Goal: Information Seeking & Learning: Understand process/instructions

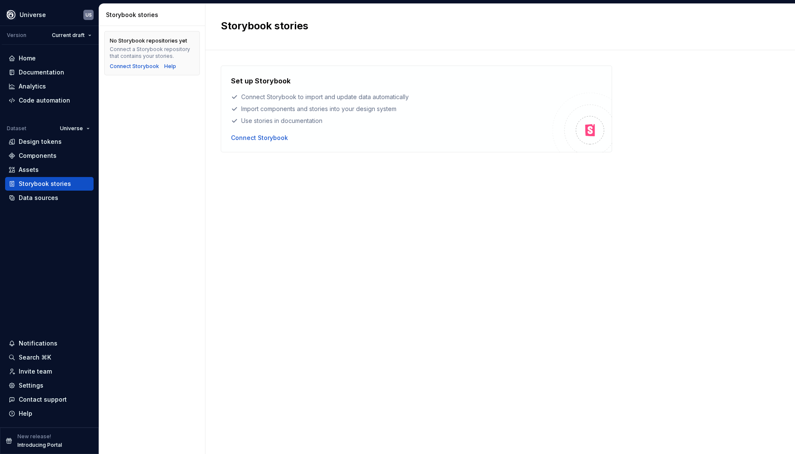
click at [289, 171] on div "Set up Storybook Connect Storybook to import and update data automatically Impo…" at bounding box center [500, 244] width 559 height 356
click at [34, 71] on div "Documentation" at bounding box center [42, 72] width 46 height 9
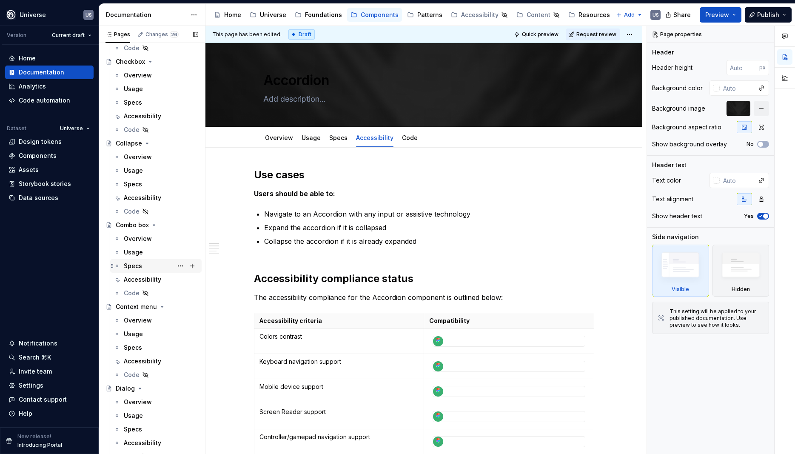
scroll to position [575, 0]
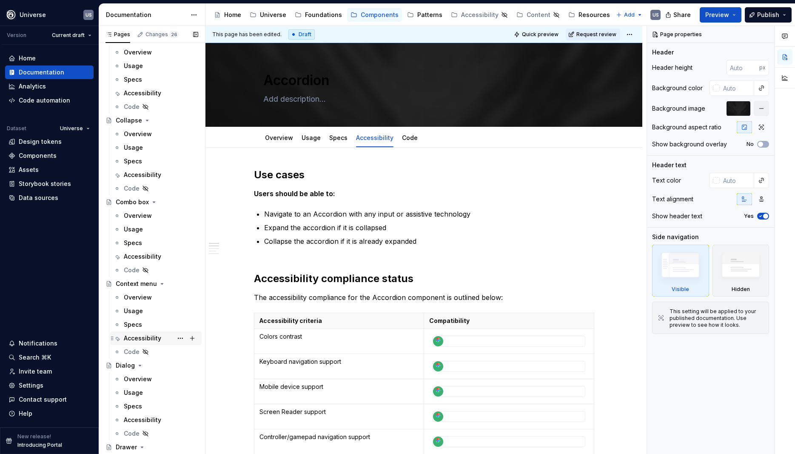
click at [153, 339] on div "Accessibility" at bounding box center [142, 338] width 37 height 9
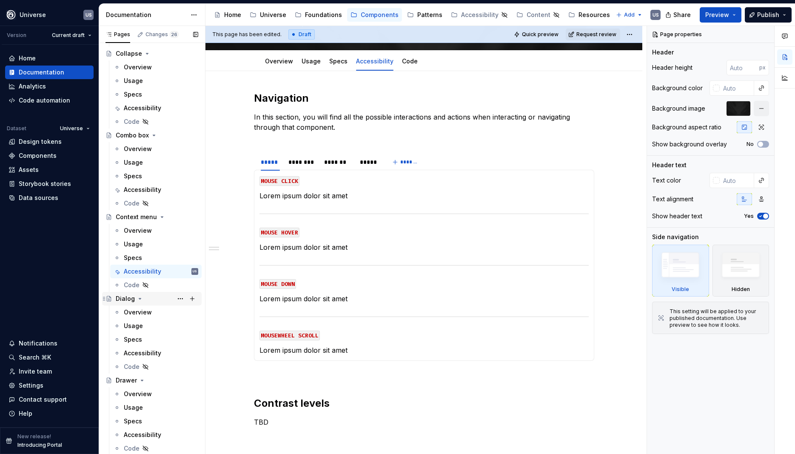
scroll to position [651, 0]
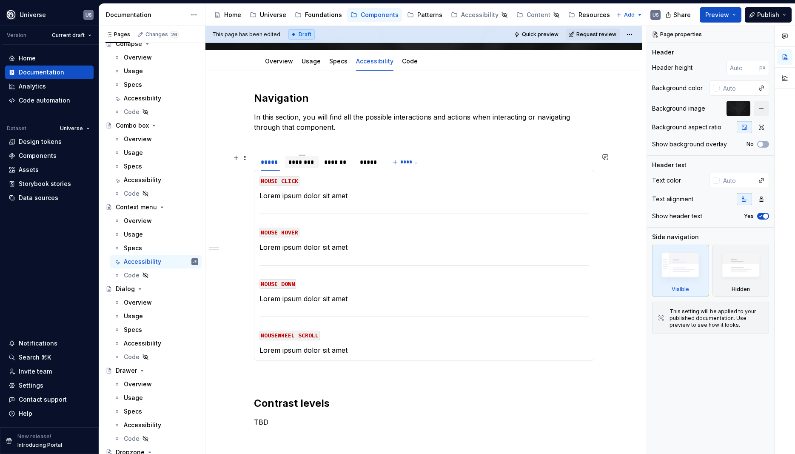
click at [308, 164] on div "********" at bounding box center [302, 162] width 27 height 9
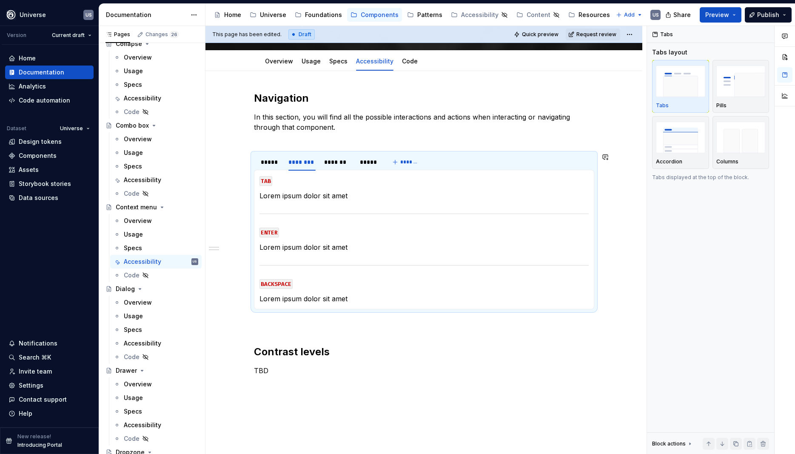
type textarea "*"
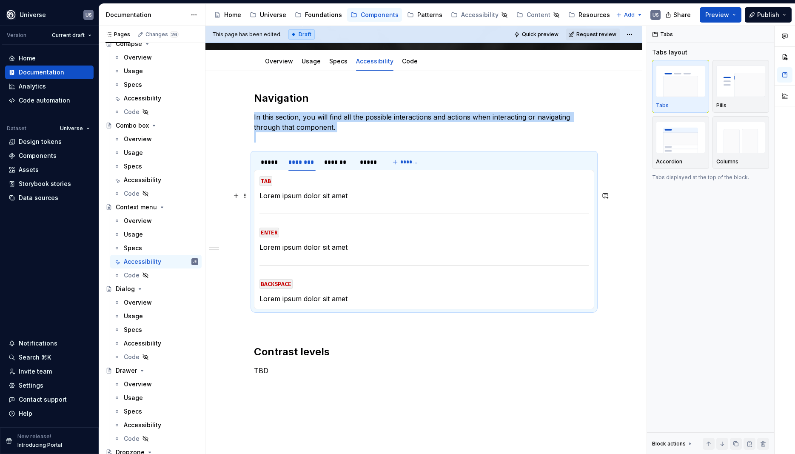
click at [343, 196] on p "Lorem ipsum dolor sit amet" at bounding box center [424, 196] width 329 height 10
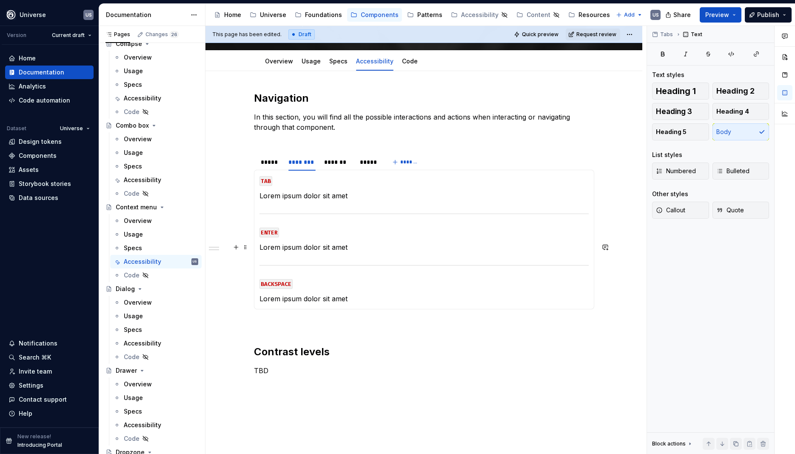
click at [343, 245] on p "Lorem ipsum dolor sit amet" at bounding box center [424, 247] width 329 height 10
drag, startPoint x: 356, startPoint y: 245, endPoint x: 262, endPoint y: 245, distance: 94.5
click at [262, 245] on p "Lorem ipsum dolor sit amet" at bounding box center [424, 247] width 329 height 10
click at [334, 246] on p "Select item in the context menu" at bounding box center [424, 247] width 329 height 10
click at [300, 237] on section-item-column "TAB Lorem ipsum dolor sit amet ENTER Select item in the context menu BACKSPACE …" at bounding box center [424, 239] width 329 height 129
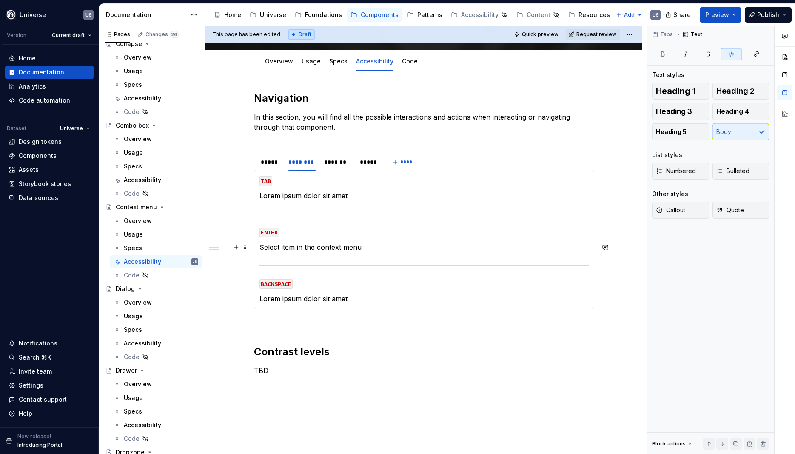
click at [395, 247] on p "Select item in the context menu" at bounding box center [424, 247] width 329 height 10
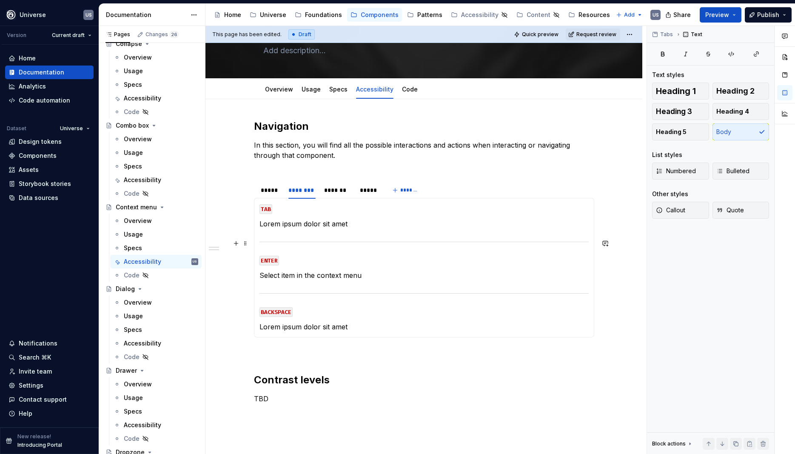
scroll to position [38, 0]
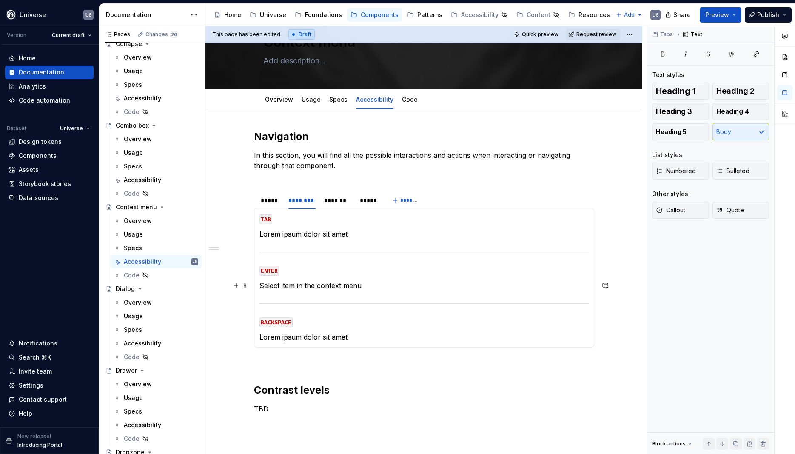
click at [262, 286] on p "Select item in the context menu" at bounding box center [424, 285] width 329 height 10
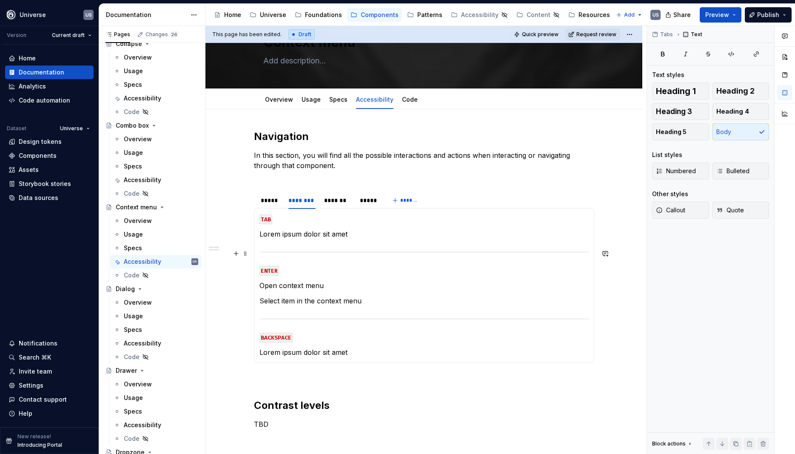
click at [345, 237] on p "Lorem ipsum dolor sit amet" at bounding box center [424, 234] width 329 height 10
drag, startPoint x: 359, startPoint y: 233, endPoint x: 262, endPoint y: 233, distance: 97.0
click at [262, 233] on p "Lorem ipsum dolor sit amet" at bounding box center [424, 234] width 329 height 10
click at [325, 345] on section-item-column "TAB Move focus on context menu ENTER Open context menu Select item in the conte…" at bounding box center [424, 286] width 329 height 144
click at [289, 339] on code "BACKSPACE" at bounding box center [276, 338] width 33 height 10
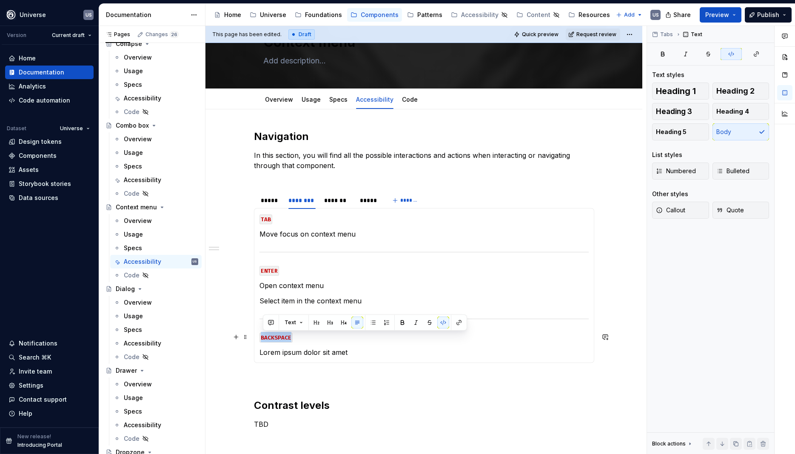
drag, startPoint x: 292, startPoint y: 338, endPoint x: 268, endPoint y: 336, distance: 24.8
click at [263, 337] on code "BACKSPACE" at bounding box center [276, 338] width 33 height 10
click at [363, 349] on p "Lorem ipsum dolor sit amet" at bounding box center [424, 352] width 329 height 10
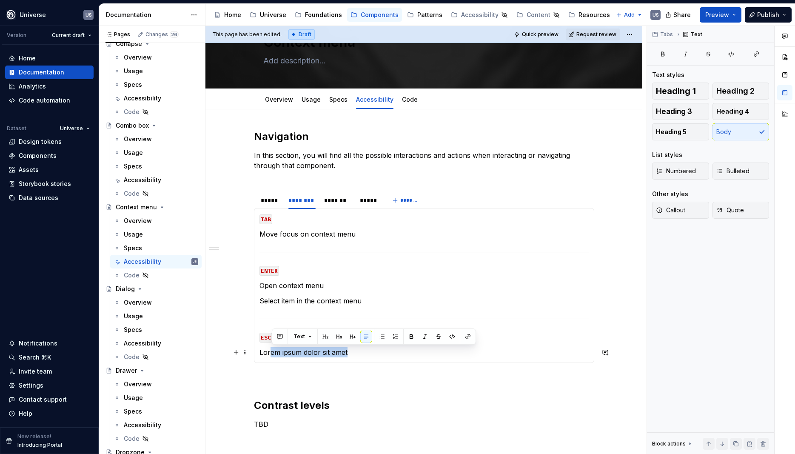
drag, startPoint x: 360, startPoint y: 351, endPoint x: 273, endPoint y: 351, distance: 86.8
click at [273, 351] on p "Lorem ipsum dolor sit amet" at bounding box center [424, 352] width 329 height 10
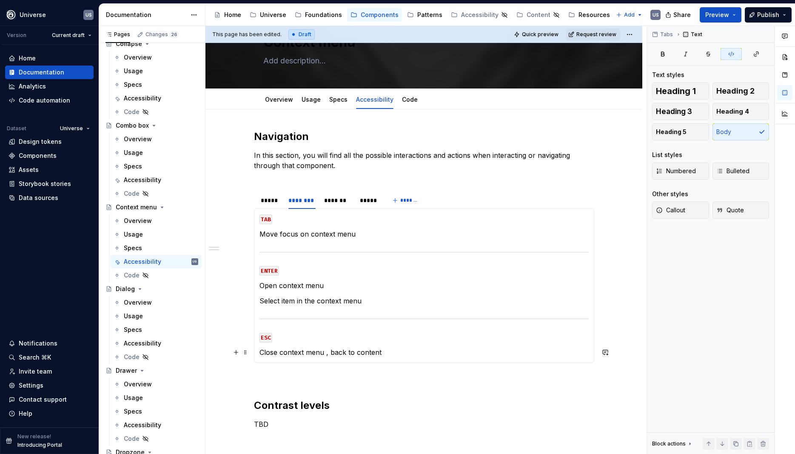
click at [364, 343] on section-item-column "TAB Move focus on context menu ENTER Open context menu Select item in the conte…" at bounding box center [424, 286] width 329 height 144
click at [264, 298] on p "Select item in the context menu" at bounding box center [424, 301] width 329 height 10
click at [263, 298] on p "Select item in the context menu" at bounding box center [424, 301] width 329 height 10
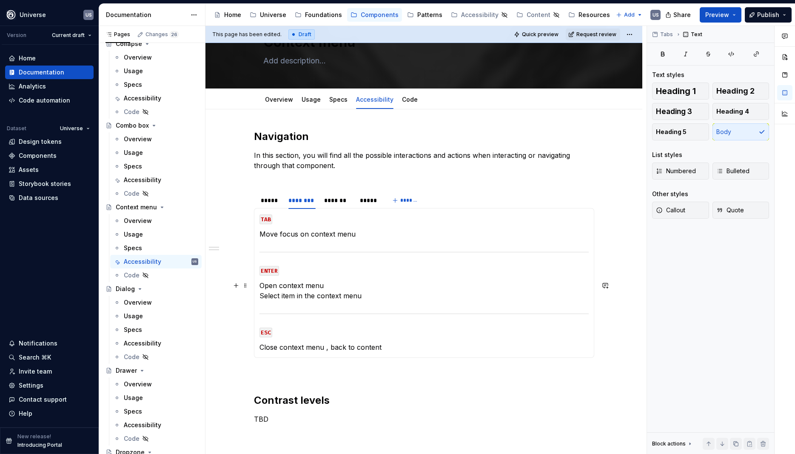
click at [297, 297] on p "Open context menu Select item in the context menu" at bounding box center [424, 290] width 329 height 20
click at [365, 302] on section-item-column "TAB Move focus on context menu ENTER Open context menu Select option in the con…" at bounding box center [424, 283] width 329 height 139
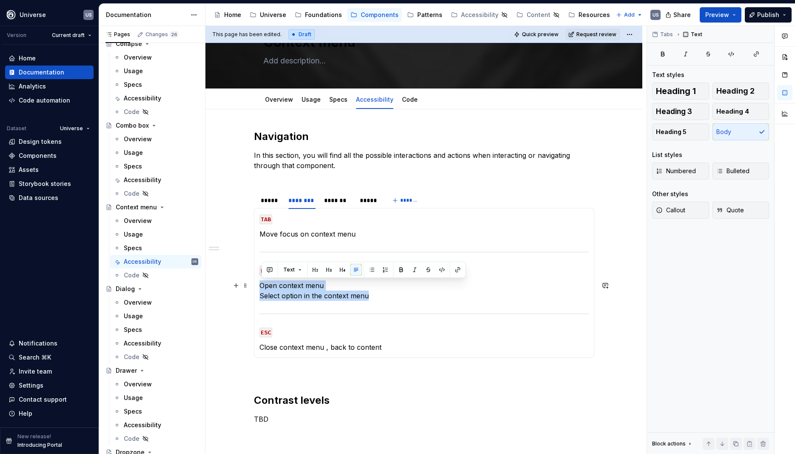
drag, startPoint x: 380, startPoint y: 298, endPoint x: 263, endPoint y: 284, distance: 118.7
click at [263, 284] on p "Open context menu Select option in the context menu" at bounding box center [424, 290] width 329 height 20
copy p "Open context menu Select option in the context menu"
click at [343, 198] on div "*******" at bounding box center [337, 200] width 27 height 9
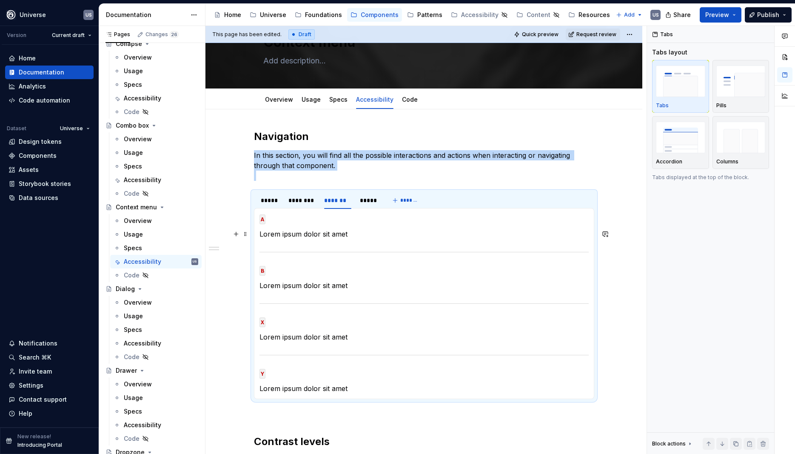
click at [318, 230] on p "Lorem ipsum dolor sit amet" at bounding box center [424, 234] width 329 height 10
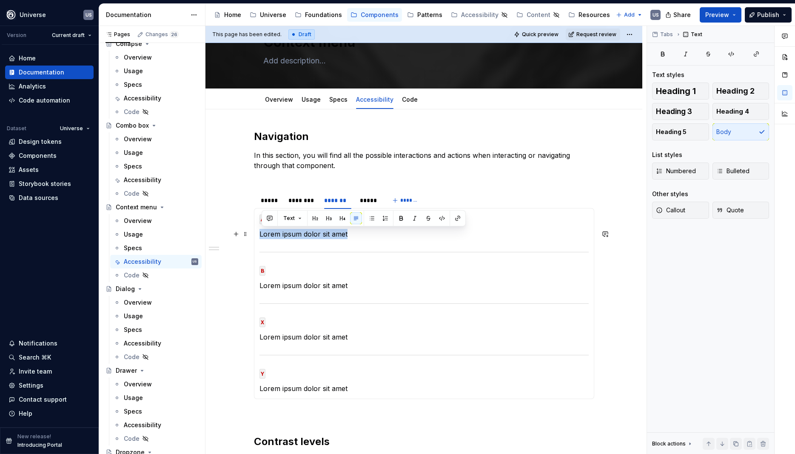
drag, startPoint x: 352, startPoint y: 232, endPoint x: 261, endPoint y: 238, distance: 91.2
click at [261, 238] on div "MOUSE CLICK Lorem ipsum dolor sit amet MOUSE HOVER Lorem ipsum dolor sit amet M…" at bounding box center [424, 303] width 340 height 191
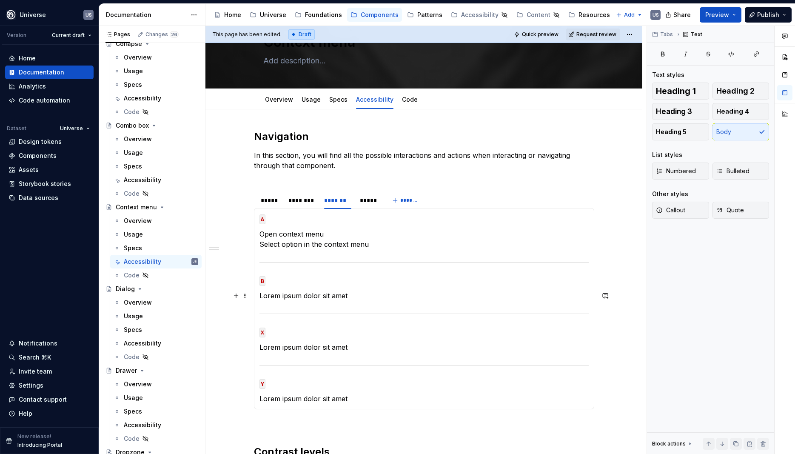
click at [299, 297] on p "Lorem ipsum dolor sit amet" at bounding box center [424, 296] width 329 height 10
drag, startPoint x: 360, startPoint y: 298, endPoint x: 274, endPoint y: 299, distance: 86.0
click at [264, 298] on p "Lorem ipsum dolor sit amet" at bounding box center [424, 296] width 329 height 10
click at [335, 340] on section-item-column "A Open context menu Select option in the context menu B Close context menu X Lo…" at bounding box center [424, 309] width 329 height 190
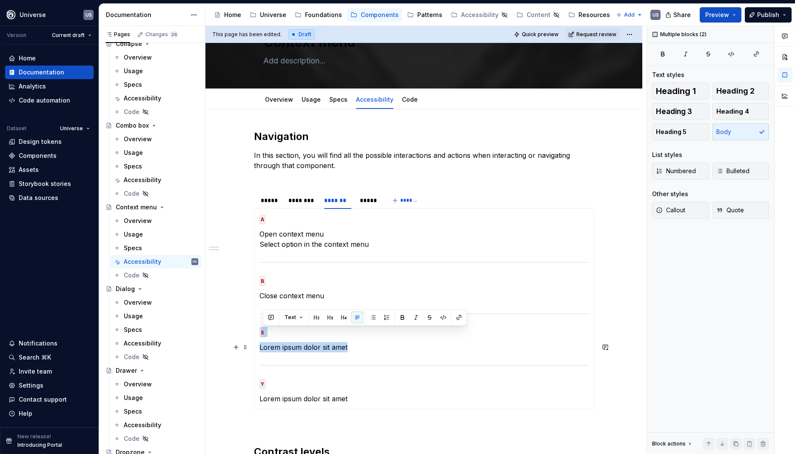
drag, startPoint x: 326, startPoint y: 348, endPoint x: 263, endPoint y: 337, distance: 63.8
click at [263, 337] on section-item-column "A Open context menu Select option in the context menu B Close context menu X Lo…" at bounding box center [424, 309] width 329 height 190
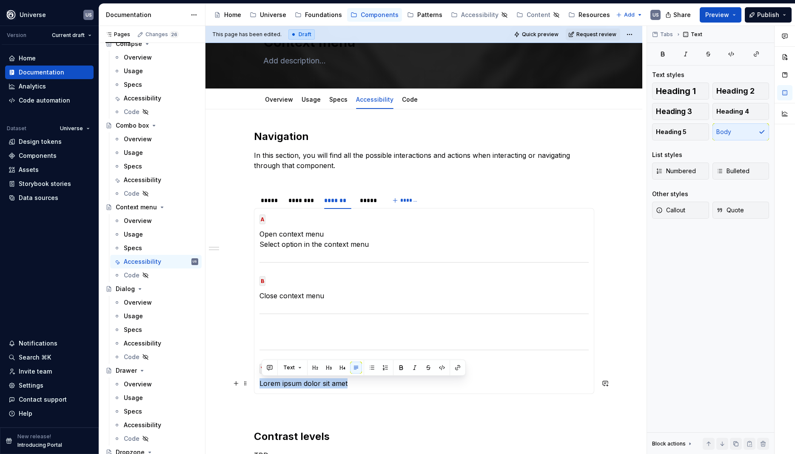
drag, startPoint x: 357, startPoint y: 381, endPoint x: 260, endPoint y: 383, distance: 96.6
click at [260, 383] on div "MOUSE CLICK Lorem ipsum dolor sit amet MOUSE HOVER Lorem ipsum dolor sit amet M…" at bounding box center [424, 301] width 340 height 186
click at [267, 349] on div at bounding box center [424, 350] width 329 height 6
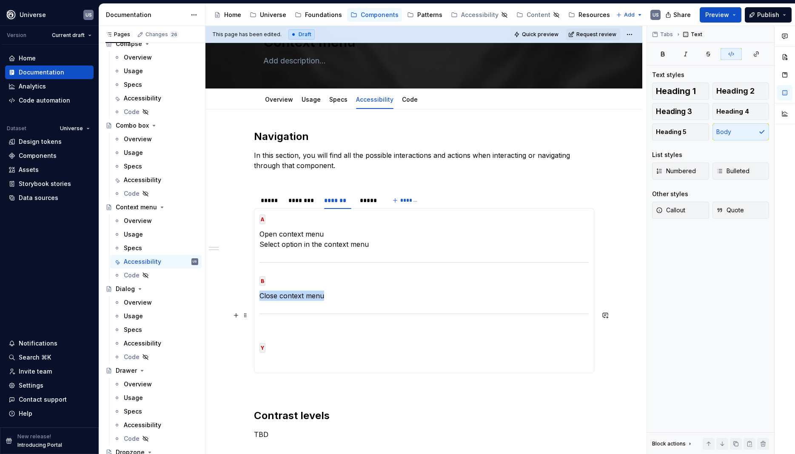
click at [285, 313] on div at bounding box center [424, 314] width 329 height 6
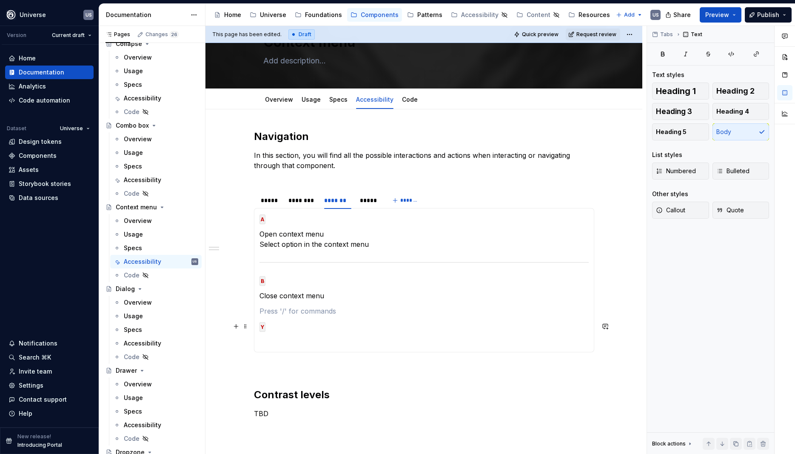
click at [261, 326] on div "MOUSE CLICK Lorem ipsum dolor sit amet MOUSE HOVER Lorem ipsum dolor sit amet M…" at bounding box center [424, 280] width 340 height 144
click at [266, 327] on code "Y" at bounding box center [263, 327] width 6 height 10
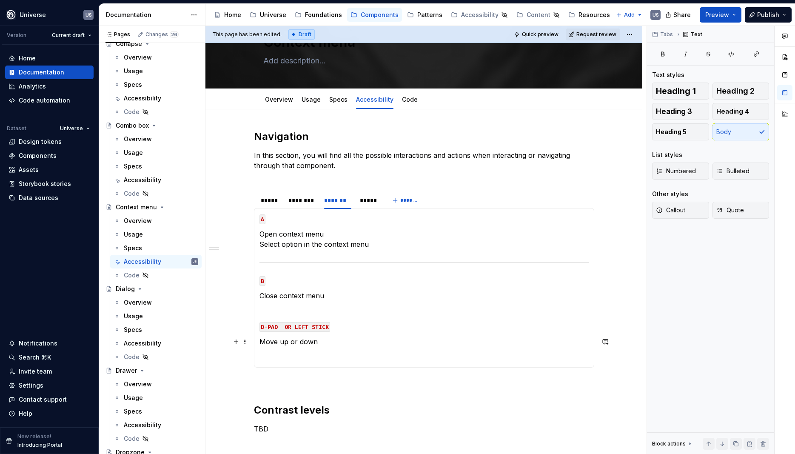
click at [278, 342] on p "Move up or down" at bounding box center [424, 342] width 329 height 10
click at [358, 344] on p "Move focus up or down" at bounding box center [424, 342] width 329 height 10
click at [390, 340] on p "Move focus up or down within the dorpdown options" at bounding box center [424, 342] width 329 height 10
click at [386, 343] on p "Move focus up or down within the dorpdown options" at bounding box center [424, 342] width 329 height 10
drag, startPoint x: 383, startPoint y: 343, endPoint x: 388, endPoint y: 349, distance: 7.9
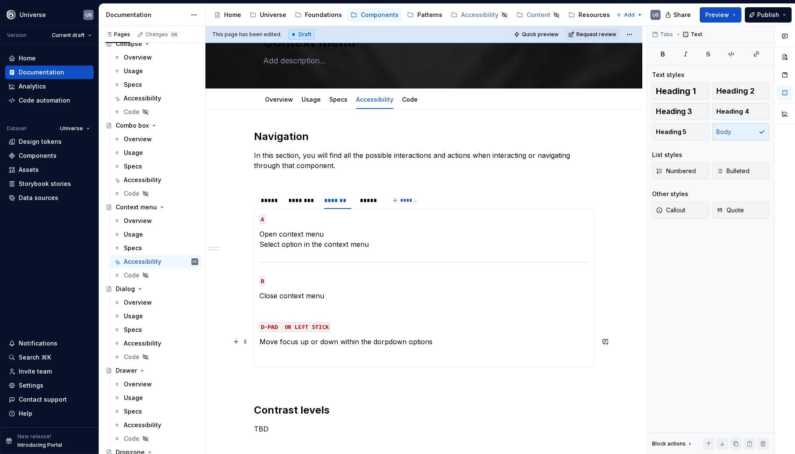
click at [383, 343] on p "Move focus up or down within the dorpdown options" at bounding box center [424, 342] width 329 height 10
click at [413, 312] on p at bounding box center [424, 311] width 329 height 10
click at [303, 311] on p at bounding box center [424, 311] width 329 height 10
click at [301, 259] on section-item-column "A Open context menu Select option in the context menu B Close context menu D-PA…" at bounding box center [424, 288] width 329 height 149
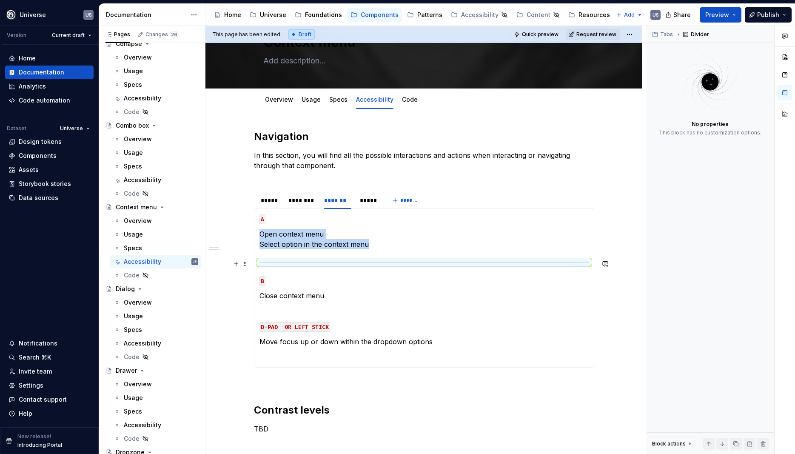
copy p "Open context menu Select option in the context menu"
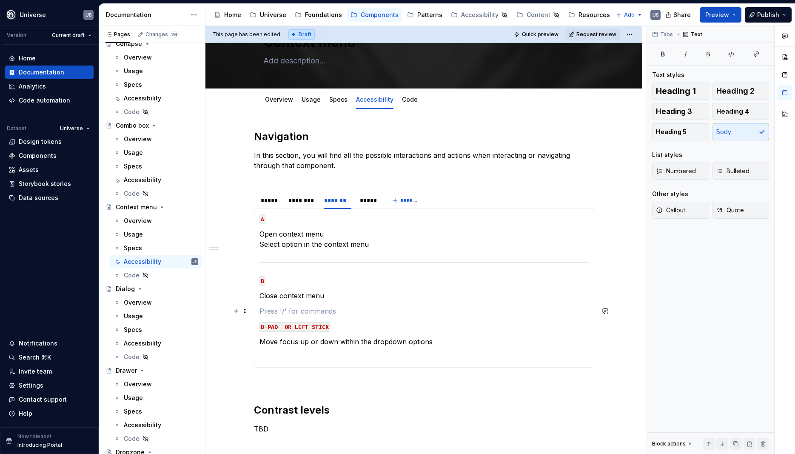
click at [279, 310] on p at bounding box center [424, 311] width 329 height 10
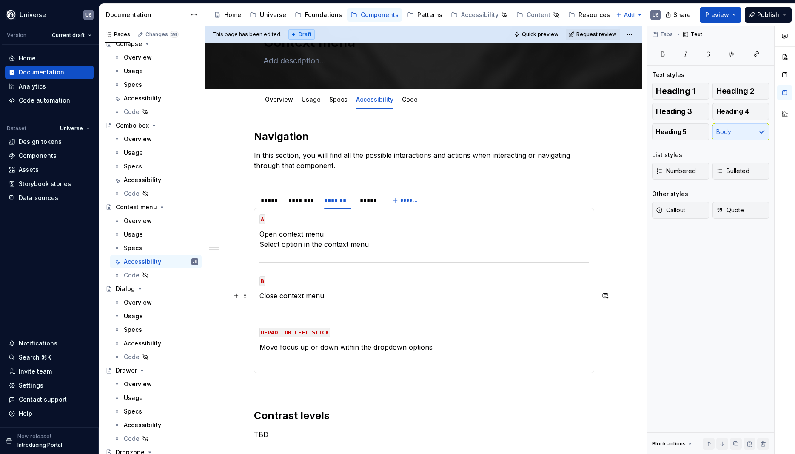
click at [385, 299] on p "Close context menu" at bounding box center [424, 296] width 329 height 10
click at [366, 206] on div "*****" at bounding box center [369, 200] width 24 height 12
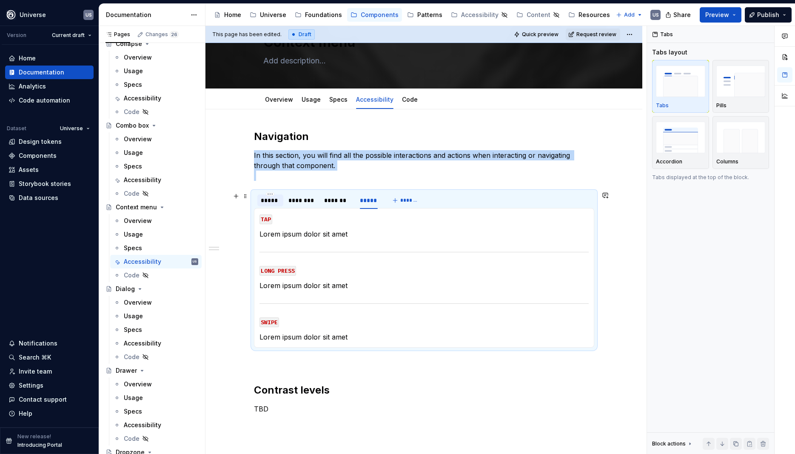
click at [277, 201] on div "*****" at bounding box center [270, 200] width 19 height 9
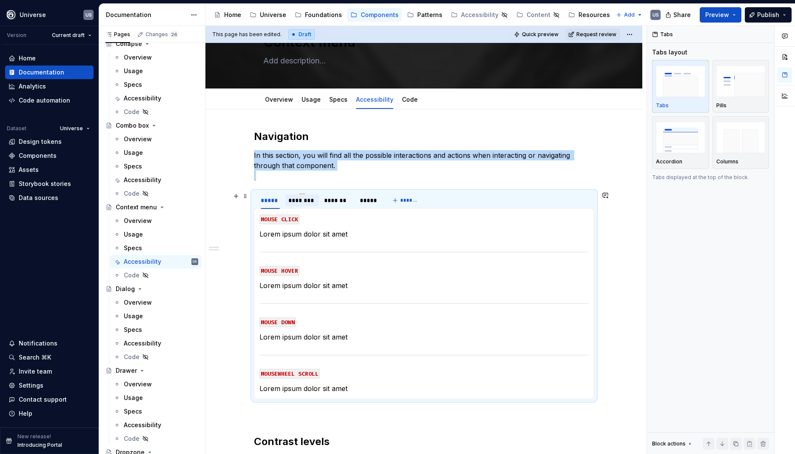
click at [305, 202] on div "********" at bounding box center [302, 200] width 27 height 9
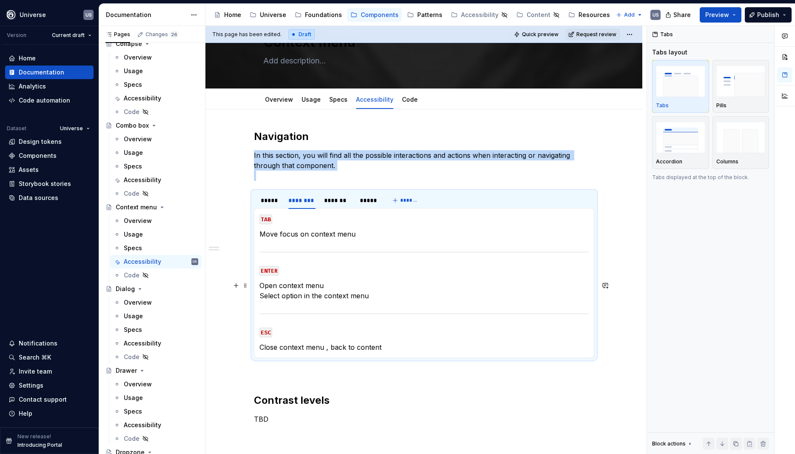
click at [346, 295] on p "Open context menu Select option in the context menu" at bounding box center [424, 290] width 329 height 20
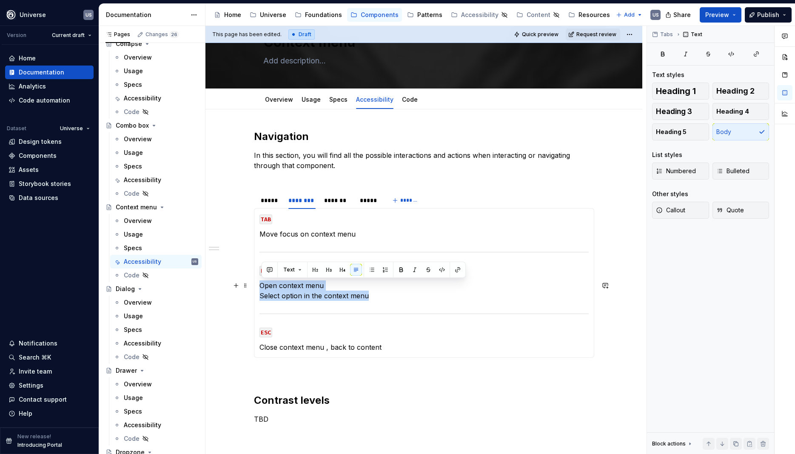
drag, startPoint x: 373, startPoint y: 297, endPoint x: 263, endPoint y: 285, distance: 110.9
click at [263, 285] on p "Open context menu Select option in the context menu" at bounding box center [424, 290] width 329 height 20
copy p "Open context menu Select option in the context menu"
click at [275, 200] on div "*****" at bounding box center [270, 200] width 19 height 9
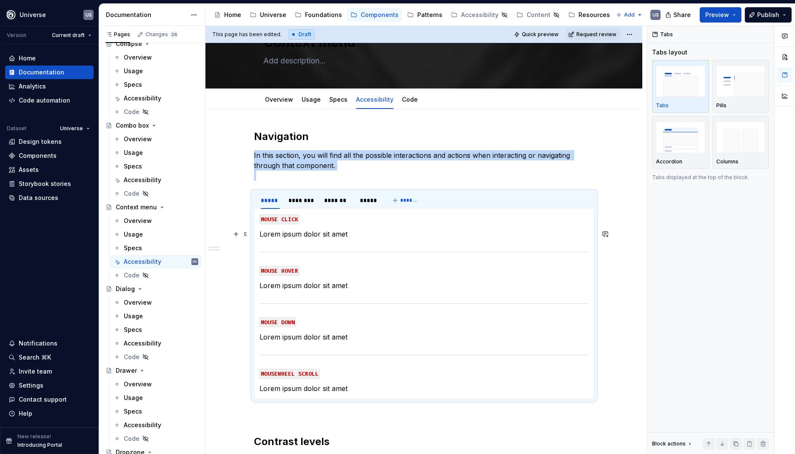
click at [280, 238] on p "Lorem ipsum dolor sit amet" at bounding box center [424, 234] width 329 height 10
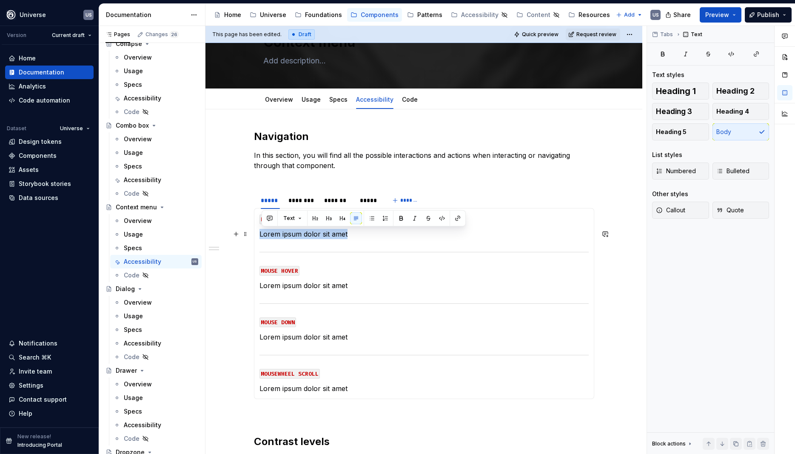
drag, startPoint x: 317, startPoint y: 236, endPoint x: 260, endPoint y: 236, distance: 57.9
click at [260, 236] on div "MOUSE CLICK Lorem ipsum dolor sit amet MOUSE HOVER Lorem ipsum dolor sit amet M…" at bounding box center [424, 303] width 340 height 191
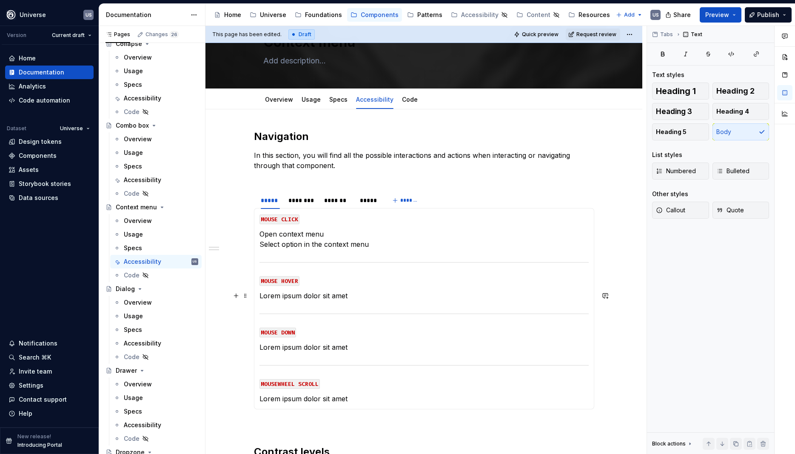
click at [299, 296] on p "Lorem ipsum dolor sit amet" at bounding box center [424, 296] width 329 height 10
drag, startPoint x: 262, startPoint y: 299, endPoint x: 356, endPoint y: 300, distance: 94.1
click at [356, 300] on p "Lorem ipsum dolor sit amet" at bounding box center [424, 296] width 329 height 10
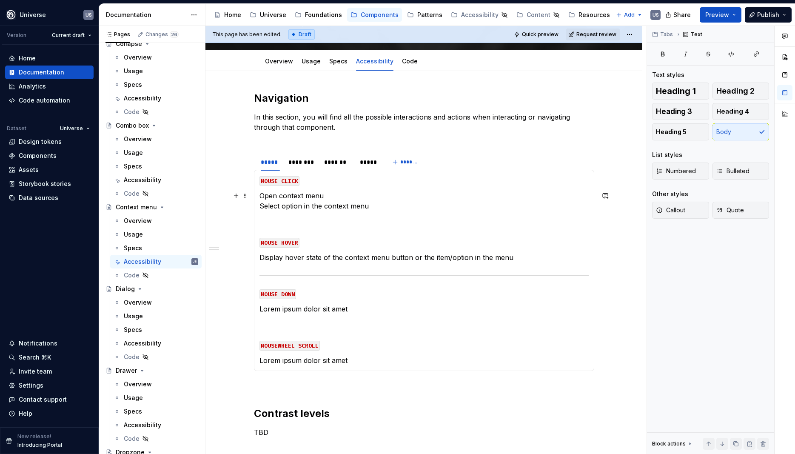
click at [339, 206] on p "Open context menu Select option in the context menu" at bounding box center [424, 201] width 329 height 20
click at [305, 166] on div "********" at bounding box center [302, 162] width 27 height 9
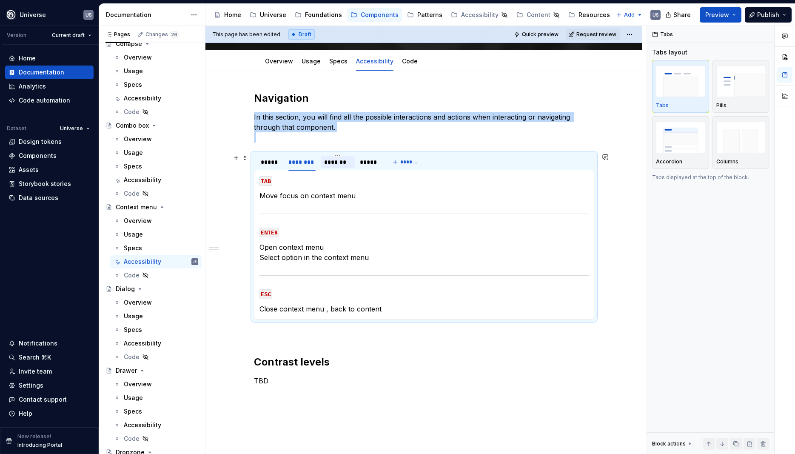
click at [341, 163] on div "*******" at bounding box center [337, 162] width 27 height 9
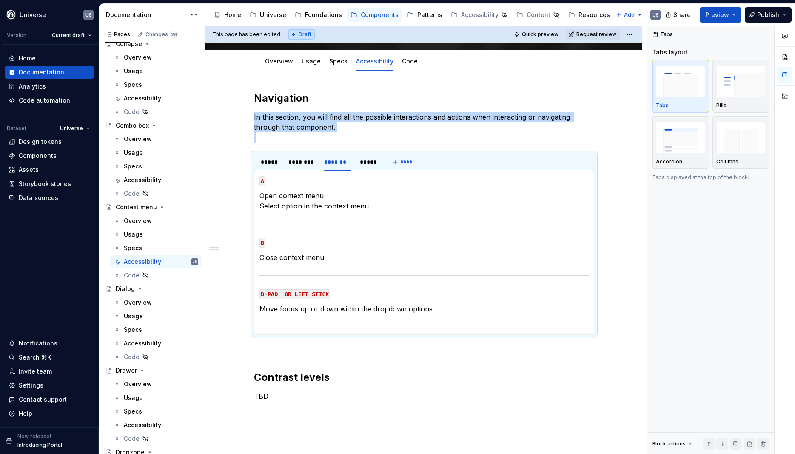
click at [406, 312] on p "Move focus up or down within the dropdown options" at bounding box center [424, 309] width 329 height 10
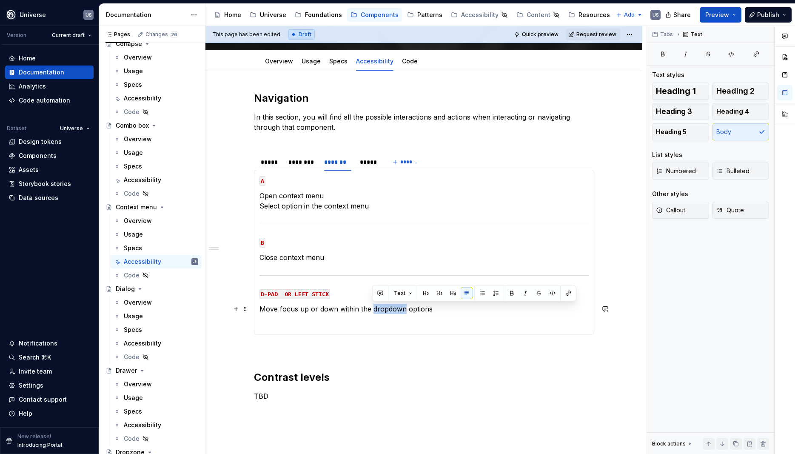
drag, startPoint x: 403, startPoint y: 310, endPoint x: 372, endPoint y: 310, distance: 31.1
click at [372, 310] on p "Move focus up or down within the dropdown options" at bounding box center [424, 309] width 329 height 10
click at [272, 162] on div "*****" at bounding box center [270, 162] width 19 height 9
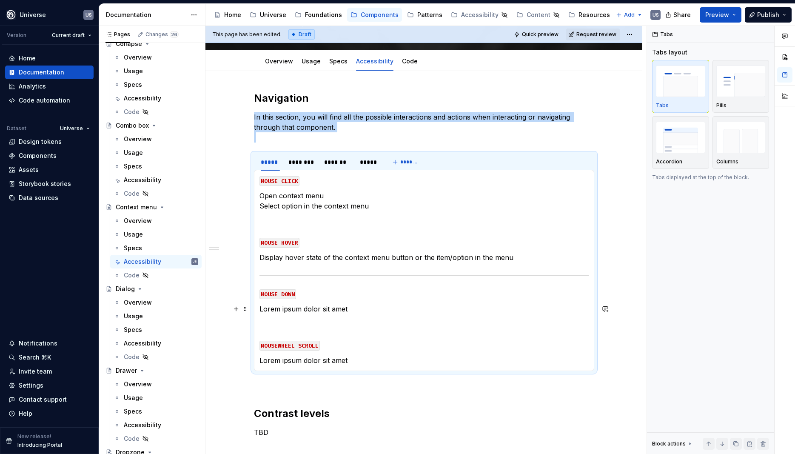
click at [344, 300] on section-item-column "MOUSE CLICK Open context menu Select option in the context menu MOUSE HOVER Dis…" at bounding box center [424, 270] width 329 height 190
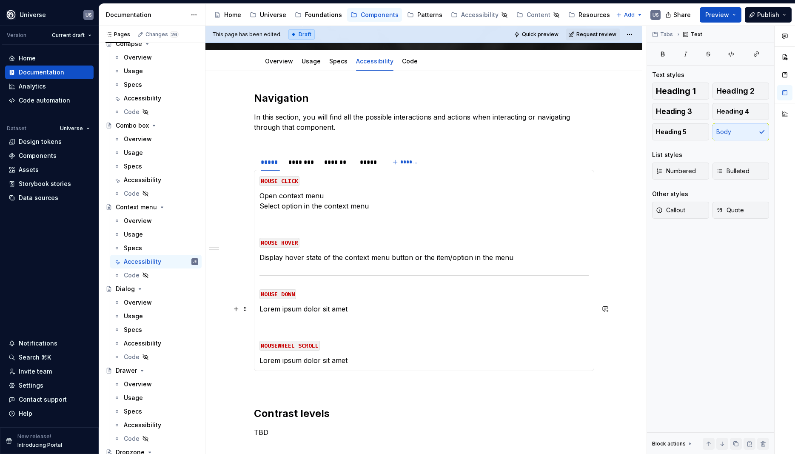
click at [356, 309] on p "Lorem ipsum dolor sit amet" at bounding box center [424, 309] width 329 height 10
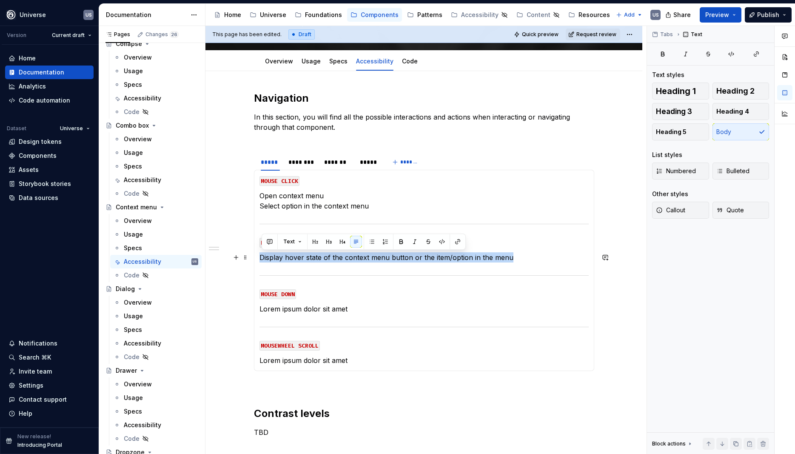
drag, startPoint x: 263, startPoint y: 256, endPoint x: 549, endPoint y: 260, distance: 286.4
click at [549, 260] on p "Display hover state of the context menu button or the item/option in the menu" at bounding box center [424, 257] width 329 height 10
copy p "Display hover state of the context menu button or the item/option in the menu"
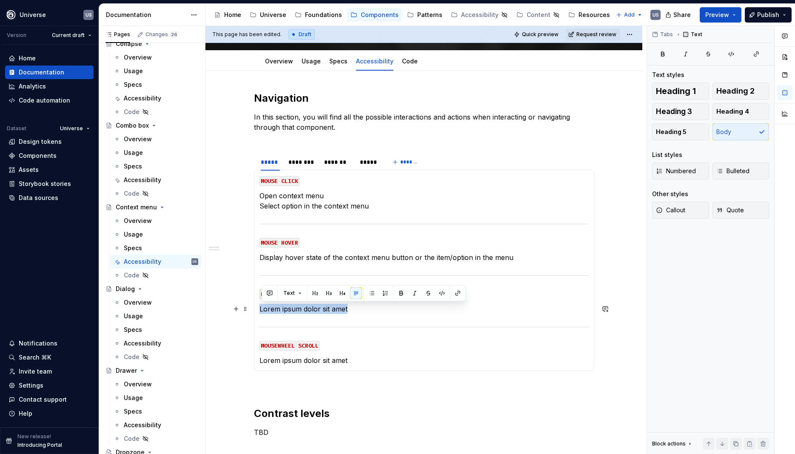
drag, startPoint x: 263, startPoint y: 309, endPoint x: 353, endPoint y: 311, distance: 90.2
click at [353, 311] on p "Lorem ipsum dolor sit amet" at bounding box center [424, 309] width 329 height 10
click at [306, 308] on p "Display hover state of the context menu button or the item/option in the menu" at bounding box center [424, 309] width 329 height 10
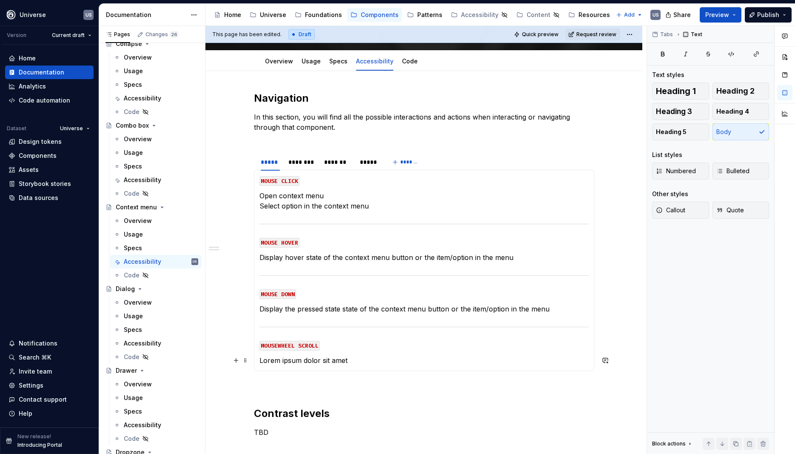
click at [324, 356] on p "Lorem ipsum dolor sit amet" at bounding box center [424, 360] width 329 height 10
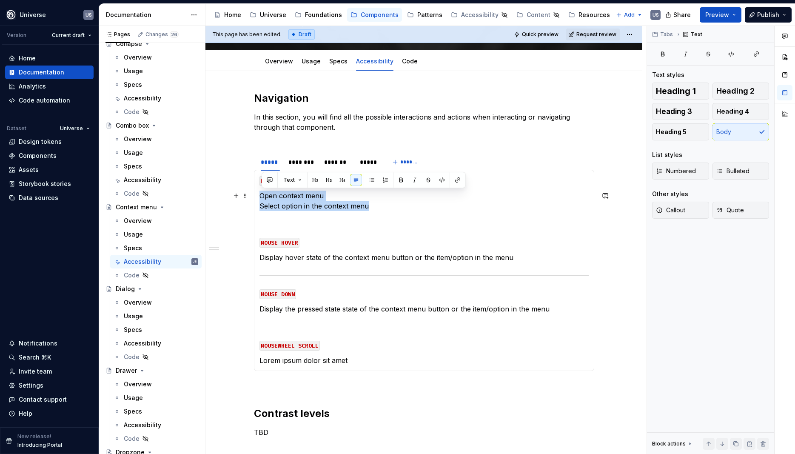
drag, startPoint x: 389, startPoint y: 209, endPoint x: 261, endPoint y: 195, distance: 128.8
click at [261, 195] on div "MOUSE CLICK Open context menu Select option in the context menu MOUSE HOVER Dis…" at bounding box center [424, 270] width 340 height 201
copy p "Open context menu Select option in the context menu"
click at [373, 163] on div "*****" at bounding box center [368, 162] width 17 height 9
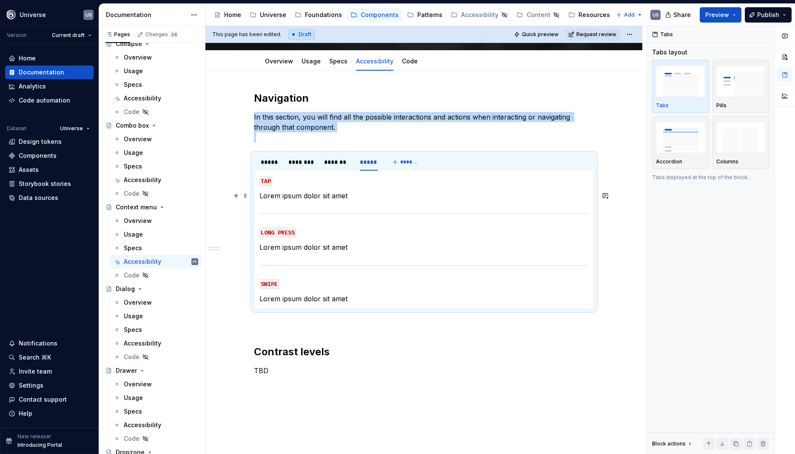
click at [332, 198] on p "Lorem ipsum dolor sit amet" at bounding box center [424, 196] width 329 height 10
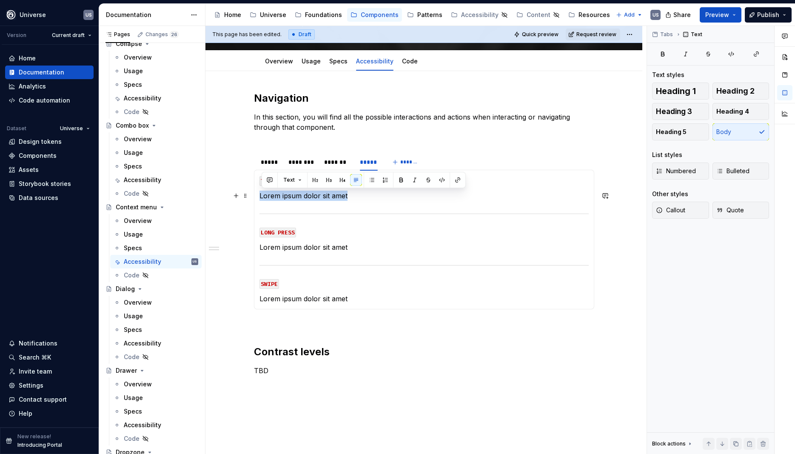
drag, startPoint x: 361, startPoint y: 198, endPoint x: 259, endPoint y: 196, distance: 102.2
click at [259, 196] on div "MOUSE CLICK Open context menu Select option in the context menu MOUSE HOVER Dis…" at bounding box center [424, 240] width 340 height 140
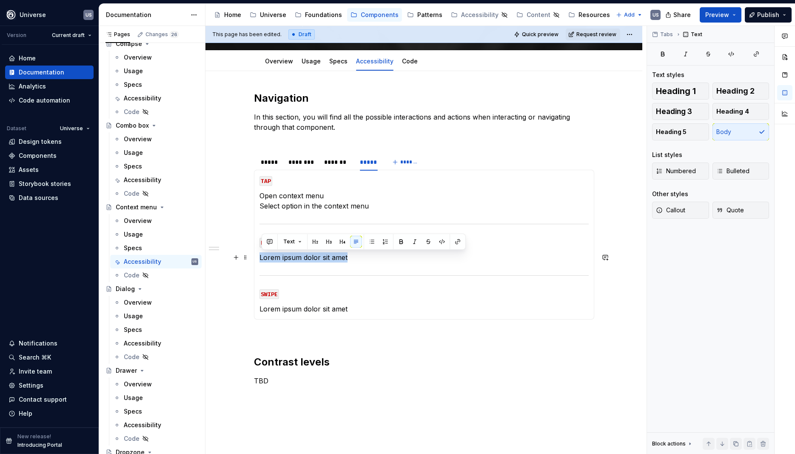
drag, startPoint x: 355, startPoint y: 255, endPoint x: 260, endPoint y: 256, distance: 94.5
click at [260, 256] on div "MOUSE CLICK Open context menu Select option in the context menu MOUSE HOVER Dis…" at bounding box center [424, 245] width 340 height 150
click at [302, 307] on p "Lorem ipsum dolor sit amet" at bounding box center [424, 309] width 329 height 10
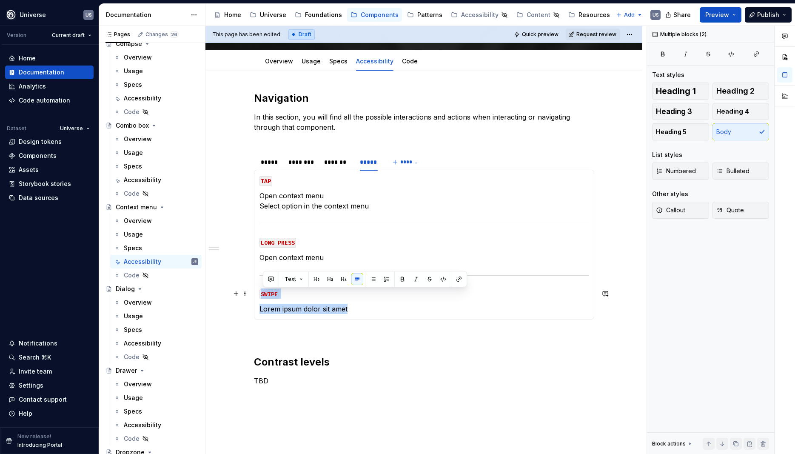
drag, startPoint x: 355, startPoint y: 306, endPoint x: 259, endPoint y: 294, distance: 96.9
click at [259, 294] on div "MOUSE CLICK Open context menu Select option in the context menu MOUSE HOVER Dis…" at bounding box center [424, 245] width 340 height 150
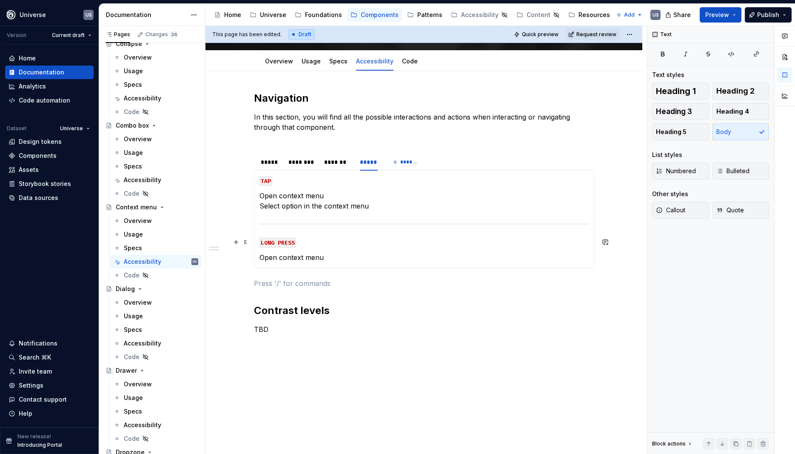
click at [380, 244] on p "LONG PRESS" at bounding box center [424, 242] width 329 height 10
drag, startPoint x: 275, startPoint y: 164, endPoint x: 283, endPoint y: 171, distance: 10.6
click at [274, 164] on div "*****" at bounding box center [270, 162] width 19 height 9
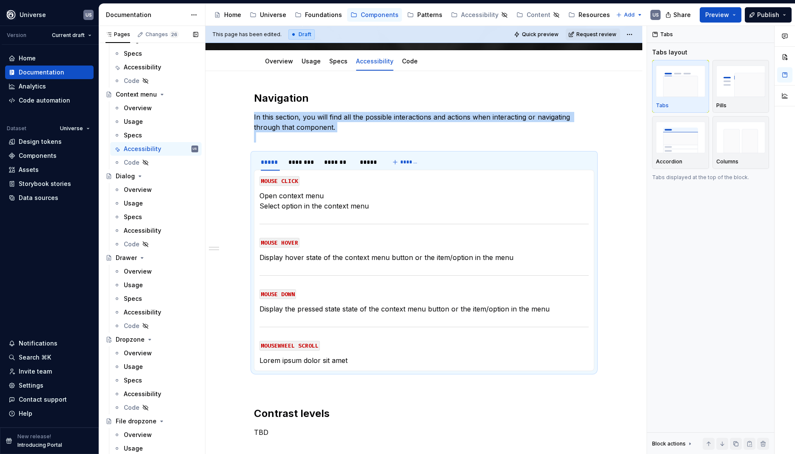
scroll to position [766, 0]
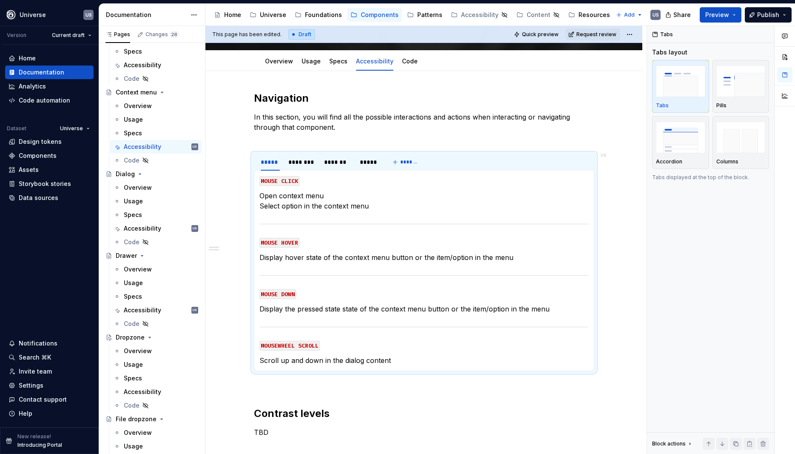
type textarea "*"
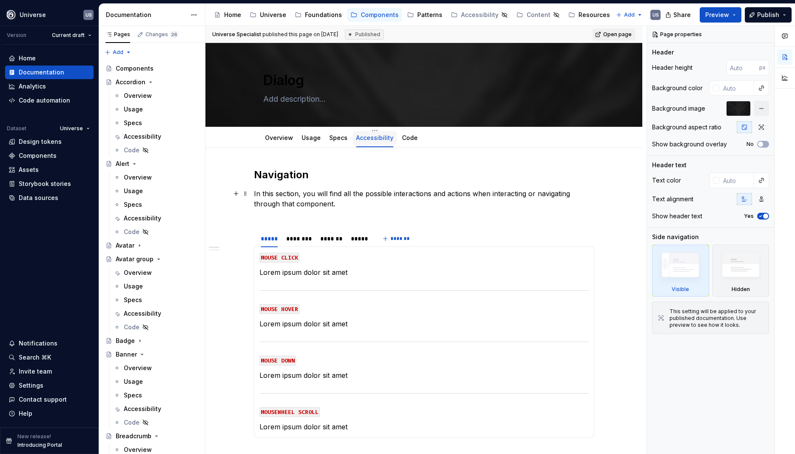
type textarea "*"
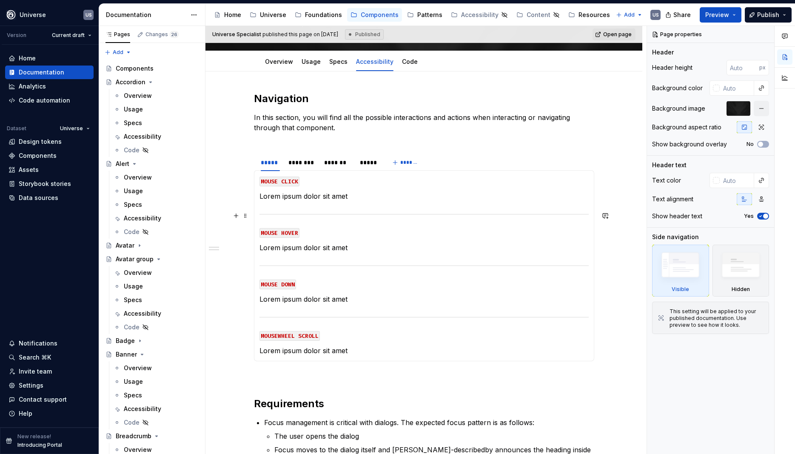
scroll to position [77, 0]
click at [310, 163] on div "********" at bounding box center [302, 162] width 27 height 9
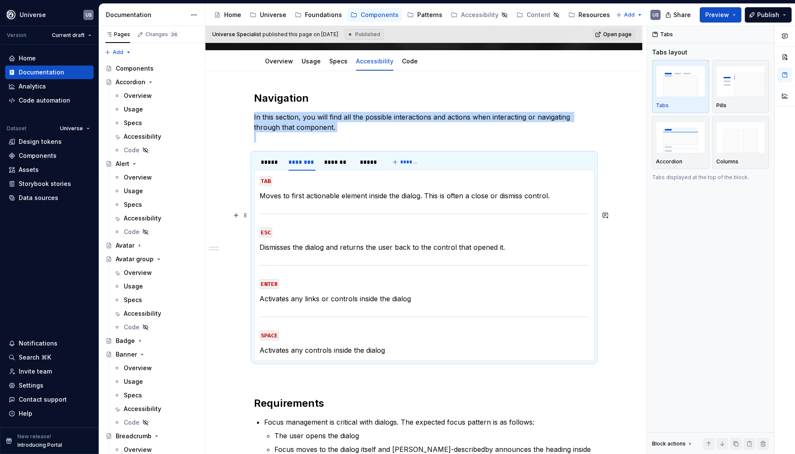
click at [338, 209] on section-item-column "TAB Moves to first actionable element inside the dialog. This is often a close …" at bounding box center [424, 265] width 329 height 180
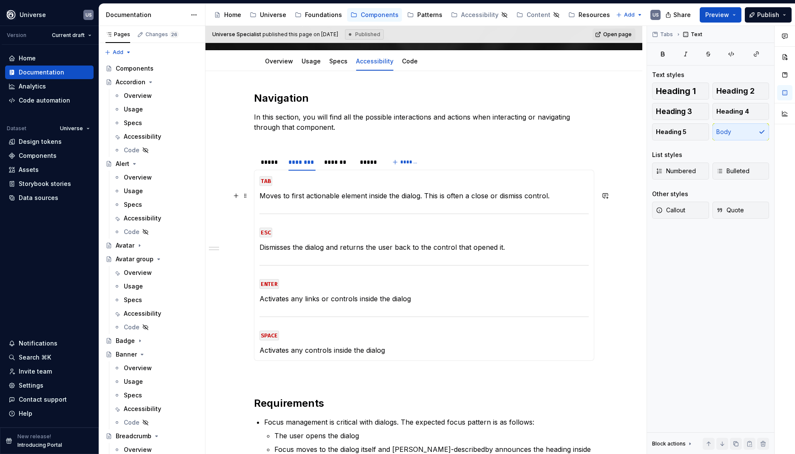
click at [437, 196] on p "Moves to first actionable element inside the dialog. This is often a close or d…" at bounding box center [424, 196] width 329 height 10
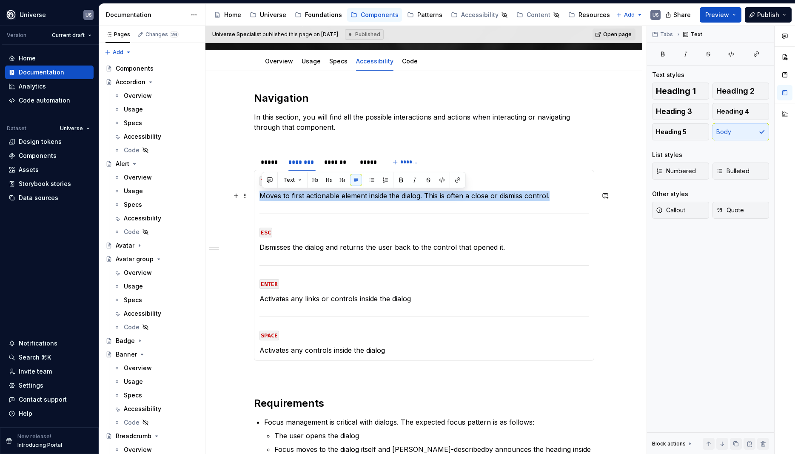
drag, startPoint x: 563, startPoint y: 196, endPoint x: 263, endPoint y: 196, distance: 300.0
click at [263, 196] on p "Moves to first actionable element inside the dialog. This is often a close or d…" at bounding box center [424, 196] width 329 height 10
copy p "Moves to first actionable element inside the dialog. This is often a close or d…"
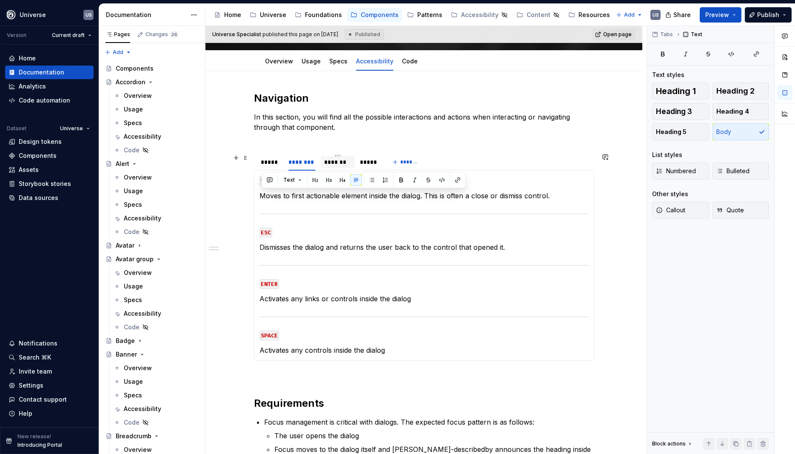
click at [332, 164] on div "*******" at bounding box center [337, 162] width 27 height 9
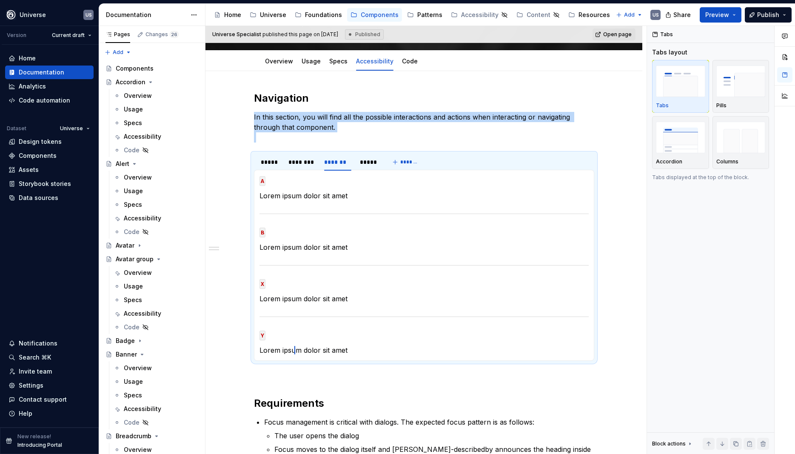
click at [336, 346] on p "Lorem ipsum dolor sit amet" at bounding box center [424, 350] width 329 height 10
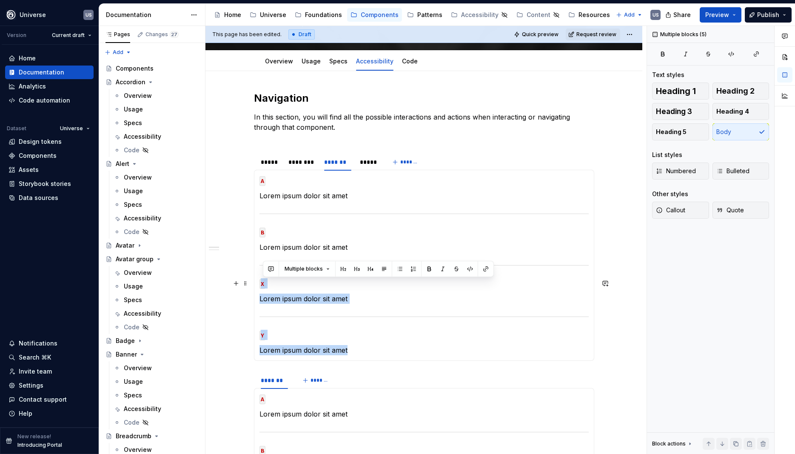
drag, startPoint x: 340, startPoint y: 349, endPoint x: 277, endPoint y: 278, distance: 95.5
click at [263, 276] on section-item-column "A Lorem ipsum dolor sit amet B Lorem ipsum dolor sit amet X Lorem ipsum dolor s…" at bounding box center [424, 265] width 329 height 180
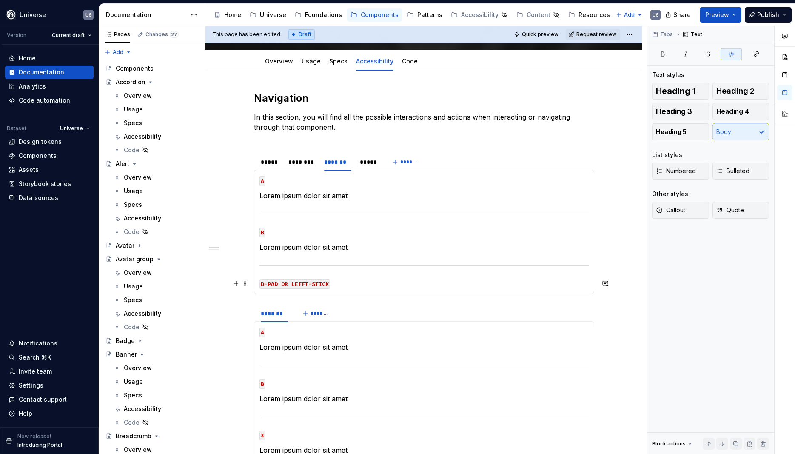
click at [346, 277] on section-item-column "A Lorem ipsum dolor sit amet B Lorem ipsum dolor sit amet D-PAD OR LEFFT-STICK" at bounding box center [424, 231] width 329 height 113
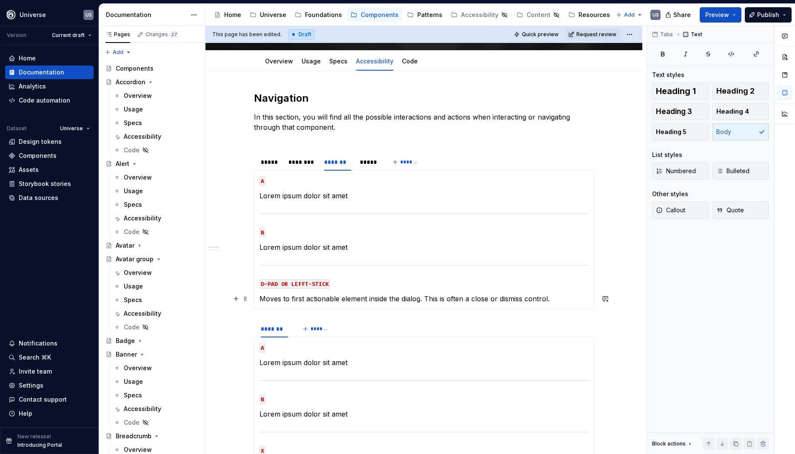
click at [312, 302] on p "Moves to first actionable element inside the dialog. This is often a close or d…" at bounding box center [424, 299] width 329 height 10
drag, startPoint x: 283, startPoint y: 297, endPoint x: 305, endPoint y: 299, distance: 22.2
click at [305, 299] on p "Moves to first actionable element inside the dialog. This is often a close or d…" at bounding box center [424, 299] width 329 height 10
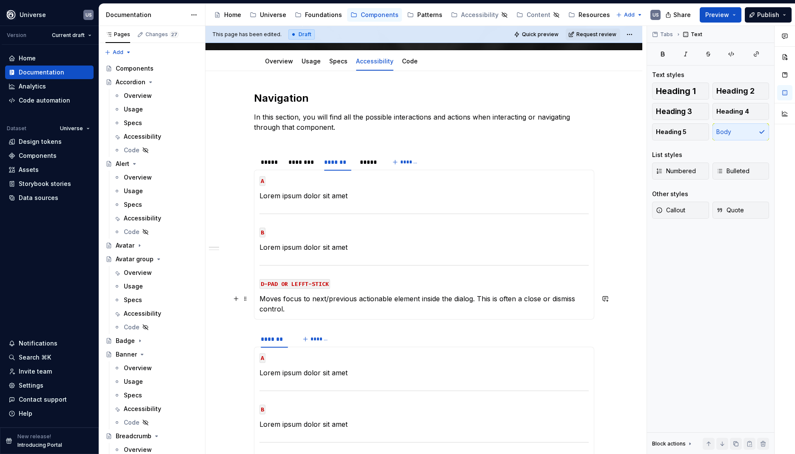
click at [474, 300] on p "Moves focus to next/previous actionable element inside the dialog. This is ofte…" at bounding box center [424, 304] width 329 height 20
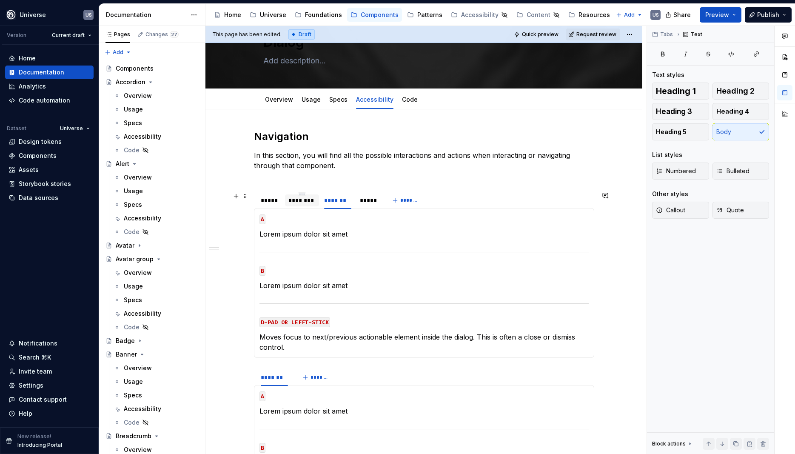
click at [310, 201] on div "********" at bounding box center [302, 200] width 27 height 9
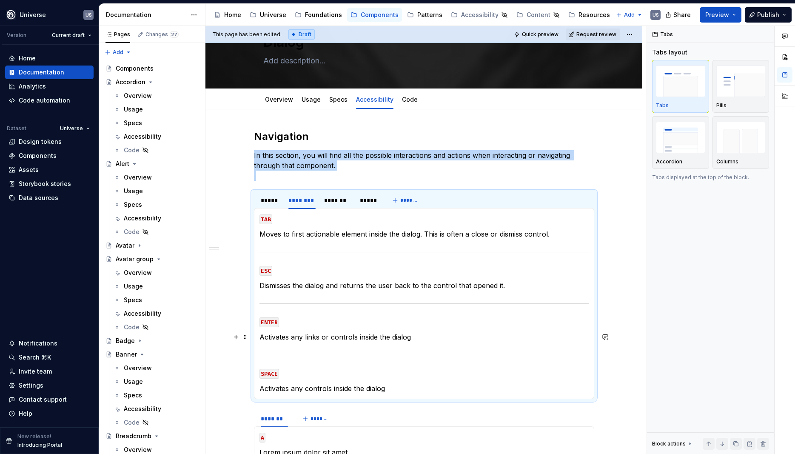
drag, startPoint x: 307, startPoint y: 335, endPoint x: 369, endPoint y: 344, distance: 63.2
click at [307, 335] on p "Activates any links or controls inside the dialog" at bounding box center [424, 337] width 329 height 10
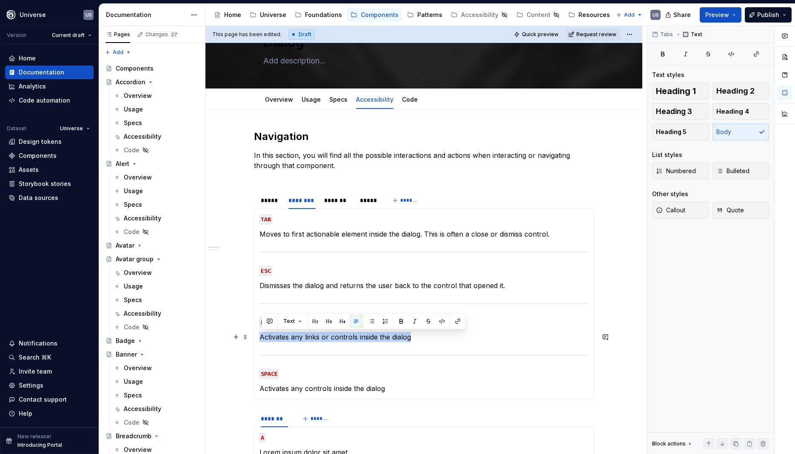
drag, startPoint x: 424, startPoint y: 337, endPoint x: 263, endPoint y: 336, distance: 160.4
click at [263, 336] on p "Activates any links or controls inside the dialog" at bounding box center [424, 337] width 329 height 10
copy p "Activates any links or controls inside the dialog"
click at [333, 201] on div "*******" at bounding box center [337, 200] width 27 height 9
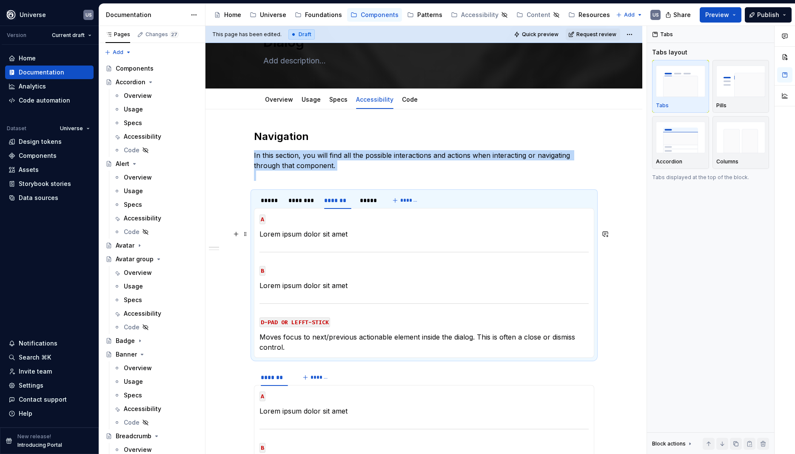
click at [358, 231] on p "Lorem ipsum dolor sit amet" at bounding box center [424, 234] width 329 height 10
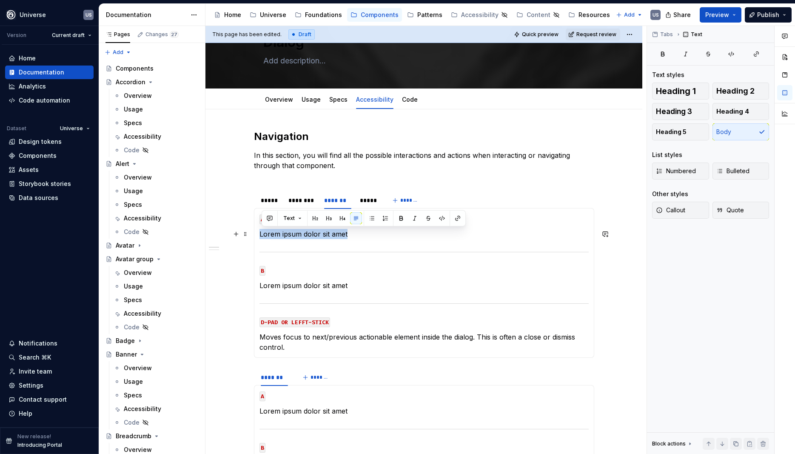
drag, startPoint x: 356, startPoint y: 239, endPoint x: 260, endPoint y: 236, distance: 95.8
click at [260, 236] on div "MOUSE CLICK Lorem ipsum dolor sit amet MOUSE HOVER Lorem ipsum dolor sit amet M…" at bounding box center [424, 283] width 340 height 150
click at [310, 201] on div "********" at bounding box center [302, 200] width 27 height 9
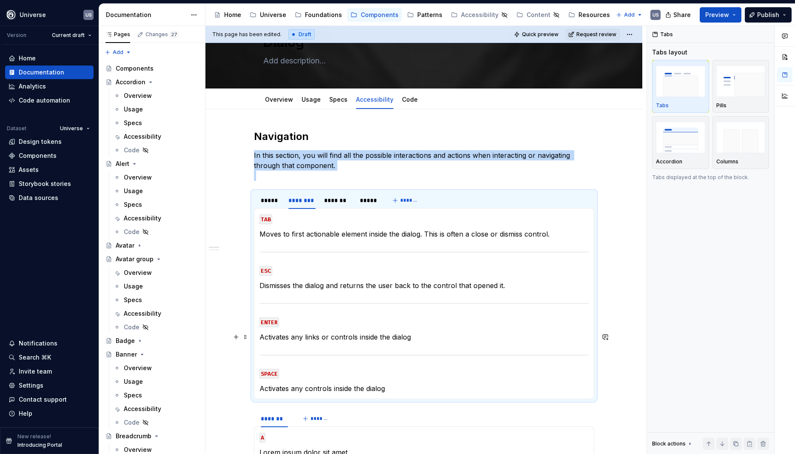
click at [358, 336] on p "Activates any links or controls inside the dialog" at bounding box center [424, 337] width 329 height 10
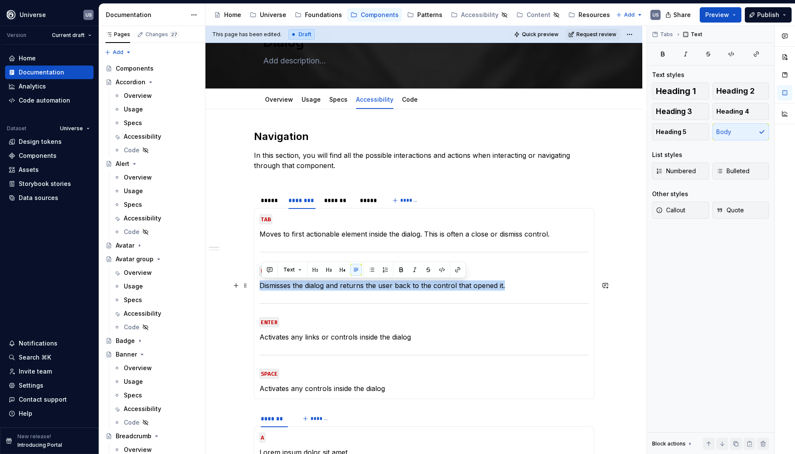
drag, startPoint x: 463, startPoint y: 286, endPoint x: 263, endPoint y: 281, distance: 199.6
click at [263, 281] on p "Dismisses the dialog and returns the user back to the control that opened it." at bounding box center [424, 285] width 329 height 10
copy p "Dismisses the dialog and returns the user back to the control that opened it."
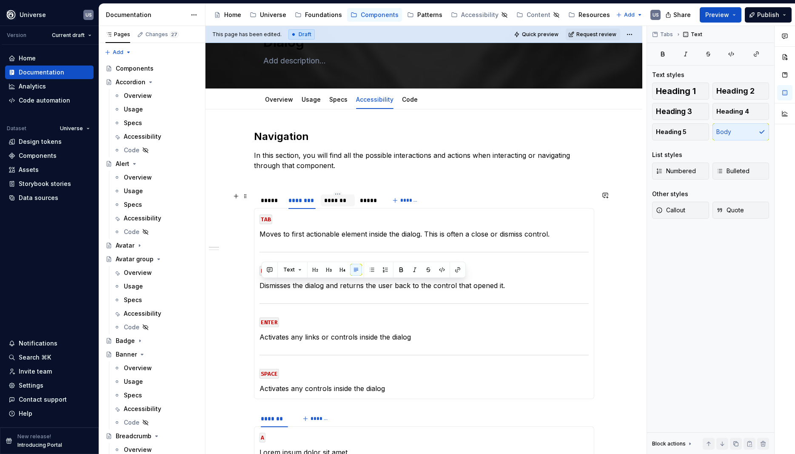
click at [343, 199] on div "*******" at bounding box center [337, 200] width 27 height 9
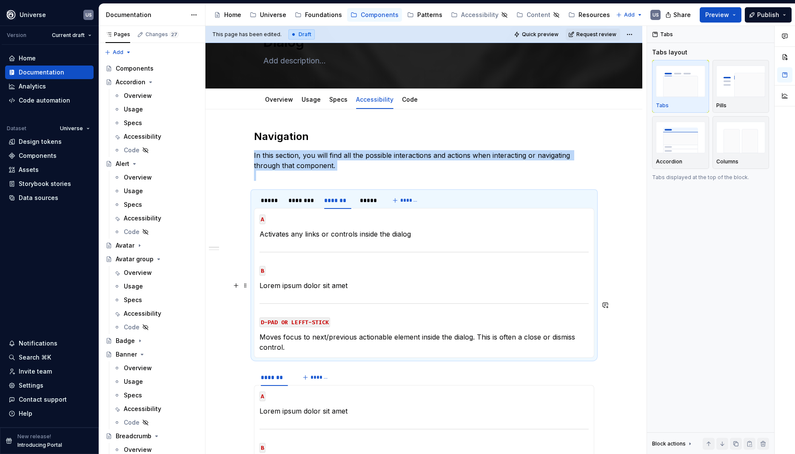
click at [353, 290] on p "Lorem ipsum dolor sit amet" at bounding box center [424, 285] width 329 height 10
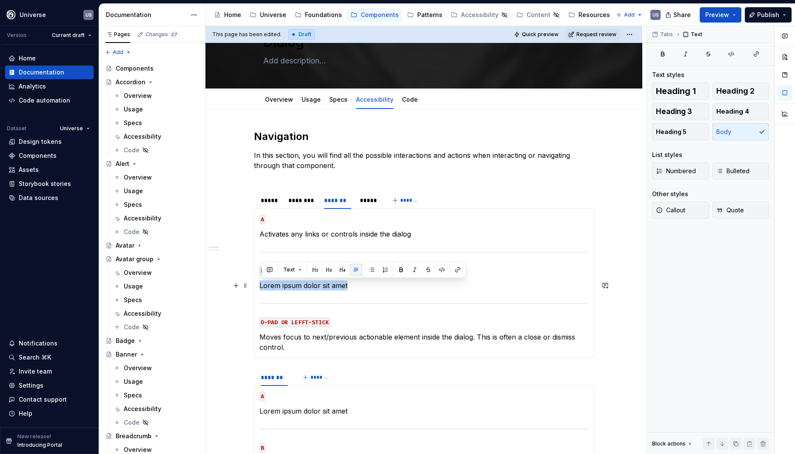
drag, startPoint x: 354, startPoint y: 287, endPoint x: 263, endPoint y: 287, distance: 91.5
click at [263, 287] on p "Lorem ipsum dolor sit amet" at bounding box center [424, 285] width 329 height 10
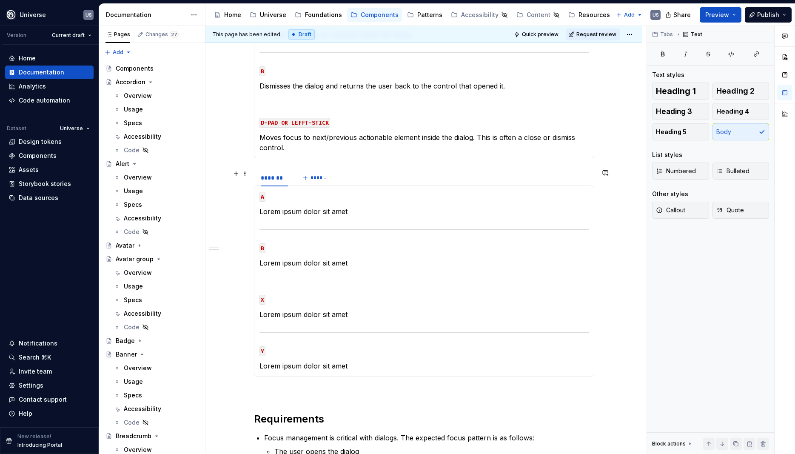
scroll to position [268, 0]
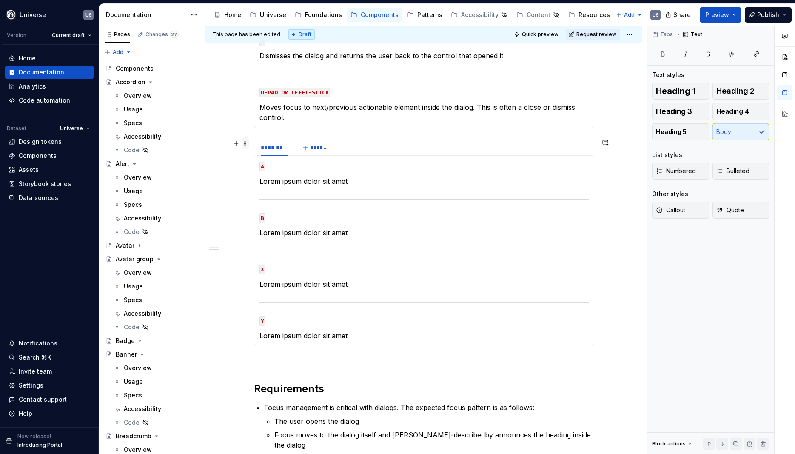
click at [248, 143] on span at bounding box center [245, 143] width 7 height 12
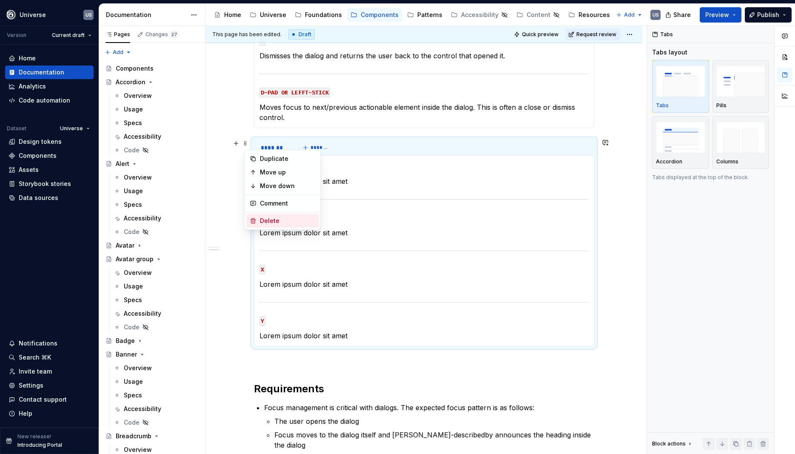
click at [283, 217] on div "Delete" at bounding box center [287, 221] width 55 height 9
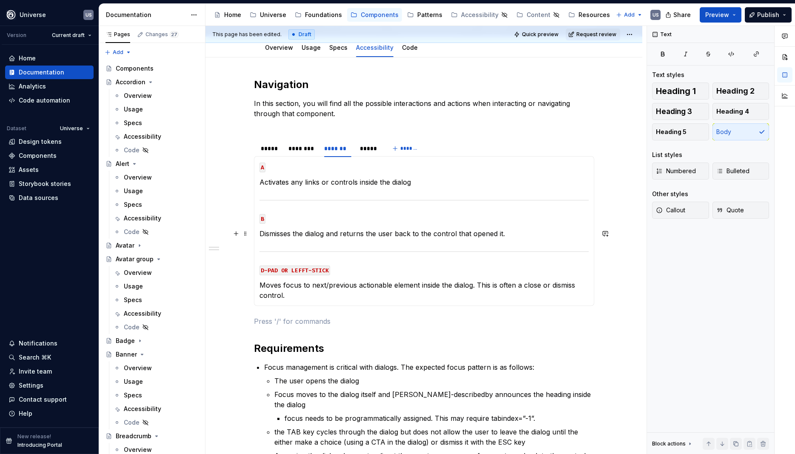
scroll to position [77, 0]
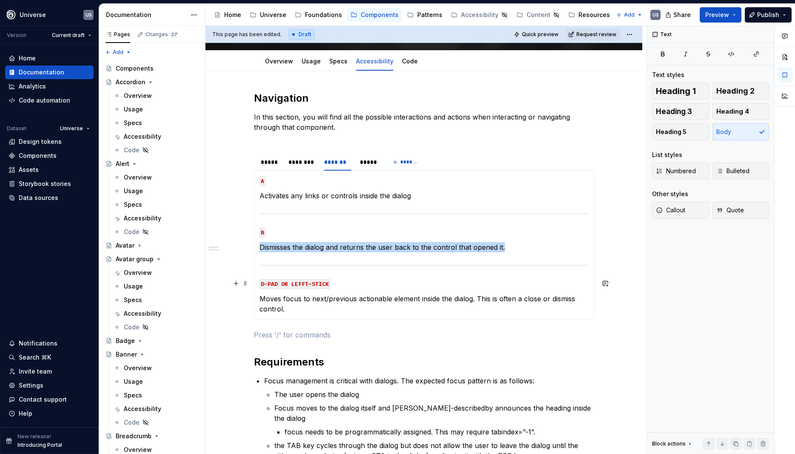
click at [363, 272] on section-item-column "A Activates any links or controls inside the dialog B Dismisses the dialog and …" at bounding box center [424, 244] width 329 height 139
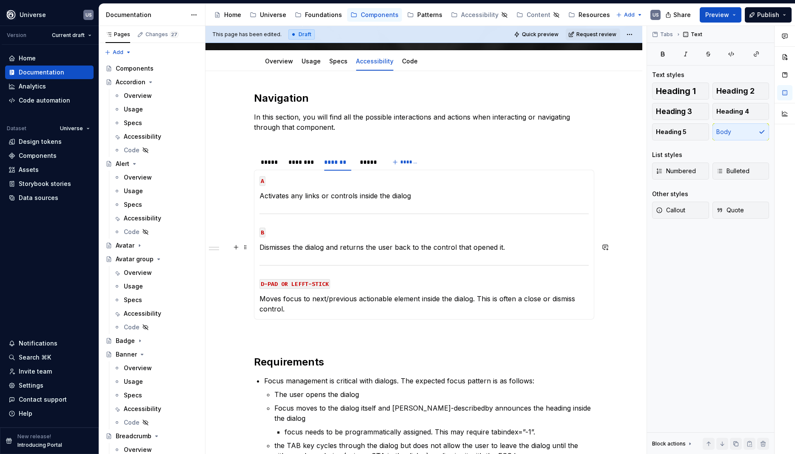
click at [349, 246] on p "Dismisses the dialog and returns the user back to the control that opened it." at bounding box center [424, 247] width 329 height 10
click at [368, 163] on div "*****" at bounding box center [368, 162] width 17 height 9
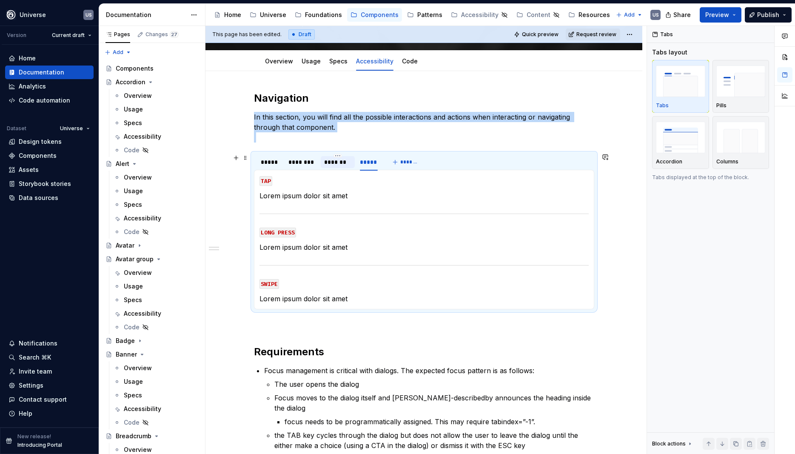
click at [335, 163] on div "*******" at bounding box center [337, 162] width 27 height 9
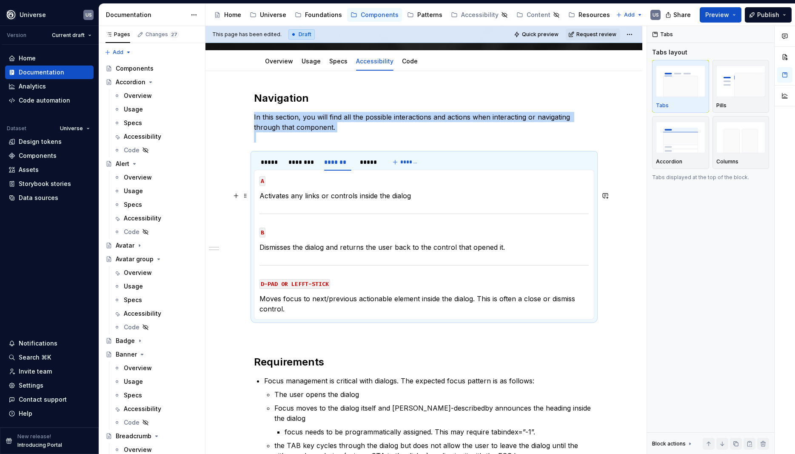
click at [366, 194] on p "Activates any links or controls inside the dialog" at bounding box center [424, 196] width 329 height 10
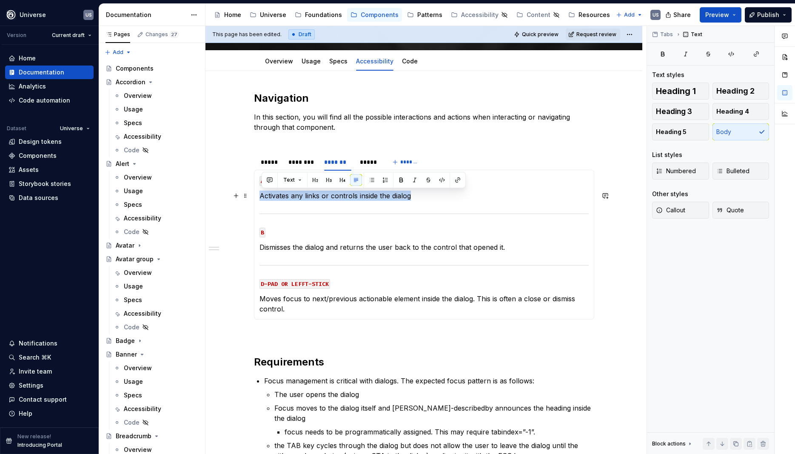
drag, startPoint x: 420, startPoint y: 194, endPoint x: 263, endPoint y: 194, distance: 157.0
click at [263, 194] on p "Activates any links or controls inside the dialog" at bounding box center [424, 196] width 329 height 10
copy p "Activates any links or controls inside the dialog"
click at [368, 161] on div "*****" at bounding box center [368, 162] width 17 height 9
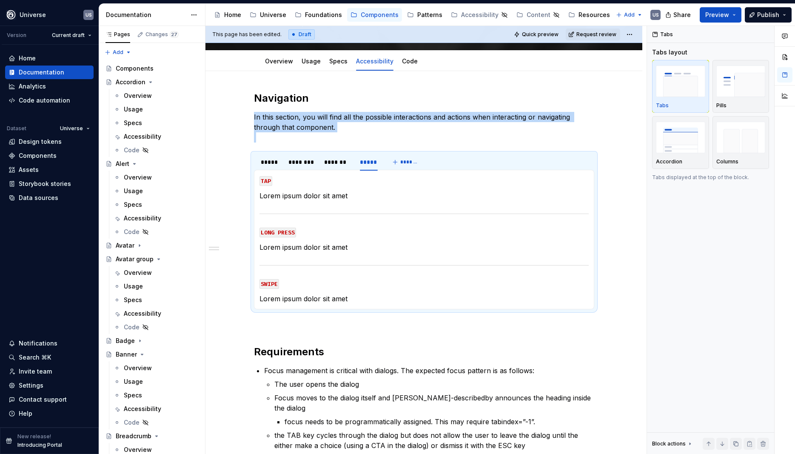
click at [349, 197] on p "Lorem ipsum dolor sit amet" at bounding box center [424, 196] width 329 height 10
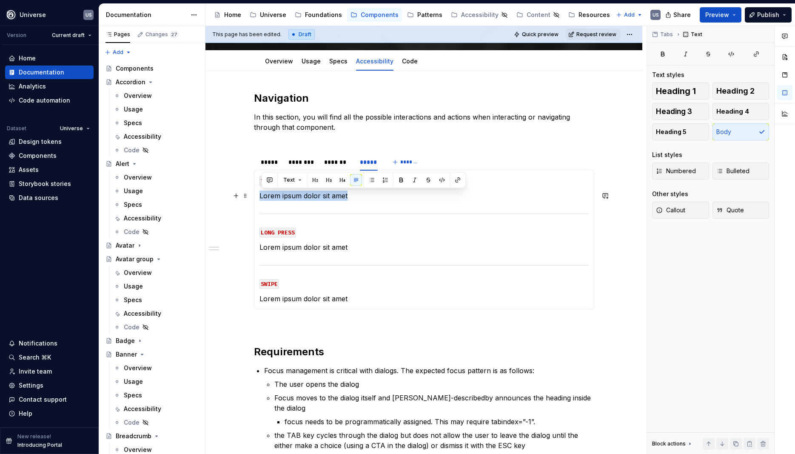
drag, startPoint x: 353, startPoint y: 197, endPoint x: 263, endPoint y: 197, distance: 89.8
click at [263, 197] on p "Lorem ipsum dolor sit amet" at bounding box center [424, 196] width 329 height 10
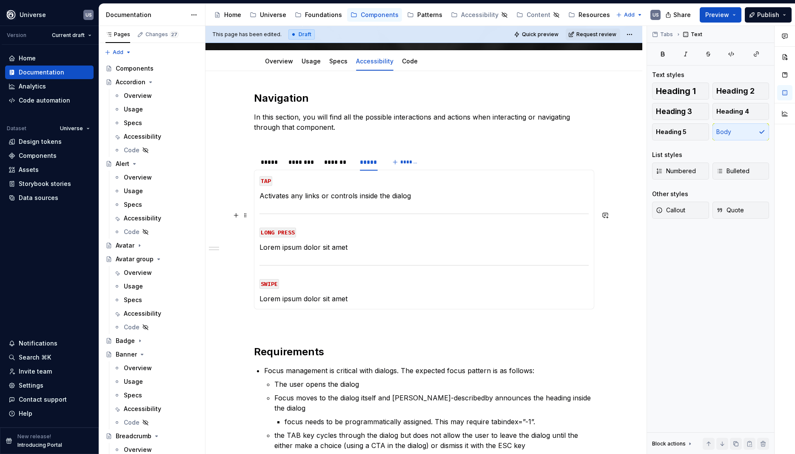
click at [312, 201] on section-item-column "TAP Activates any links or controls inside the dialog LONG PRESS Lorem ipsum do…" at bounding box center [424, 239] width 329 height 129
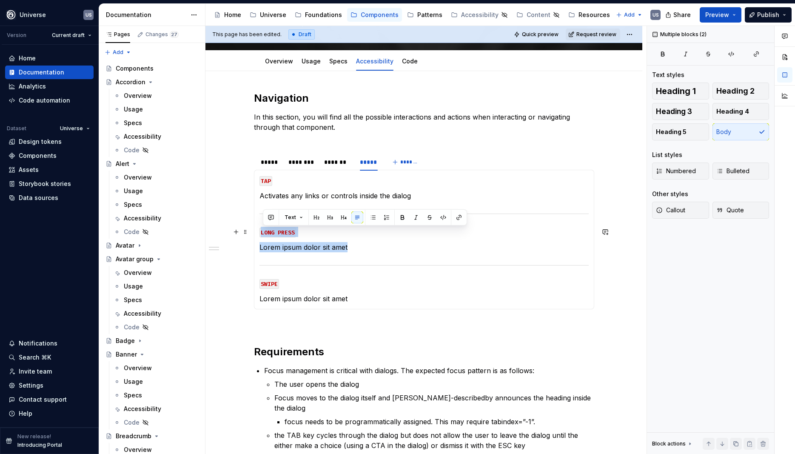
drag, startPoint x: 356, startPoint y: 249, endPoint x: 260, endPoint y: 233, distance: 97.0
click at [260, 233] on div "MOUSE CLICK Lorem ipsum dolor sit amet MOUSE HOVER Lorem ipsum dolor sit amet M…" at bounding box center [424, 240] width 340 height 140
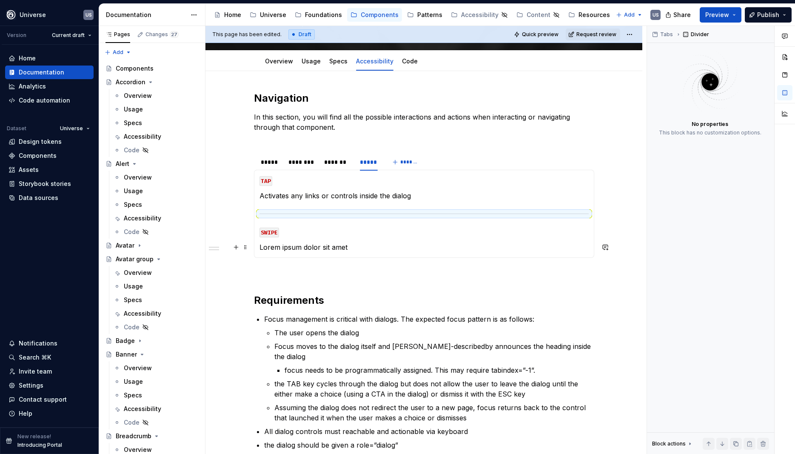
click at [323, 240] on section-item-column "TAP Activates any links or controls inside the dialog SWIPE Lorem ipsum dolor s…" at bounding box center [424, 213] width 329 height 77
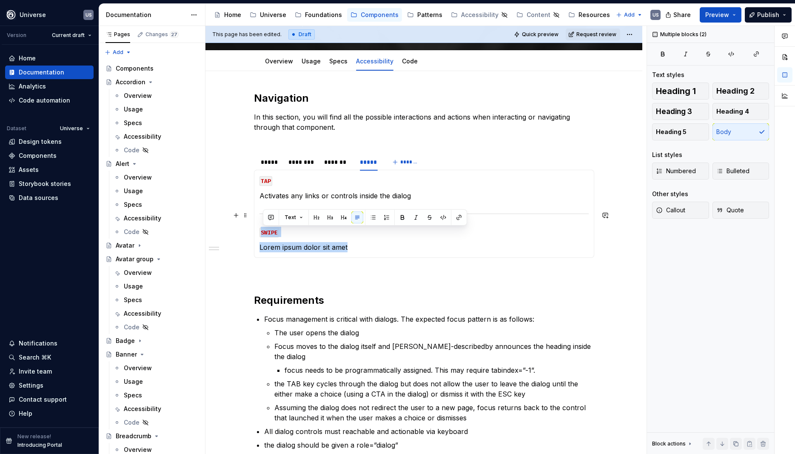
drag, startPoint x: 372, startPoint y: 247, endPoint x: 262, endPoint y: 212, distance: 115.5
click at [262, 212] on section-item-column "TAP Activates any links or controls inside the dialog SWIPE Lorem ipsum dolor s…" at bounding box center [424, 213] width 329 height 77
click at [286, 236] on p "SWIPE" at bounding box center [424, 232] width 329 height 10
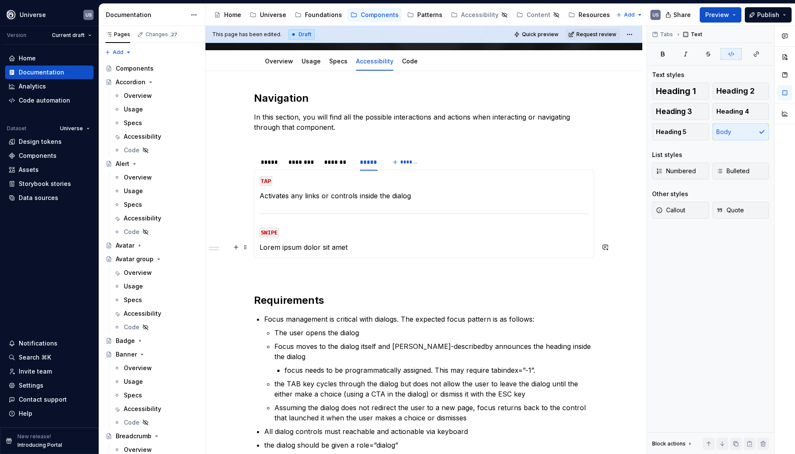
click at [296, 245] on p "Lorem ipsum dolor sit amet" at bounding box center [424, 247] width 329 height 10
click at [292, 239] on section-item-column "TAP Activates any links or controls inside the dialog SWIPE Lorem ipsum dolor s…" at bounding box center [424, 213] width 329 height 77
click at [352, 198] on p "Activates any links or controls inside the dialog" at bounding box center [424, 196] width 329 height 10
click at [432, 195] on p "Activates any links or controls inside the dialog" at bounding box center [424, 196] width 329 height 10
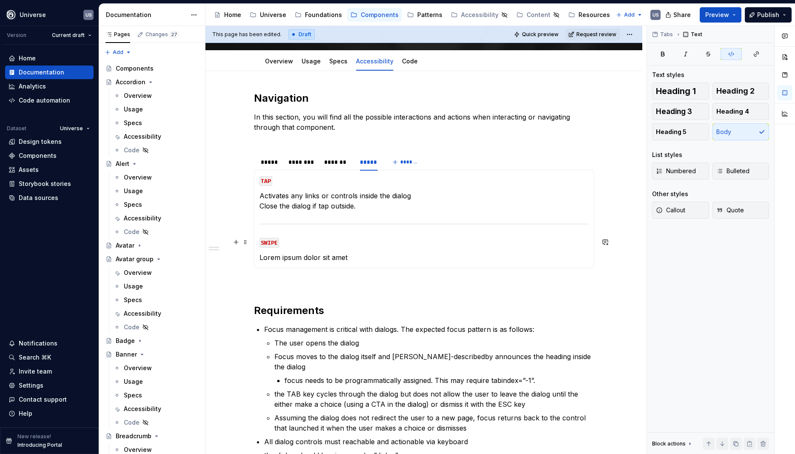
click at [339, 240] on p "SWIPE" at bounding box center [424, 242] width 329 height 10
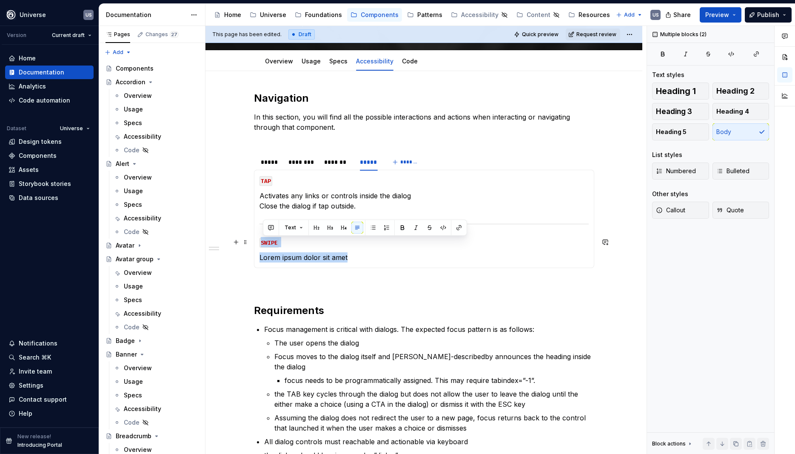
drag, startPoint x: 388, startPoint y: 261, endPoint x: 261, endPoint y: 232, distance: 130.3
click at [261, 232] on div "MOUSE CLICK Lorem ipsum dolor sit amet MOUSE HOVER Lorem ipsum dolor sit amet M…" at bounding box center [424, 219] width 340 height 98
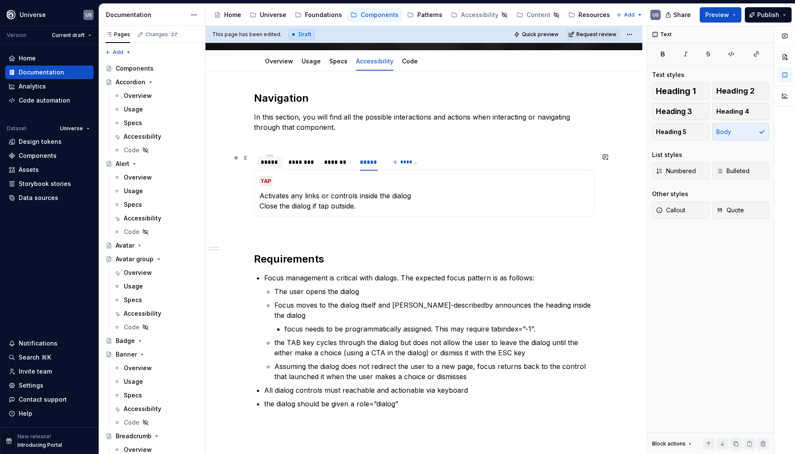
click at [272, 165] on div "*****" at bounding box center [270, 162] width 19 height 9
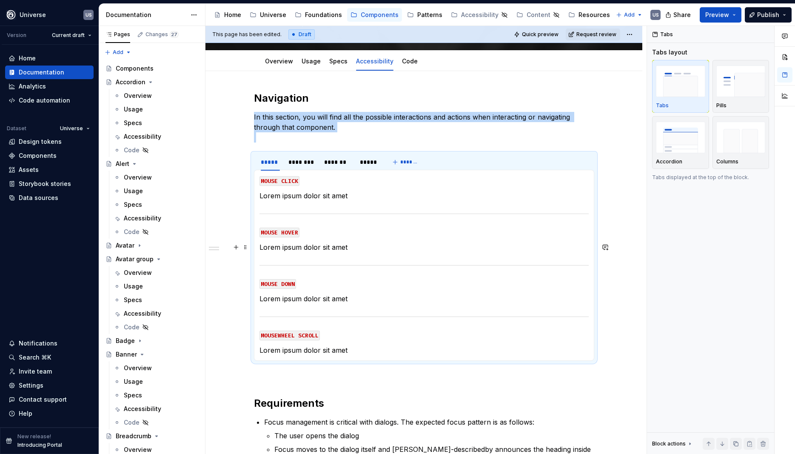
click at [347, 249] on p "Lorem ipsum dolor sit amet" at bounding box center [424, 247] width 329 height 10
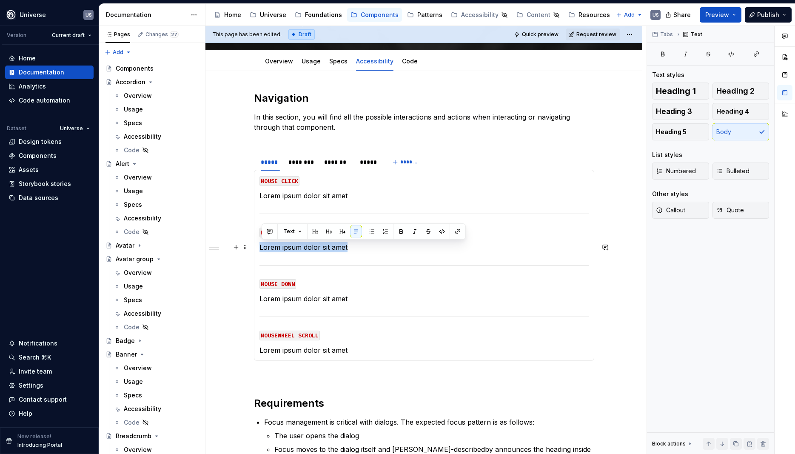
drag, startPoint x: 357, startPoint y: 252, endPoint x: 260, endPoint y: 246, distance: 97.6
click at [260, 246] on div "MOUSE CLICK Lorem ipsum dolor sit amet MOUSE HOVER Lorem ipsum dolor sit amet M…" at bounding box center [424, 265] width 340 height 191
click at [302, 192] on p "Lorem ipsum dolor sit amet" at bounding box center [424, 196] width 329 height 10
click at [313, 164] on div "********" at bounding box center [302, 162] width 27 height 9
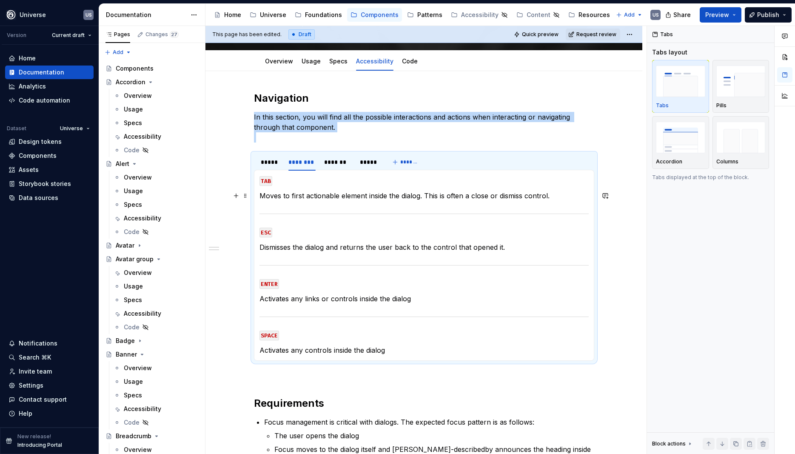
click at [317, 198] on p "Moves to first actionable element inside the dialog. This is often a close or d…" at bounding box center [424, 196] width 329 height 10
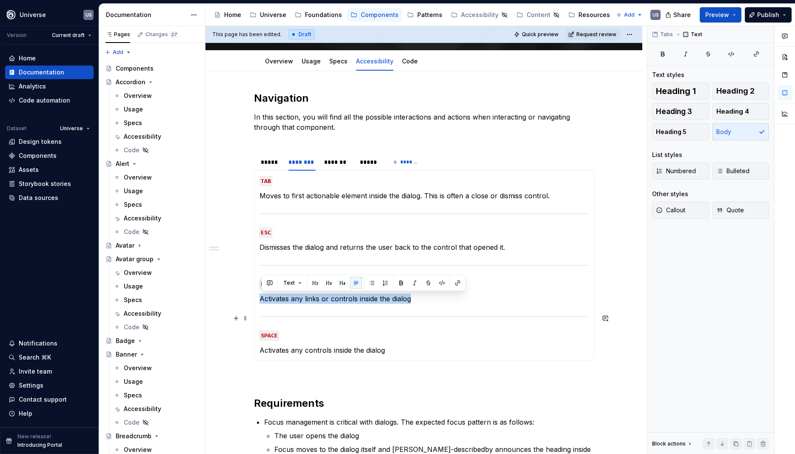
drag, startPoint x: 424, startPoint y: 299, endPoint x: 262, endPoint y: 305, distance: 161.8
click at [262, 305] on section-item-column "TAB Moves to first actionable element inside the dialog. This is often a close …" at bounding box center [424, 265] width 329 height 180
copy p "Activates any links or controls inside the dialog"
click at [266, 161] on div "*****" at bounding box center [270, 162] width 19 height 9
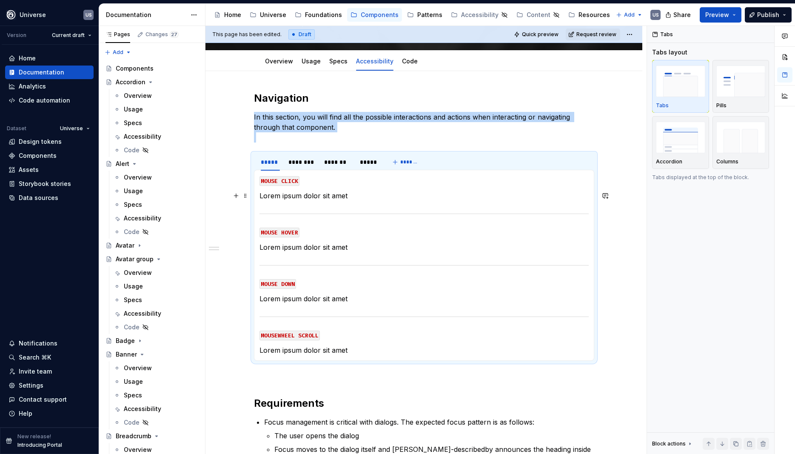
click at [298, 199] on p "Lorem ipsum dolor sit amet" at bounding box center [424, 196] width 329 height 10
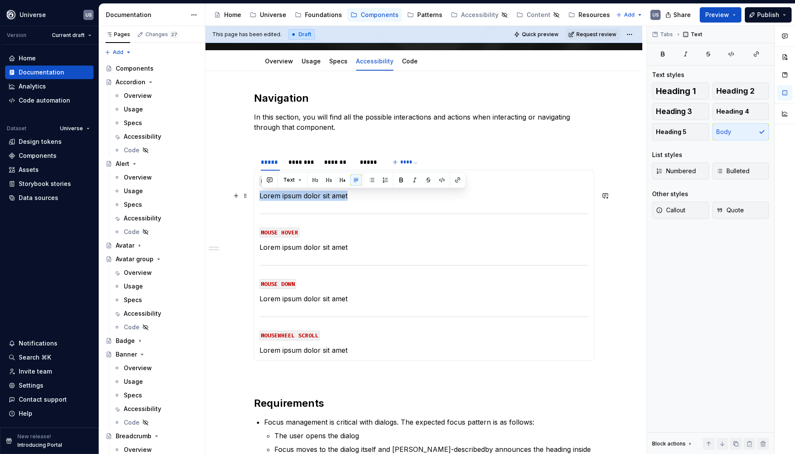
drag, startPoint x: 374, startPoint y: 198, endPoint x: 260, endPoint y: 200, distance: 114.9
click at [260, 200] on div "MOUSE CLICK Lorem ipsum dolor sit amet MOUSE HOVER Lorem ipsum dolor sit amet M…" at bounding box center [424, 265] width 340 height 191
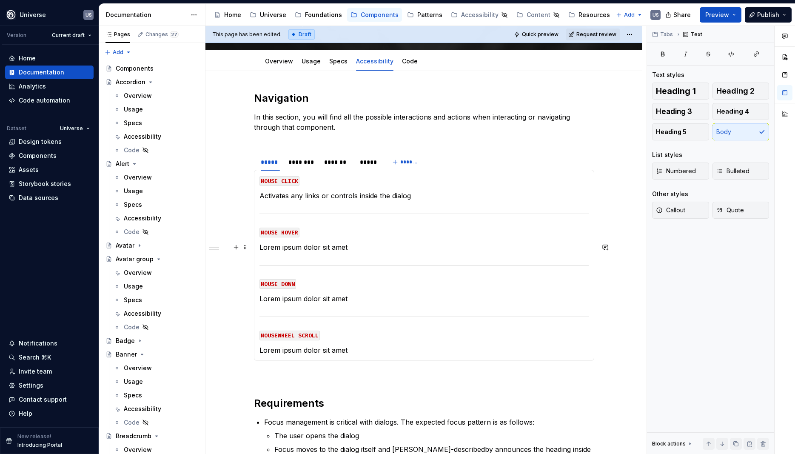
click at [314, 252] on p "Lorem ipsum dolor sit amet" at bounding box center [424, 247] width 329 height 10
drag, startPoint x: 353, startPoint y: 249, endPoint x: 262, endPoint y: 246, distance: 90.7
click at [262, 246] on p "Lorem ipsum dolor sit amet" at bounding box center [424, 247] width 329 height 10
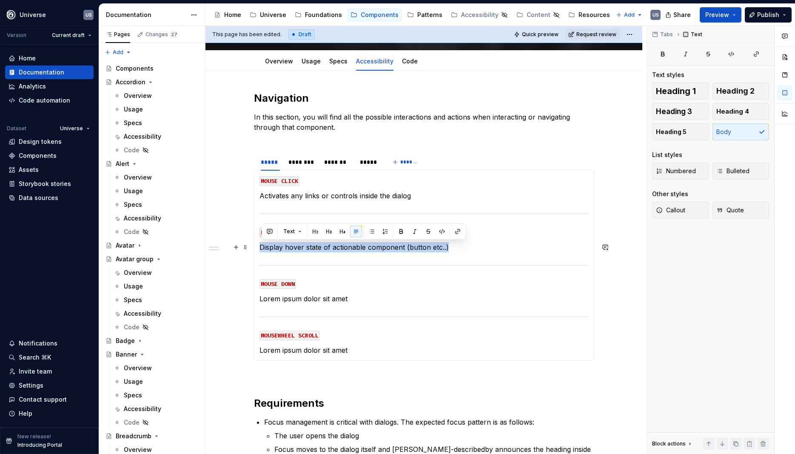
drag, startPoint x: 467, startPoint y: 247, endPoint x: 258, endPoint y: 248, distance: 209.4
click at [258, 248] on div "MOUSE CLICK Activates any links or controls inside the dialog MOUSE HOVER Displ…" at bounding box center [424, 265] width 340 height 191
copy p "Display hover state of actionable component (button etc..)"
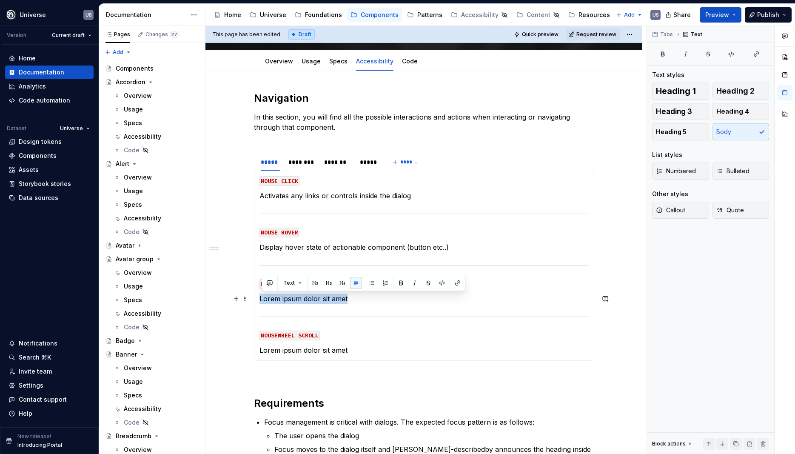
drag, startPoint x: 338, startPoint y: 297, endPoint x: 262, endPoint y: 300, distance: 75.8
click at [262, 300] on p "Lorem ipsum dolor sit amet" at bounding box center [424, 299] width 329 height 10
drag, startPoint x: 288, startPoint y: 299, endPoint x: 307, endPoint y: 301, distance: 19.3
click at [305, 301] on p "Display hover state of actionable component (button etc..)" at bounding box center [424, 299] width 329 height 10
click at [359, 356] on div "MOUSE CLICK Activates any links or controls inside the dialog MOUSE HOVER Displ…" at bounding box center [424, 265] width 340 height 191
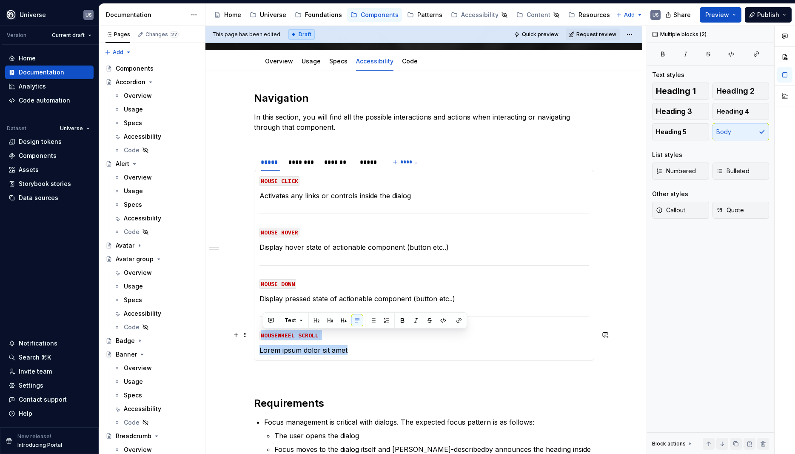
drag, startPoint x: 367, startPoint y: 354, endPoint x: 262, endPoint y: 337, distance: 106.5
click at [262, 337] on section-item-column "MOUSE CLICK Activates any links or controls inside the dialog MOUSE HOVER Displ…" at bounding box center [424, 265] width 329 height 180
click at [362, 354] on p "Lorem ipsum dolor sit amet" at bounding box center [424, 350] width 329 height 10
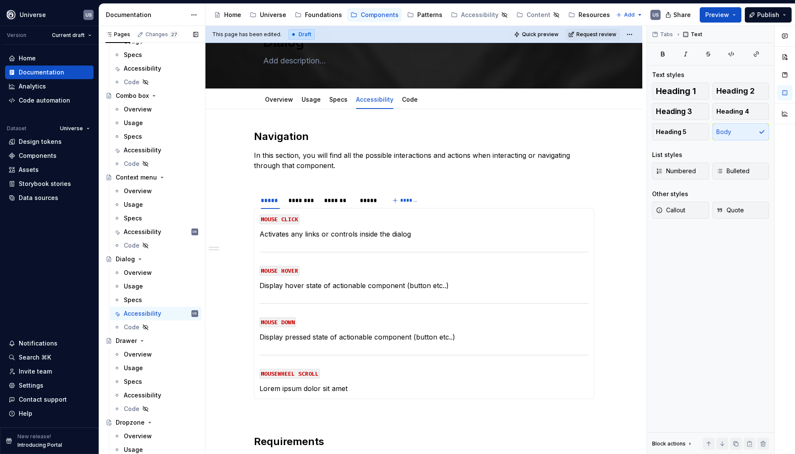
scroll to position [766, 0]
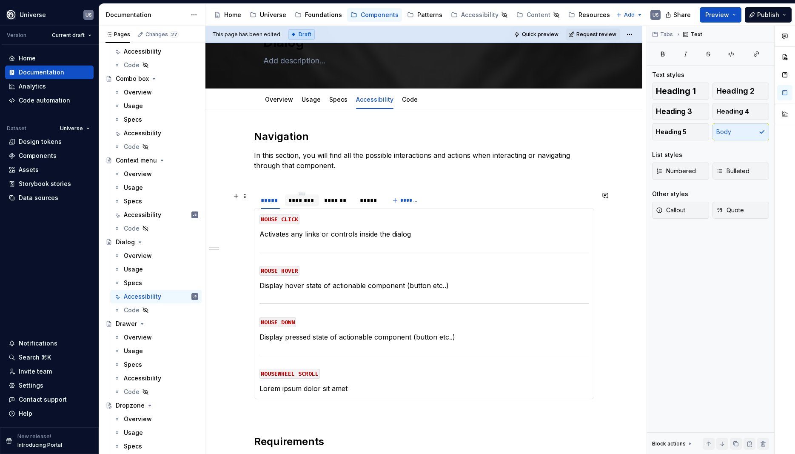
click at [312, 205] on div "********" at bounding box center [302, 200] width 34 height 12
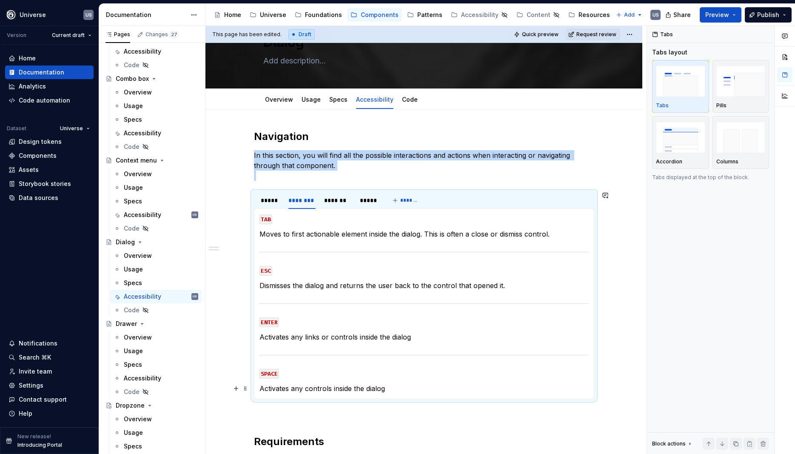
click at [352, 387] on p "Activates any controls inside the dialog" at bounding box center [424, 388] width 329 height 10
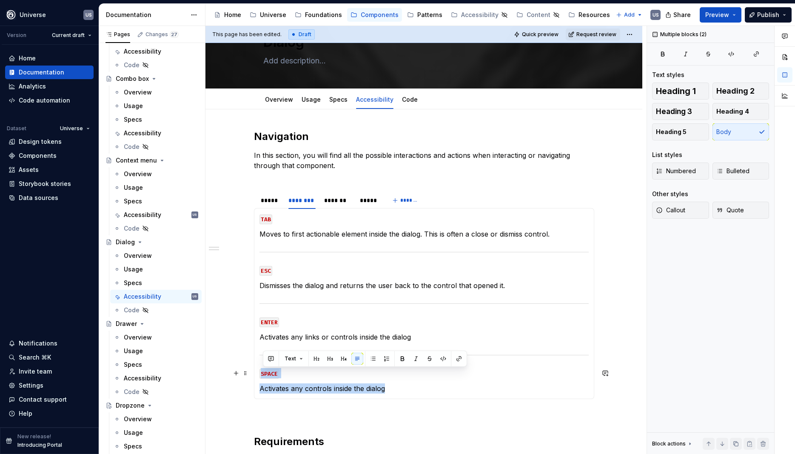
drag, startPoint x: 397, startPoint y: 388, endPoint x: 255, endPoint y: 362, distance: 144.9
click at [255, 362] on section "***** ******** ******* ***** ******* MOUSE CLICK Activates any links or control…" at bounding box center [424, 295] width 340 height 208
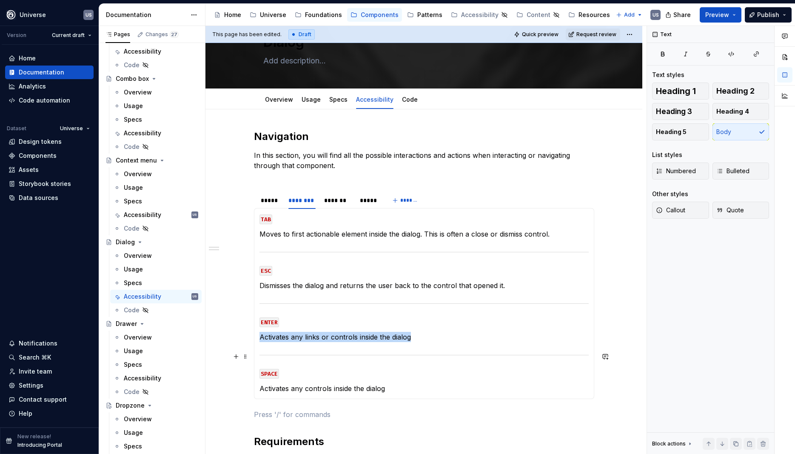
click at [300, 356] on div at bounding box center [424, 355] width 329 height 6
click at [390, 385] on p "Activates any controls inside the dialog" at bounding box center [424, 388] width 329 height 10
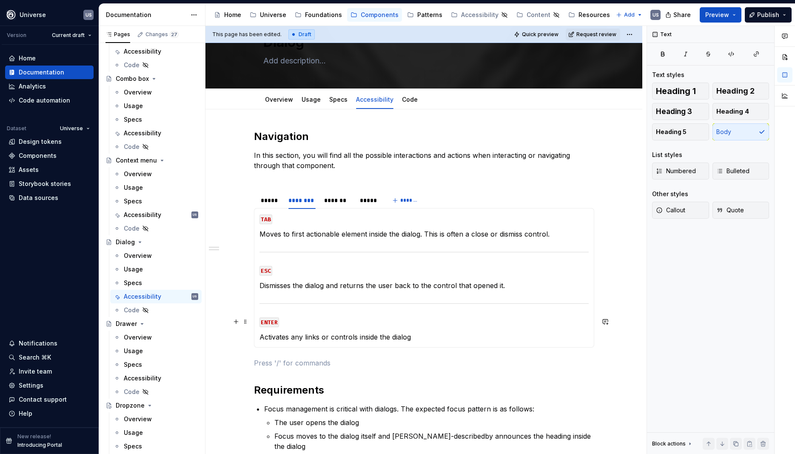
click at [450, 314] on section-item-column "TAB Moves to first actionable element inside the dialog. This is often a close …" at bounding box center [424, 278] width 329 height 129
click at [270, 205] on div "*****" at bounding box center [270, 200] width 26 height 12
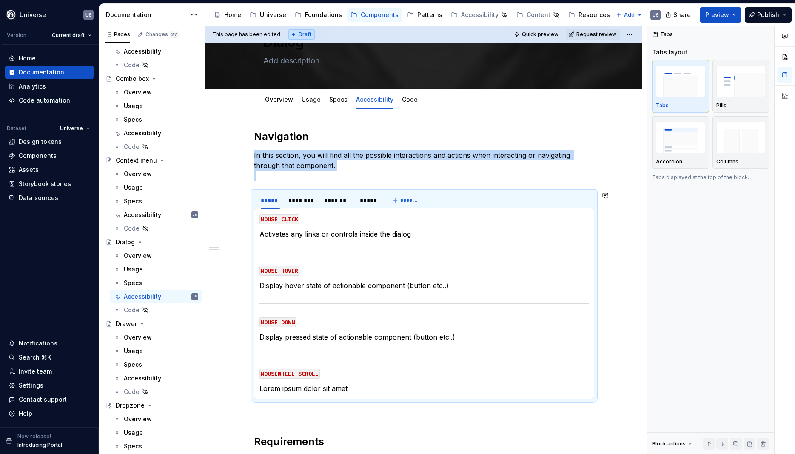
drag, startPoint x: 329, startPoint y: 395, endPoint x: 361, endPoint y: 392, distance: 32.0
click at [328, 394] on div "MOUSE CLICK Activates any links or controls inside the dialog MOUSE HOVER Displ…" at bounding box center [424, 303] width 340 height 191
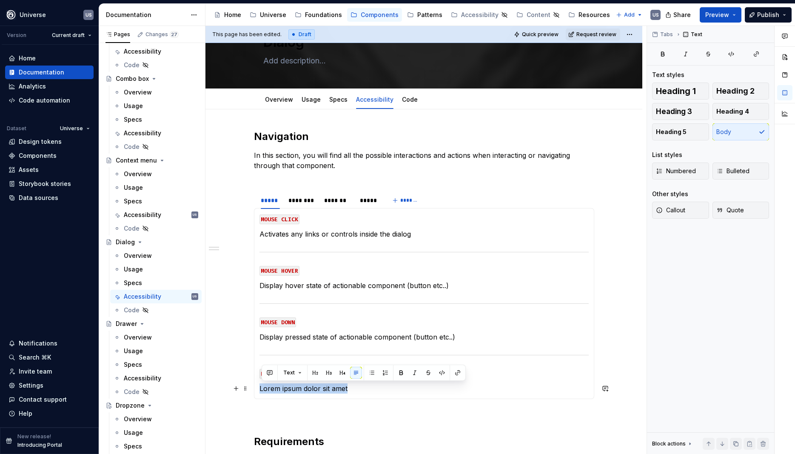
drag, startPoint x: 361, startPoint y: 390, endPoint x: 262, endPoint y: 387, distance: 99.2
click at [262, 387] on p "Lorem ipsum dolor sit amet" at bounding box center [424, 388] width 329 height 10
click at [387, 391] on p "Scroll up down in the dialog content" at bounding box center [424, 388] width 329 height 10
click at [327, 199] on div "*******" at bounding box center [337, 200] width 27 height 9
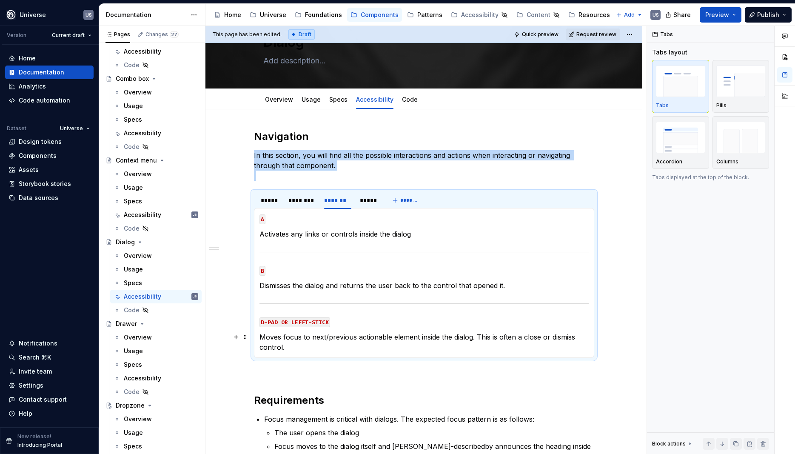
click at [286, 341] on p "Moves focus to next/previous actionable element inside the dialog. This is ofte…" at bounding box center [424, 342] width 329 height 20
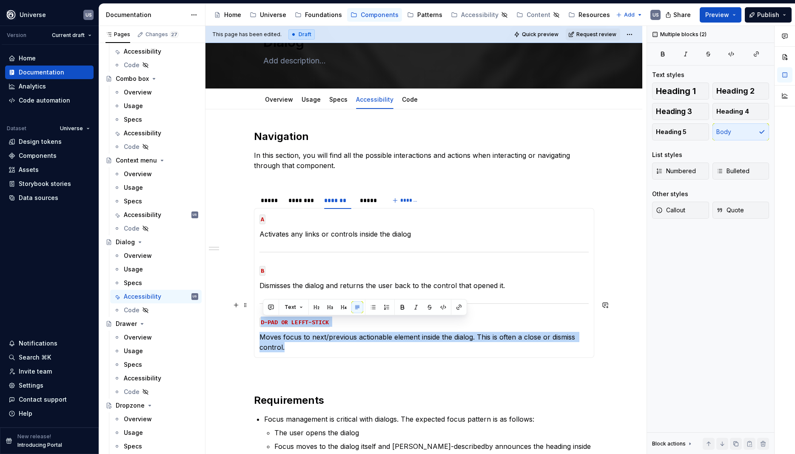
drag, startPoint x: 288, startPoint y: 347, endPoint x: 260, endPoint y: 302, distance: 53.1
click at [260, 302] on div "MOUSE CLICK Activates any links or controls inside the dialog MOUSE HOVER Displ…" at bounding box center [424, 283] width 340 height 150
copy section-item-column "D-PAD OR LEFFT-STICK Moves focus to next/previous actionable element inside the…"
click at [295, 349] on p "Moves focus to next/previous actionable element inside the dialog. This is ofte…" at bounding box center [424, 342] width 329 height 20
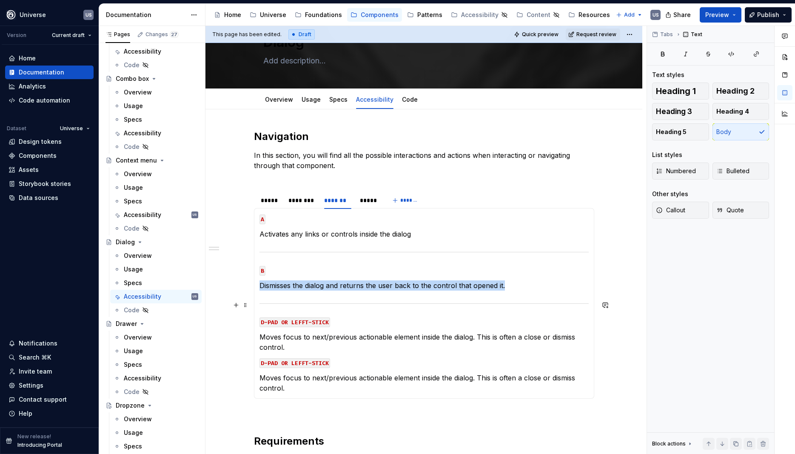
click at [334, 302] on div at bounding box center [424, 304] width 329 height 6
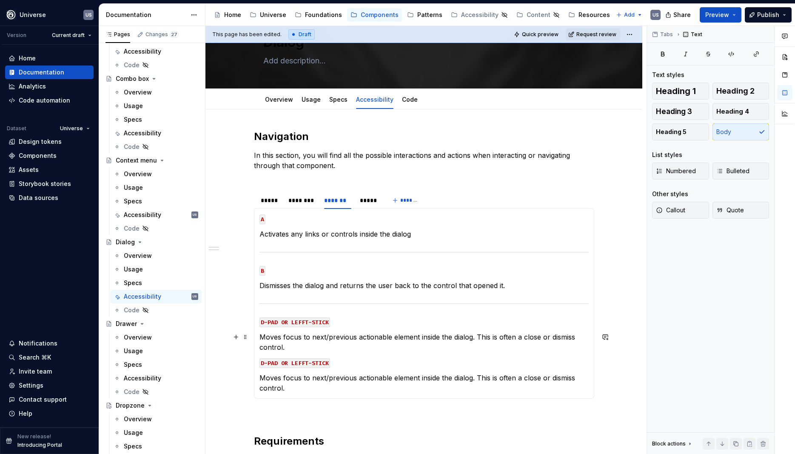
click at [300, 348] on p "Moves focus to next/previous actionable element inside the dialog. This is ofte…" at bounding box center [424, 342] width 329 height 20
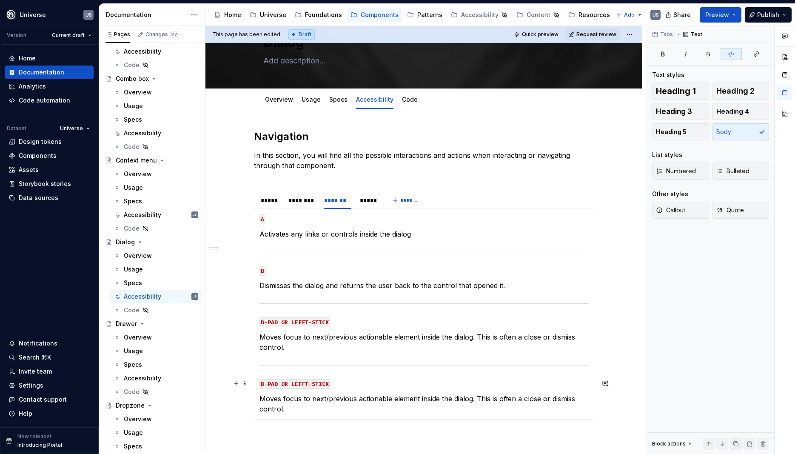
click at [310, 383] on code "D-PAD OR LEFFT-STICK" at bounding box center [295, 384] width 71 height 10
click at [307, 323] on code "D-PAD OR LEFFT-STICK" at bounding box center [295, 322] width 71 height 10
drag, startPoint x: 311, startPoint y: 383, endPoint x: 256, endPoint y: 382, distance: 54.9
click at [256, 382] on div "MOUSE CLICK Activates any links or controls inside the dialog MOUSE HOVER Displ…" at bounding box center [424, 314] width 340 height 212
click at [292, 404] on p "Moves focus to next/previous actionable element inside the dialog. This is ofte…" at bounding box center [424, 404] width 329 height 20
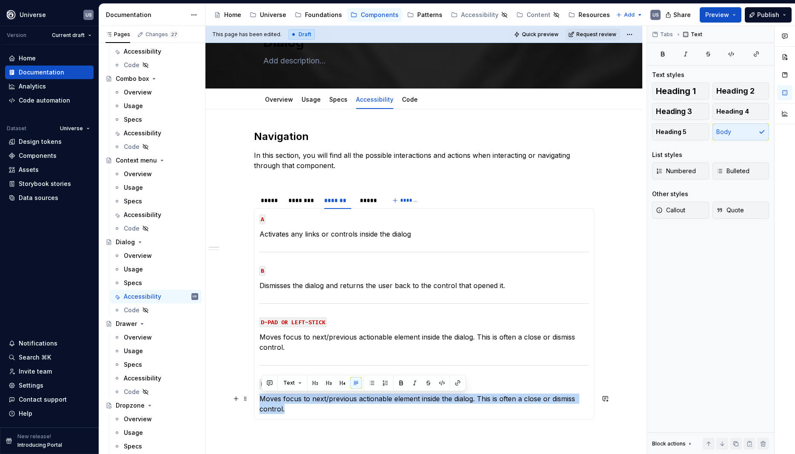
drag, startPoint x: 294, startPoint y: 409, endPoint x: 261, endPoint y: 395, distance: 35.8
click at [261, 395] on div "MOUSE CLICK Activates any links or controls inside the dialog MOUSE HOVER Displ…" at bounding box center [424, 314] width 340 height 212
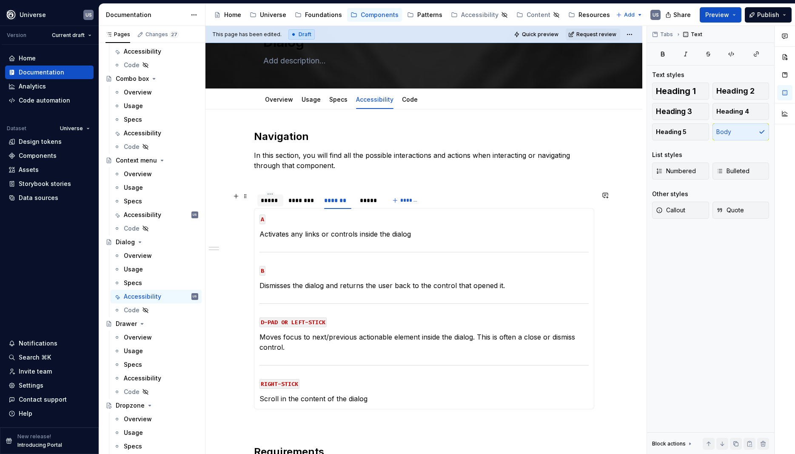
click at [276, 203] on div "*****" at bounding box center [270, 200] width 19 height 9
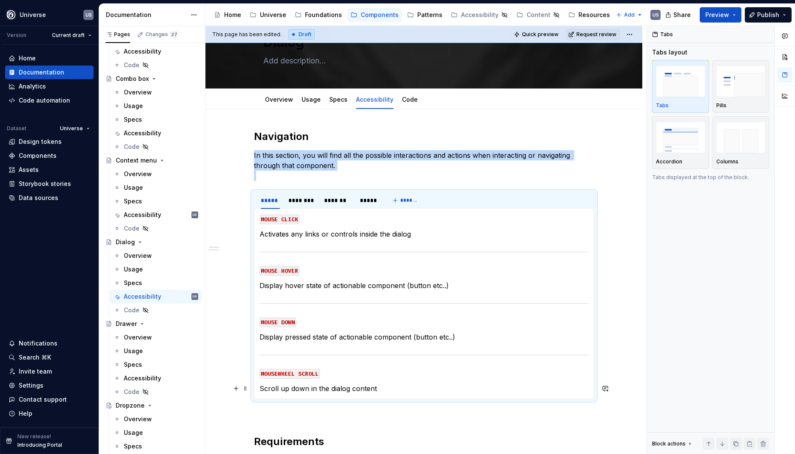
click at [315, 393] on p "Scroll up down in the dialog content" at bounding box center [424, 388] width 329 height 10
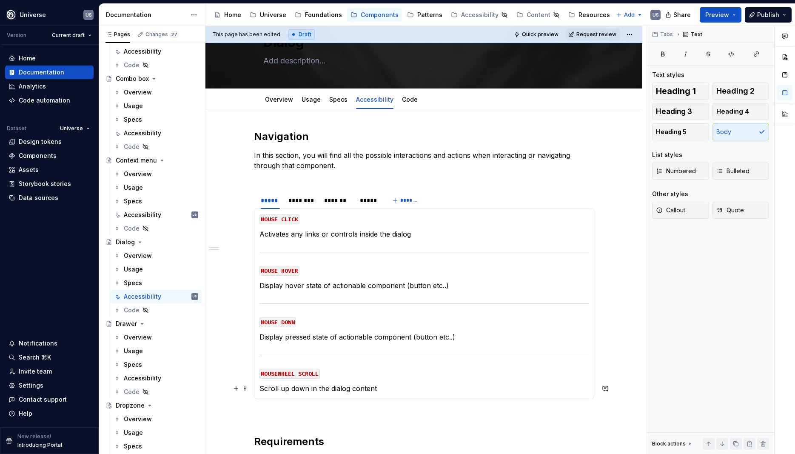
click at [385, 388] on p "Scroll up down in the dialog content" at bounding box center [424, 388] width 329 height 10
click at [305, 202] on div "********" at bounding box center [302, 200] width 27 height 9
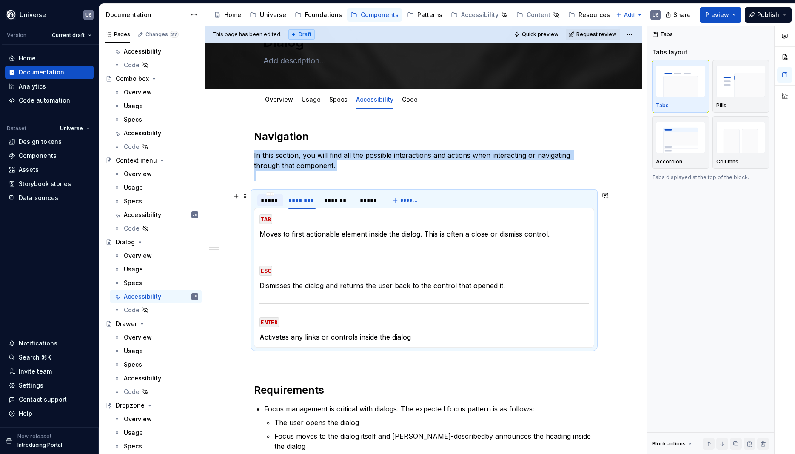
click at [269, 202] on div "*****" at bounding box center [270, 200] width 19 height 9
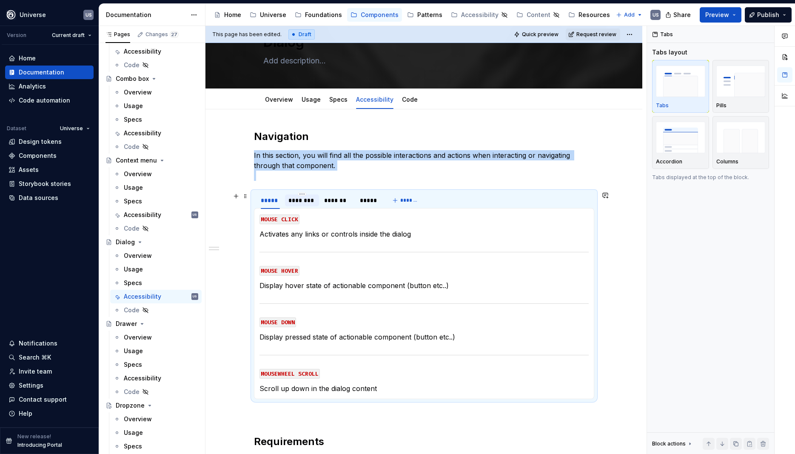
click at [302, 202] on div "********" at bounding box center [302, 200] width 27 height 9
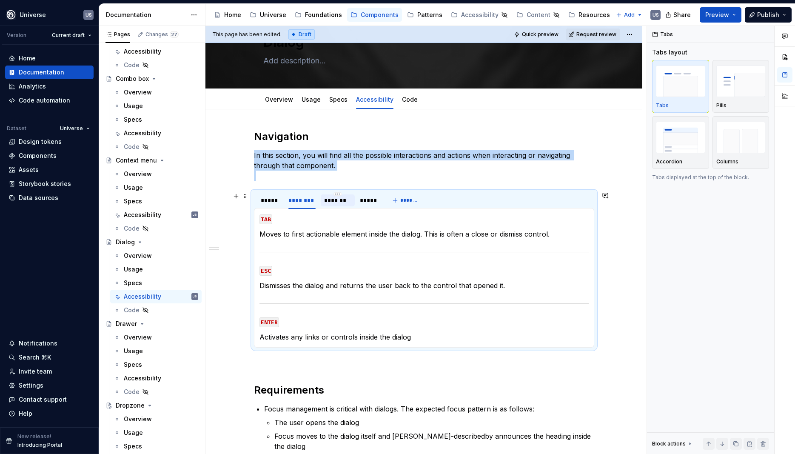
click at [337, 202] on div "*******" at bounding box center [337, 200] width 27 height 9
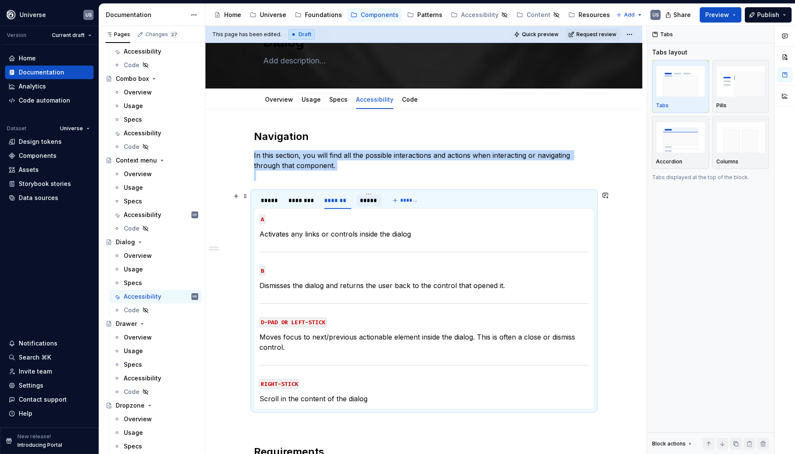
click at [367, 200] on div "*****" at bounding box center [368, 200] width 17 height 9
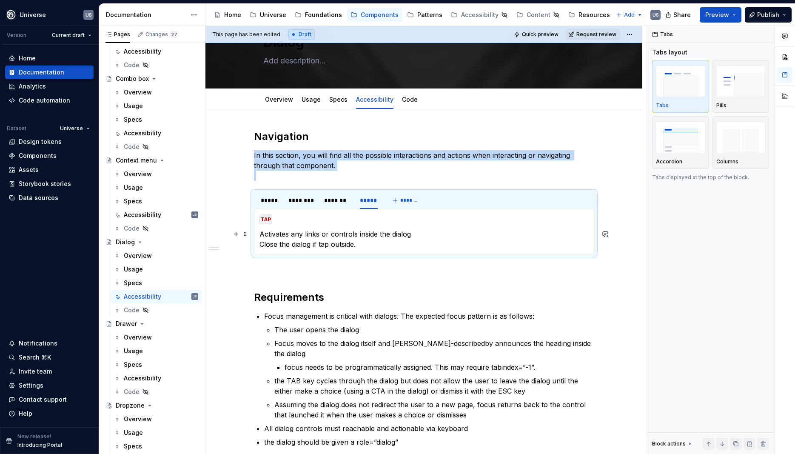
click at [362, 244] on p "Activates any links or controls inside the dialog Close the dialog if tap outsi…" at bounding box center [424, 239] width 329 height 20
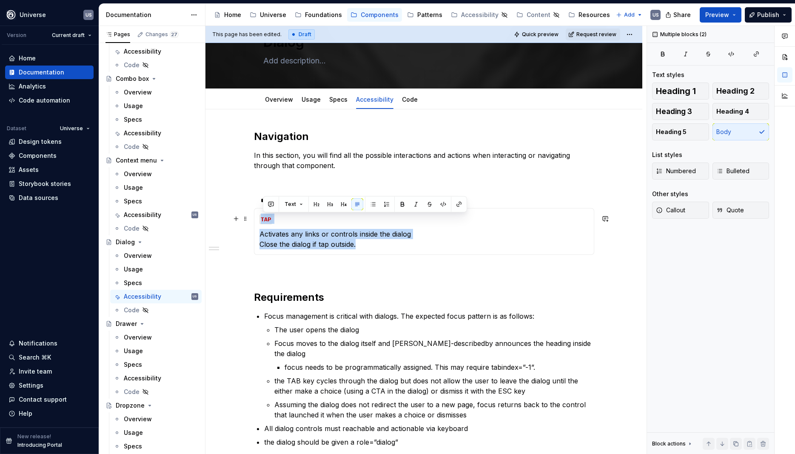
drag, startPoint x: 368, startPoint y: 250, endPoint x: 260, endPoint y: 216, distance: 113.2
click at [260, 216] on div "MOUSE CLICK Activates any links or controls inside the dialog MOUSE HOVER Displ…" at bounding box center [424, 231] width 340 height 47
copy section-item-column "TAP Activates any links or controls inside the dialog Close the dialog if tap o…"
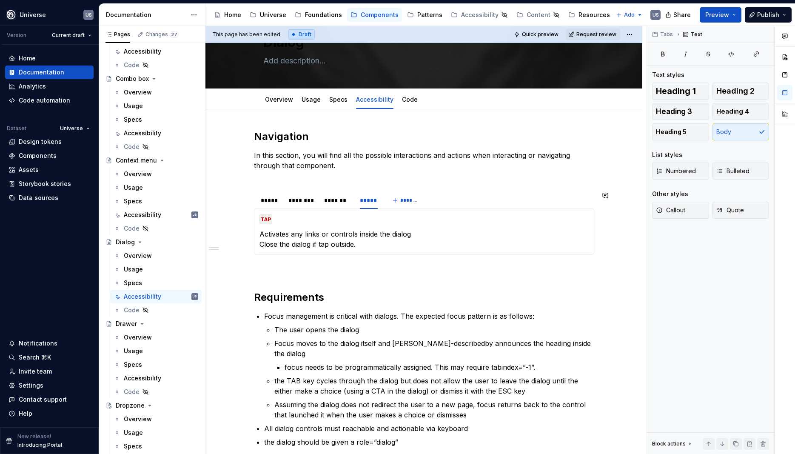
click at [385, 252] on div "MOUSE CLICK Activates any links or controls inside the dialog MOUSE HOVER Displ…" at bounding box center [424, 231] width 340 height 47
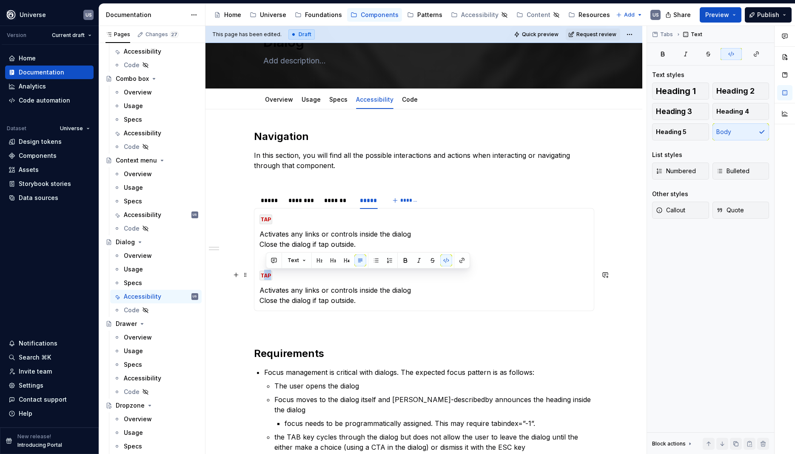
drag, startPoint x: 265, startPoint y: 274, endPoint x: 274, endPoint y: 277, distance: 9.6
click at [272, 277] on code "TAP" at bounding box center [266, 276] width 13 height 10
click at [314, 203] on div "********" at bounding box center [302, 200] width 27 height 9
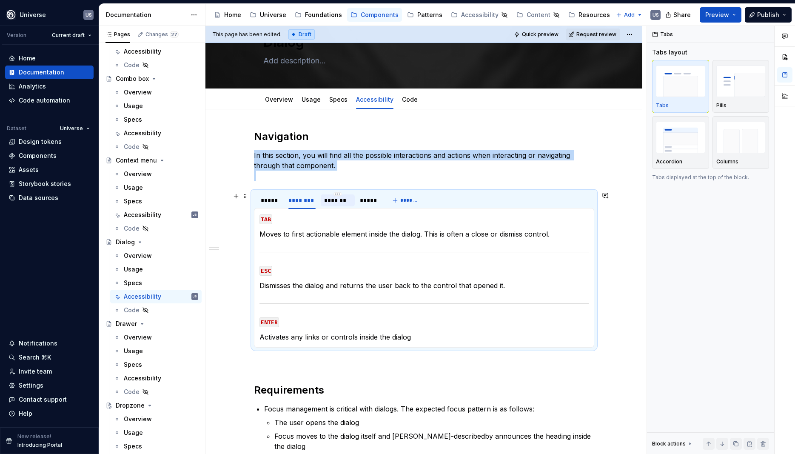
click at [340, 200] on div "*******" at bounding box center [337, 200] width 27 height 9
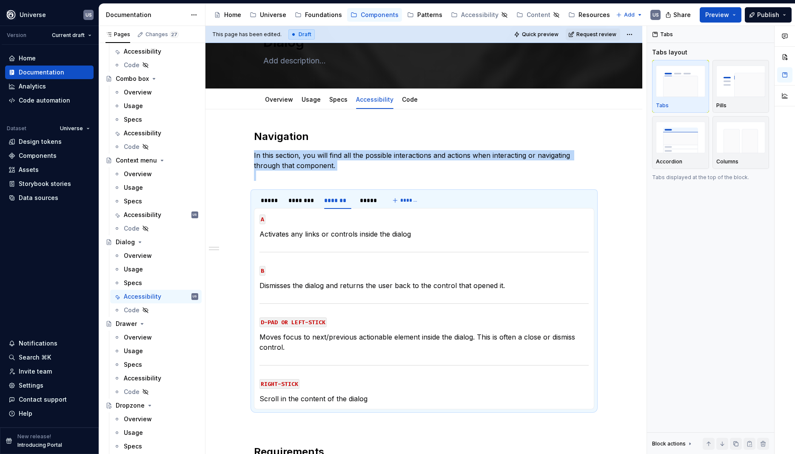
click at [321, 398] on p "Scroll in the content of the dialog" at bounding box center [424, 399] width 329 height 10
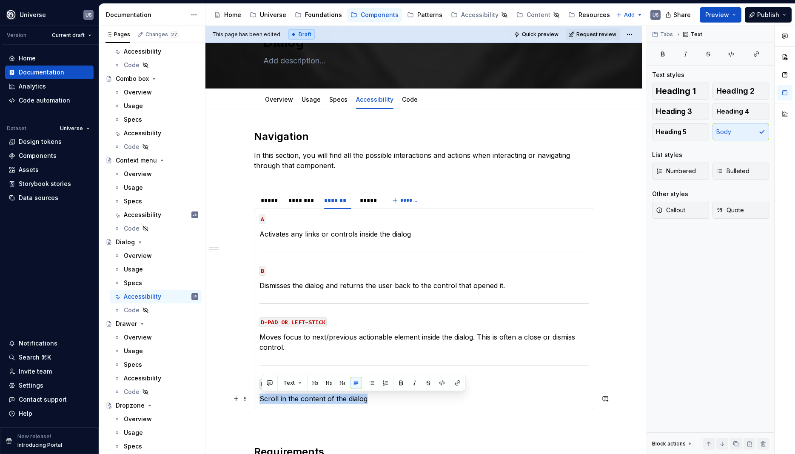
drag, startPoint x: 260, startPoint y: 399, endPoint x: 390, endPoint y: 400, distance: 129.8
click at [390, 400] on div "MOUSE CLICK Activates any links or controls inside the dialog MOUSE HOVER Displ…" at bounding box center [424, 308] width 340 height 201
copy p "Scroll in the content of the dialog"
click at [368, 203] on div "*****" at bounding box center [368, 200] width 17 height 9
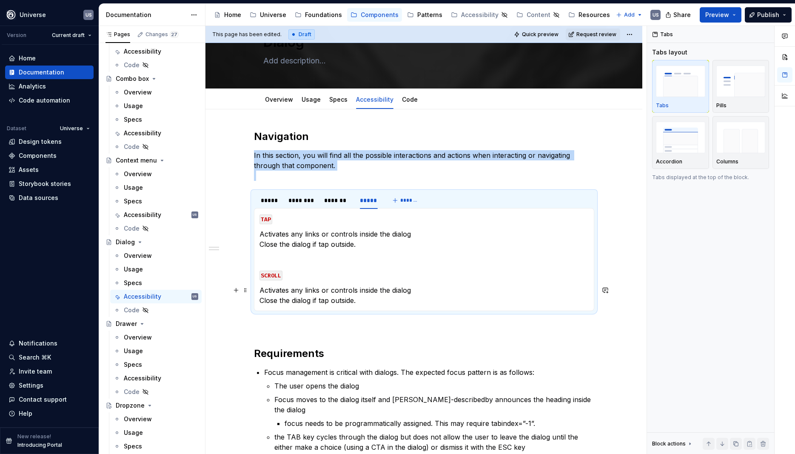
click at [341, 298] on p "Activates any links or controls inside the dialog Close the dialog if tap outsi…" at bounding box center [424, 295] width 329 height 20
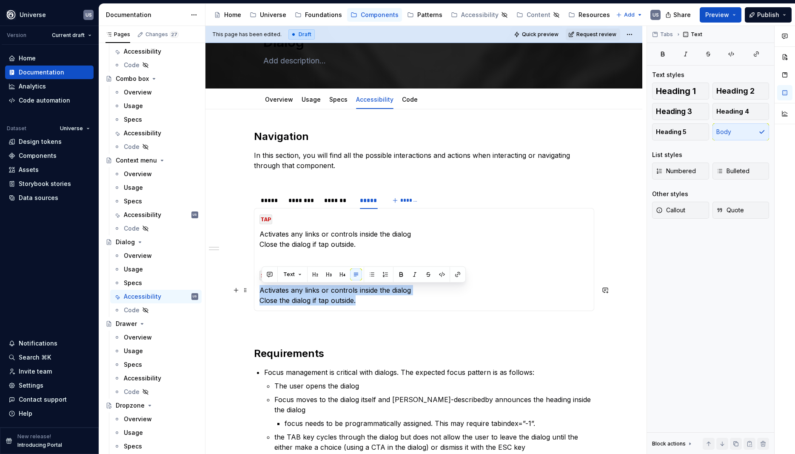
drag, startPoint x: 373, startPoint y: 298, endPoint x: 258, endPoint y: 286, distance: 115.1
click at [258, 286] on div "MOUSE CLICK Activates any links or controls inside the dialog MOUSE HOVER Displ…" at bounding box center [424, 259] width 340 height 103
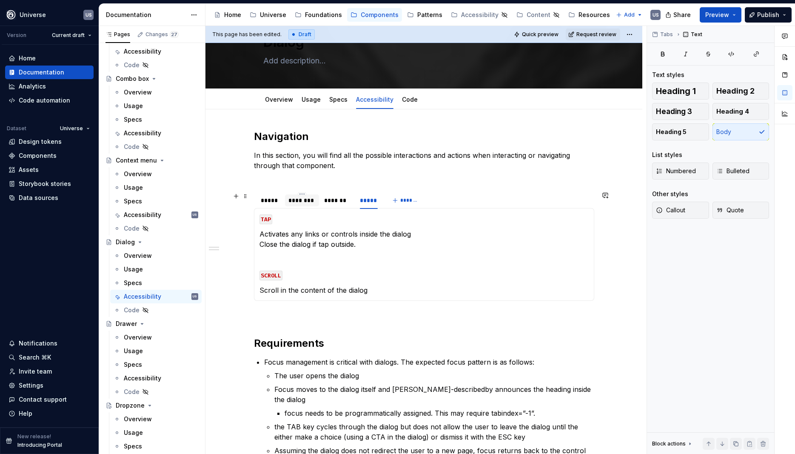
click at [302, 202] on div "********" at bounding box center [302, 200] width 27 height 9
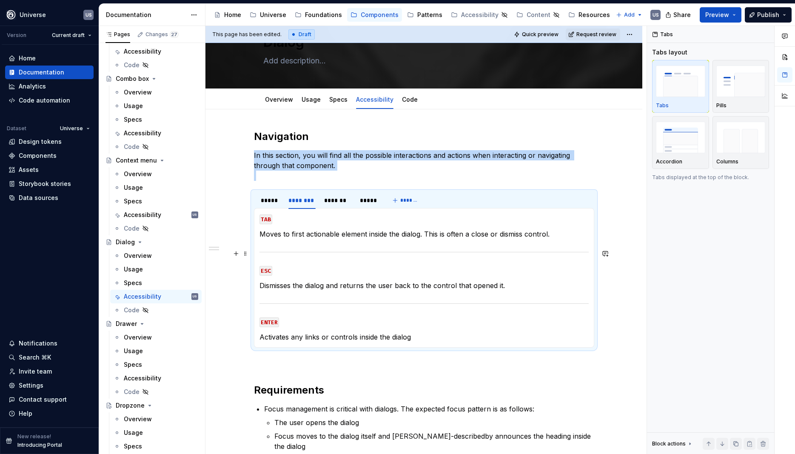
click at [333, 252] on hr at bounding box center [424, 252] width 329 height 0
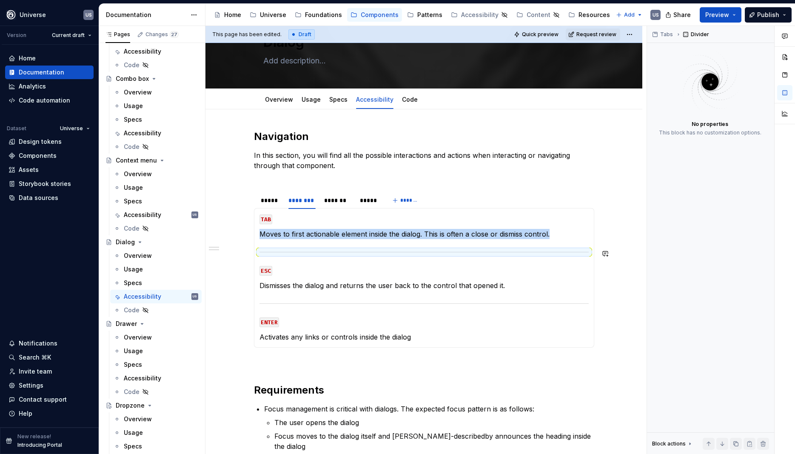
copy p "Moves to first actionable element inside the dialog. This is often a close or d…"
click at [372, 201] on div "*****" at bounding box center [368, 200] width 17 height 9
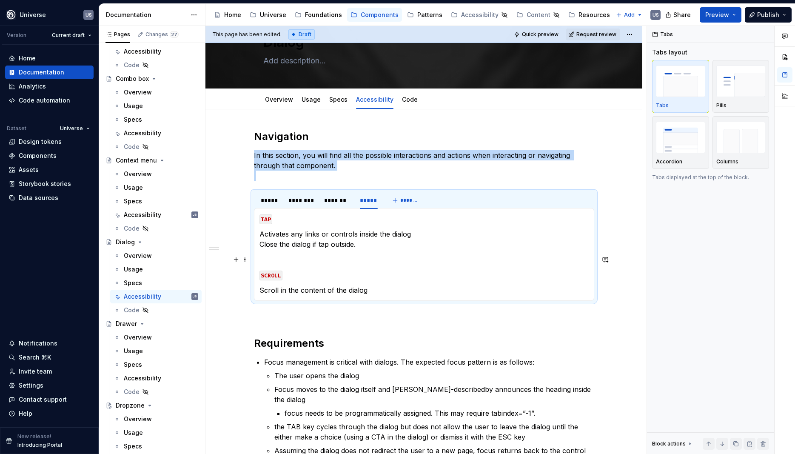
click at [323, 264] on p at bounding box center [424, 259] width 329 height 10
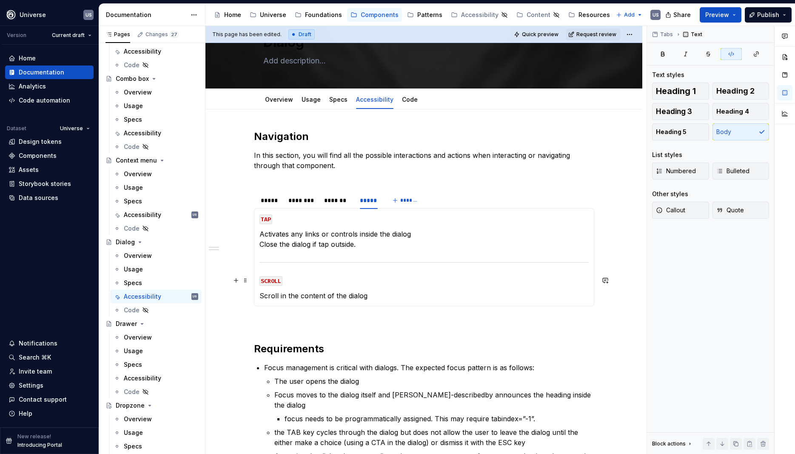
click at [322, 281] on p "SCROLL" at bounding box center [424, 280] width 329 height 10
click at [313, 202] on div "********" at bounding box center [302, 200] width 27 height 9
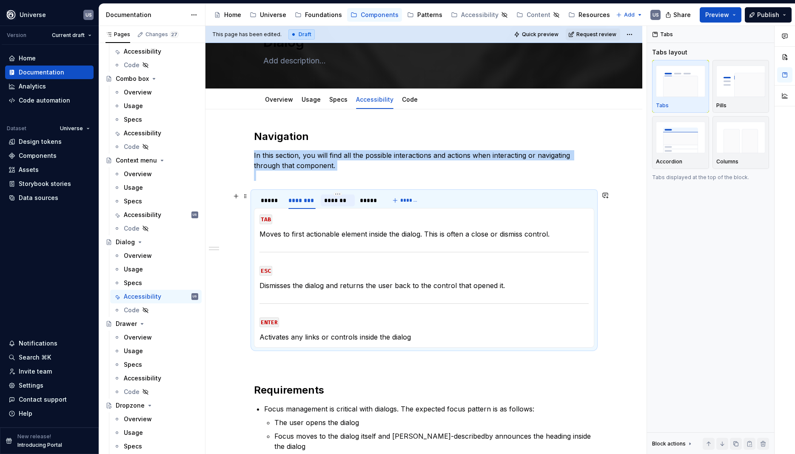
click at [336, 200] on div "*******" at bounding box center [337, 200] width 27 height 9
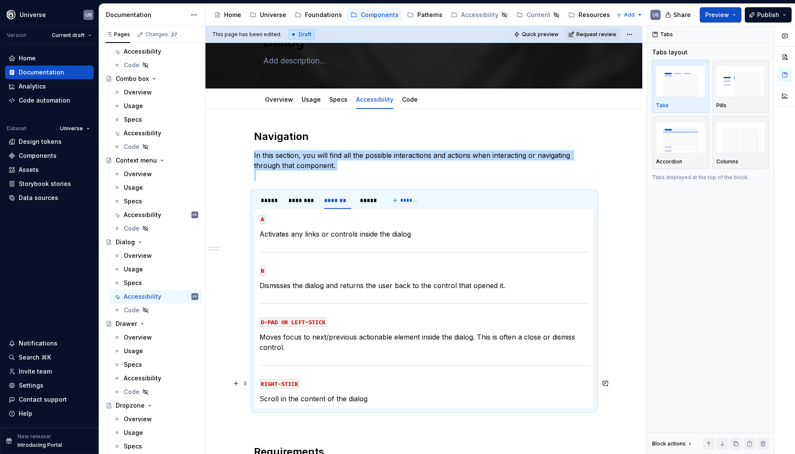
click at [339, 384] on p "RIGHT-STICK" at bounding box center [424, 383] width 329 height 10
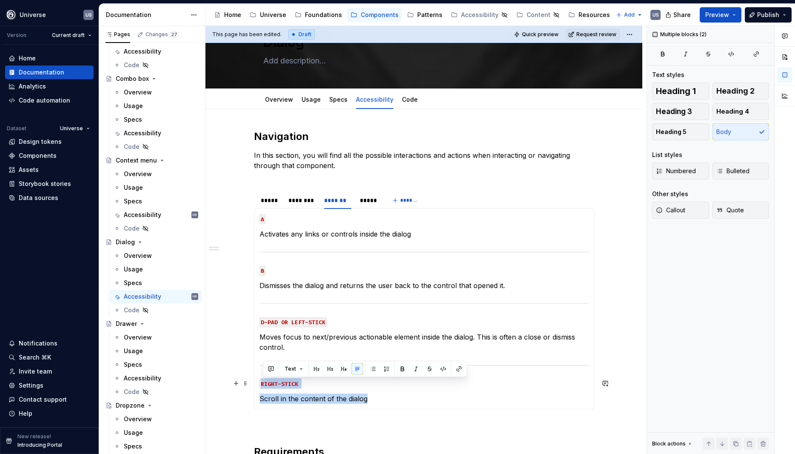
drag, startPoint x: 375, startPoint y: 401, endPoint x: 261, endPoint y: 376, distance: 116.9
click at [261, 376] on div "MOUSE CLICK Activates any links or controls inside the dialog MOUSE HOVER Displ…" at bounding box center [424, 308] width 340 height 201
click at [146, 215] on div "Accessibility" at bounding box center [142, 215] width 37 height 9
click at [150, 214] on div "Accessibility" at bounding box center [142, 215] width 37 height 9
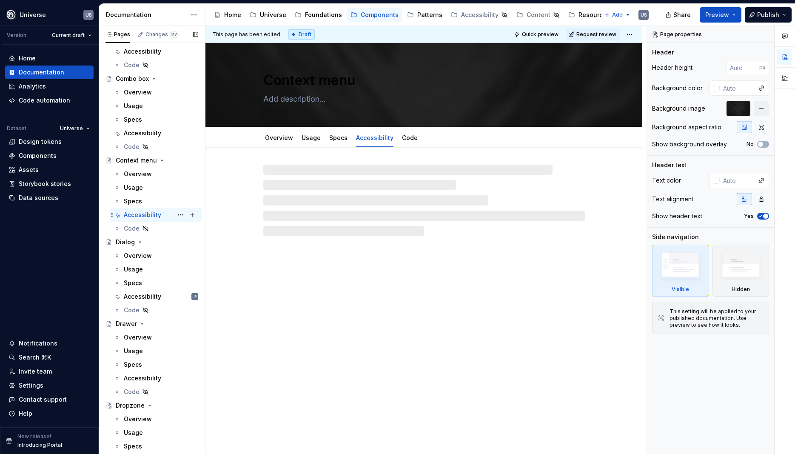
click at [150, 214] on div "Accessibility" at bounding box center [142, 215] width 37 height 9
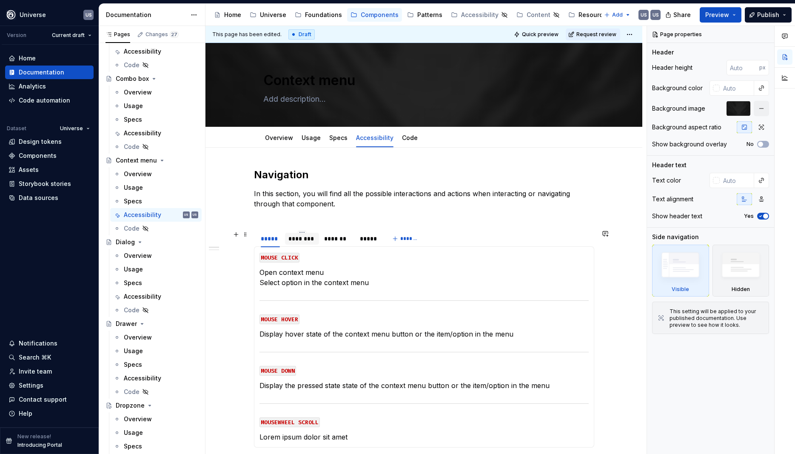
drag, startPoint x: 304, startPoint y: 240, endPoint x: 311, endPoint y: 246, distance: 8.4
click at [304, 240] on div "********" at bounding box center [302, 238] width 27 height 9
type textarea "*"
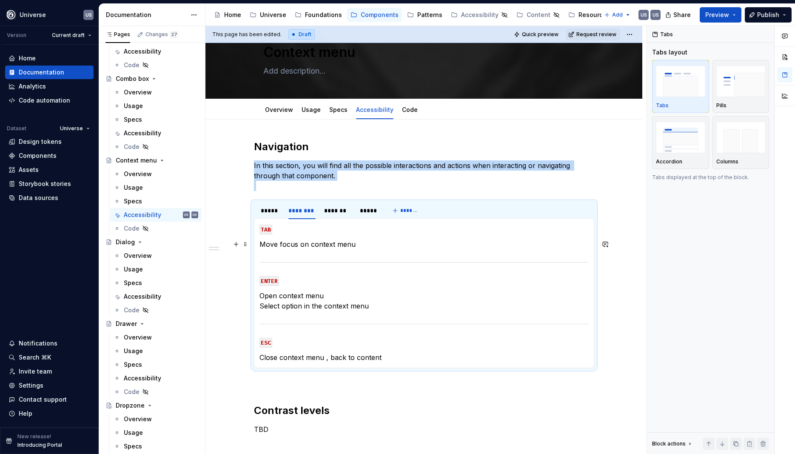
scroll to position [38, 0]
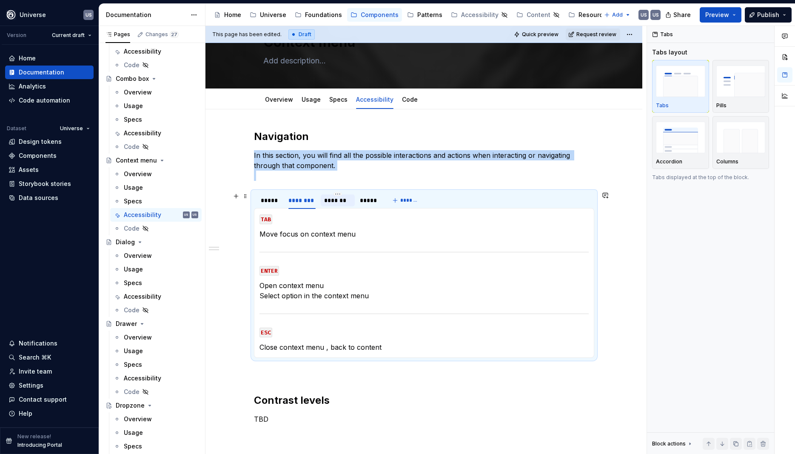
click at [332, 203] on div "*******" at bounding box center [337, 200] width 27 height 9
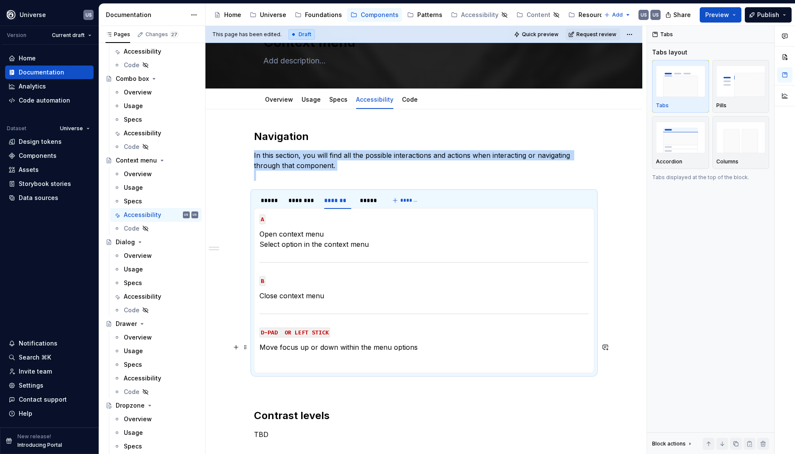
click at [430, 346] on p "Move focus up or down within the menu options" at bounding box center [424, 347] width 329 height 10
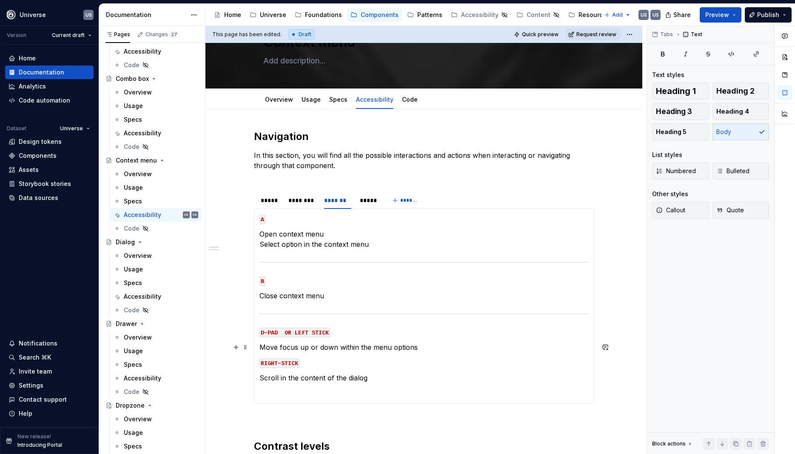
click at [432, 347] on p "Move focus up or down within the menu options" at bounding box center [424, 347] width 329 height 10
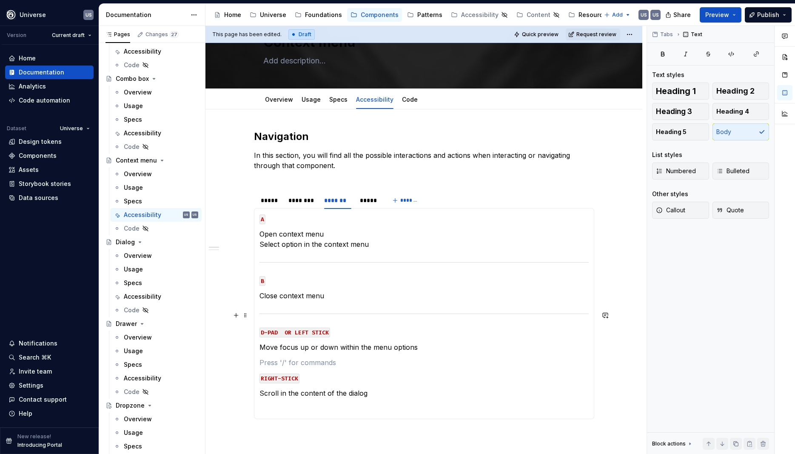
click at [314, 307] on section-item-column "A Open context menu Select option in the context menu B Close context menu D-PA…" at bounding box center [424, 314] width 329 height 200
click at [293, 306] on section-item-column "A Open context menu Select option in the context menu B Close context menu D-PA…" at bounding box center [424, 314] width 329 height 200
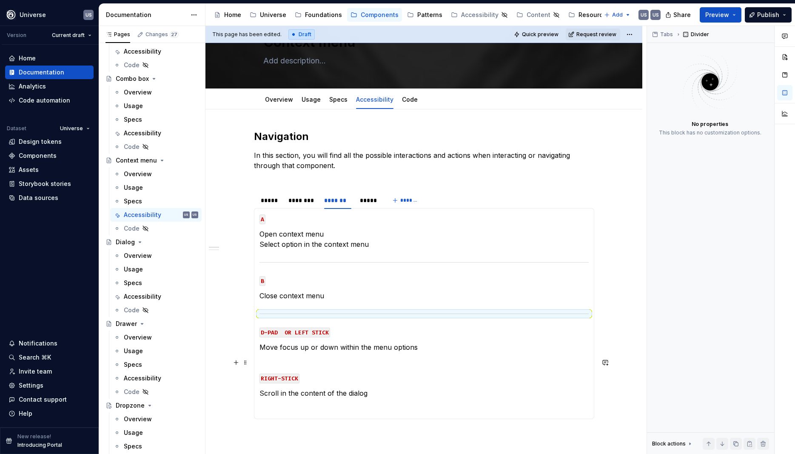
click at [273, 363] on p at bounding box center [424, 362] width 329 height 10
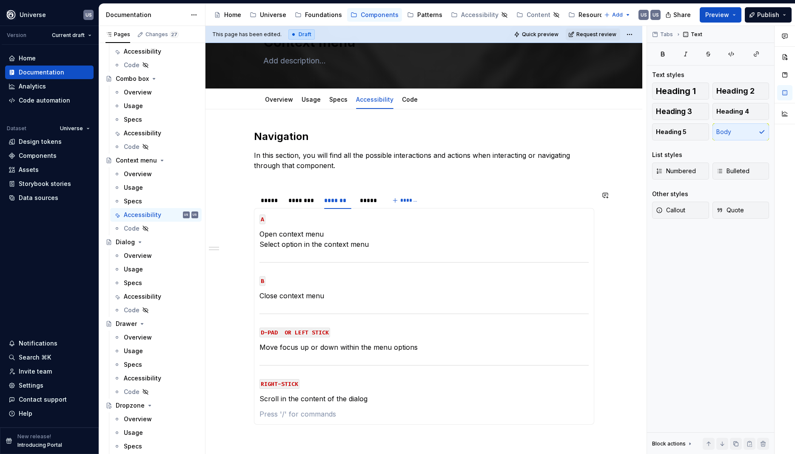
scroll to position [54, 0]
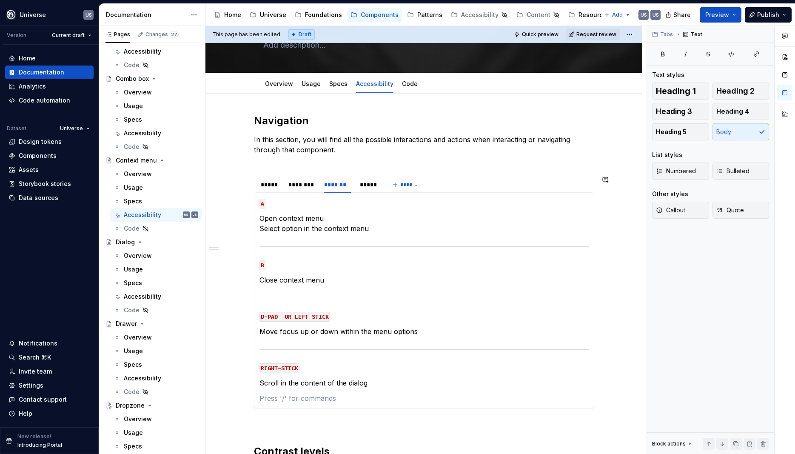
click at [290, 416] on div "Navigation In this section, you will find all the possible interactions and act…" at bounding box center [424, 302] width 340 height 377
click at [342, 360] on section-item-column "A Open context menu Select option in the context menu B Close context menu D-PA…" at bounding box center [424, 293] width 329 height 190
click at [274, 186] on div "*****" at bounding box center [270, 184] width 19 height 9
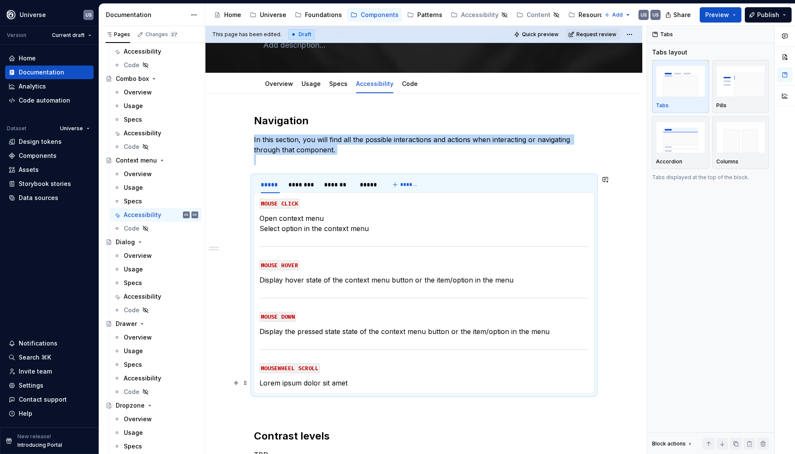
click at [355, 386] on p "Lorem ipsum dolor sit amet" at bounding box center [424, 383] width 329 height 10
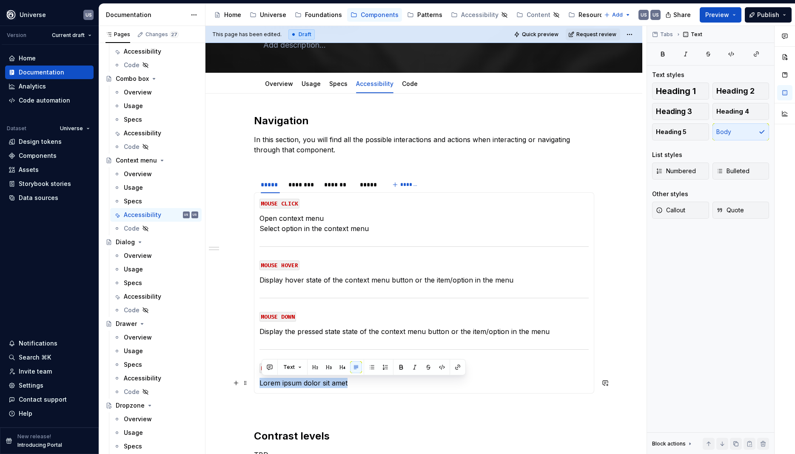
drag, startPoint x: 354, startPoint y: 383, endPoint x: 263, endPoint y: 387, distance: 91.2
click at [261, 387] on div "MOUSE CLICK Open context menu Select option in the context menu MOUSE HOVER Dis…" at bounding box center [424, 292] width 340 height 201
click at [349, 364] on p "MOUSEWHEEL SCROLL" at bounding box center [424, 368] width 329 height 10
click at [370, 188] on div "*****" at bounding box center [368, 184] width 17 height 9
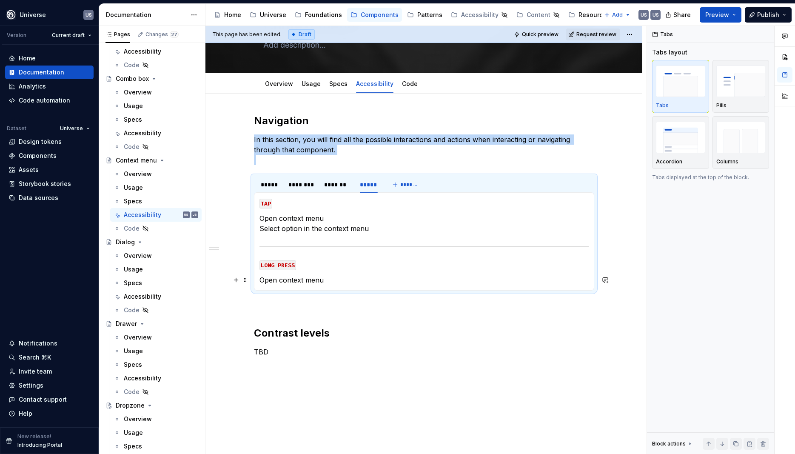
click at [326, 282] on p "Open context menu" at bounding box center [424, 280] width 329 height 10
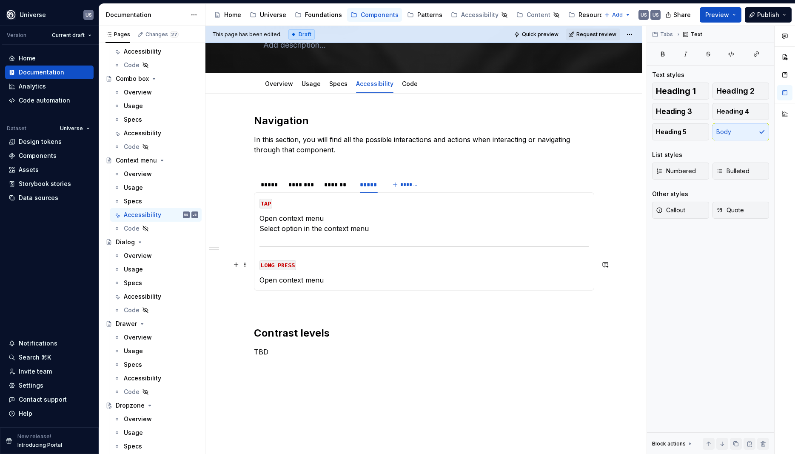
click at [272, 266] on code "LONG PRESS" at bounding box center [278, 265] width 37 height 10
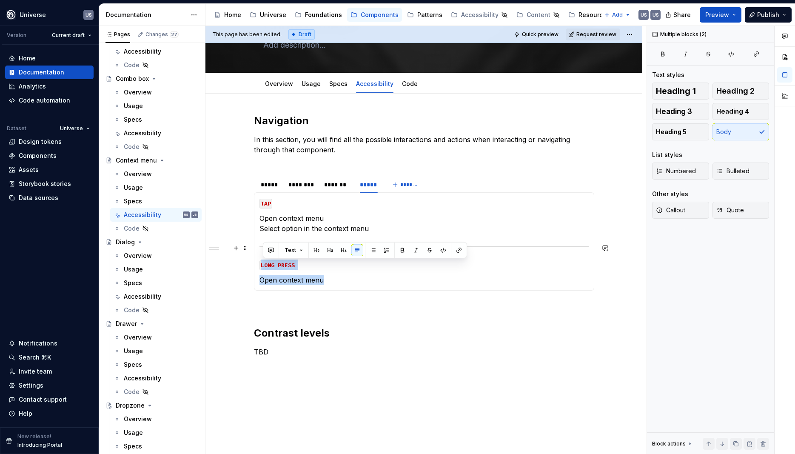
drag, startPoint x: 335, startPoint y: 282, endPoint x: 260, endPoint y: 239, distance: 86.7
click at [260, 239] on div "MOUSE CLICK Open context menu Select option in the context menu MOUSE HOVER Dis…" at bounding box center [424, 241] width 340 height 98
click at [332, 279] on p "Open context menu" at bounding box center [424, 280] width 329 height 10
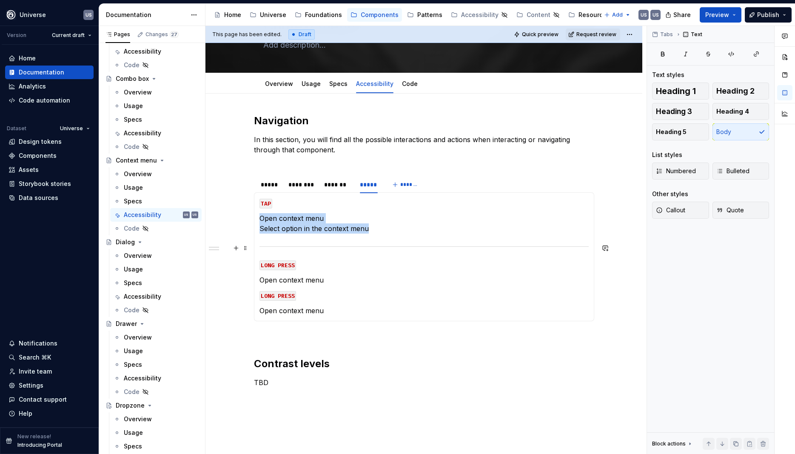
click at [340, 248] on div at bounding box center [424, 247] width 329 height 6
click at [344, 277] on p "Open context menu" at bounding box center [424, 280] width 329 height 10
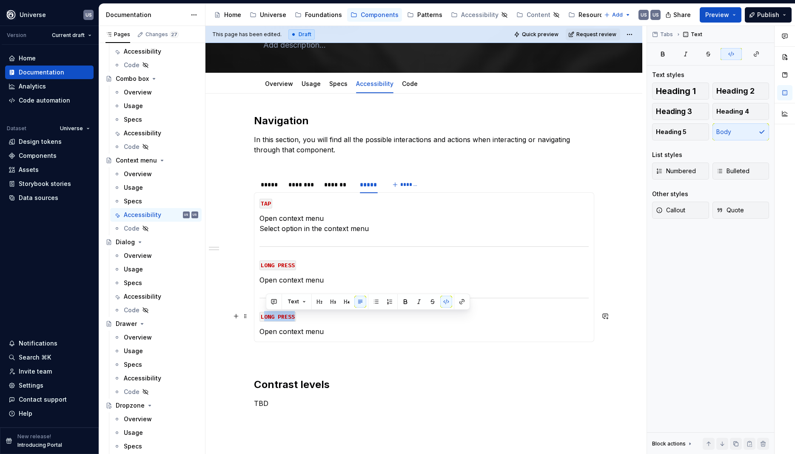
drag, startPoint x: 267, startPoint y: 317, endPoint x: 300, endPoint y: 317, distance: 32.8
click at [300, 316] on p "LONG PRESS" at bounding box center [424, 316] width 329 height 10
click at [303, 336] on p "Open context menu" at bounding box center [424, 331] width 329 height 10
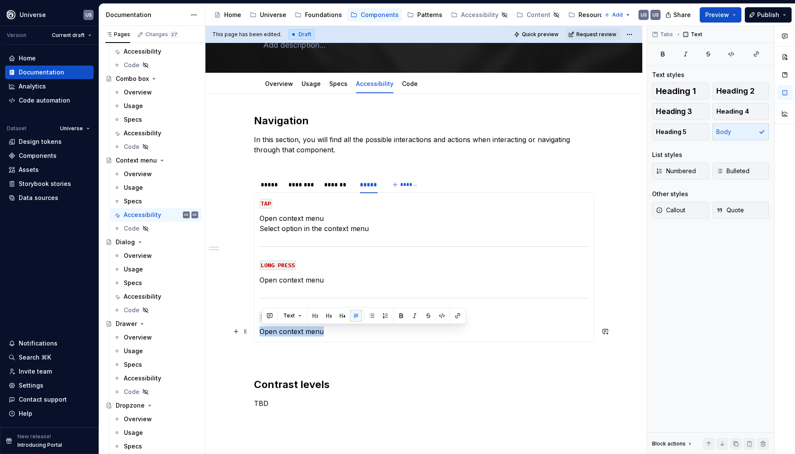
drag, startPoint x: 346, startPoint y: 331, endPoint x: 265, endPoint y: 334, distance: 80.5
click at [263, 333] on p "Open context menu" at bounding box center [424, 331] width 329 height 10
click at [343, 324] on section-item-column "TAP Open context menu Select option in the context menu LONG PRESS Open context…" at bounding box center [424, 267] width 329 height 139
click at [262, 183] on div "*****" at bounding box center [270, 185] width 26 height 12
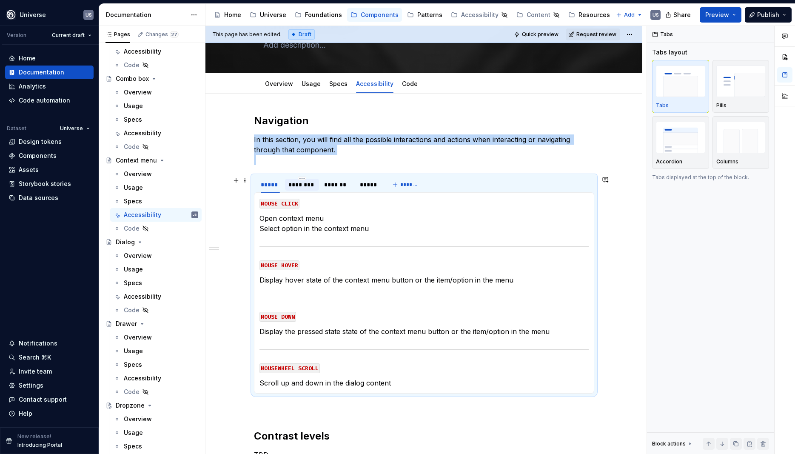
click at [309, 186] on div "********" at bounding box center [302, 184] width 27 height 9
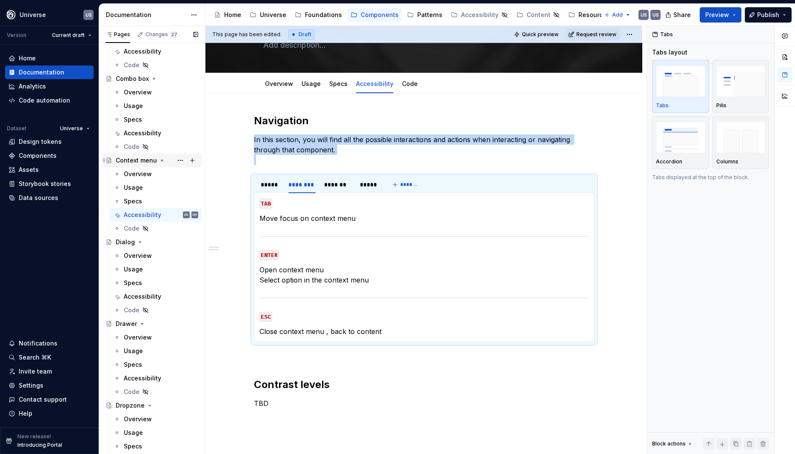
click at [161, 160] on icon "Page tree" at bounding box center [162, 160] width 2 height 1
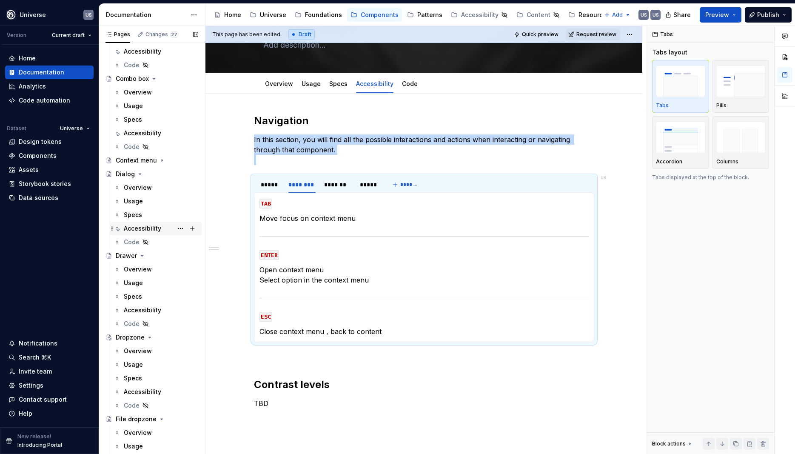
click at [143, 219] on div "Specs" at bounding box center [161, 215] width 74 height 9
click at [139, 229] on div "Accessibility" at bounding box center [142, 228] width 37 height 9
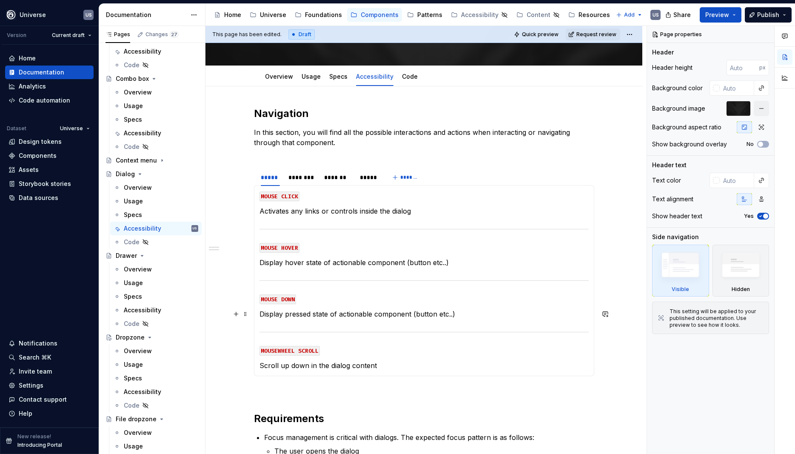
scroll to position [77, 0]
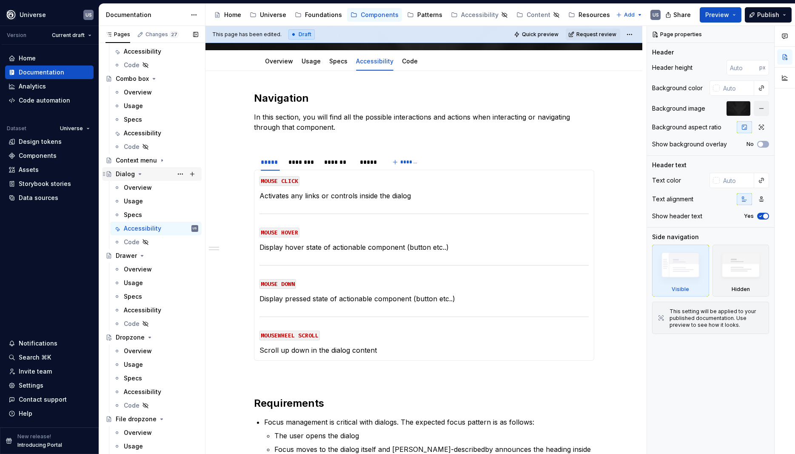
click at [137, 173] on icon "Page tree" at bounding box center [140, 174] width 7 height 7
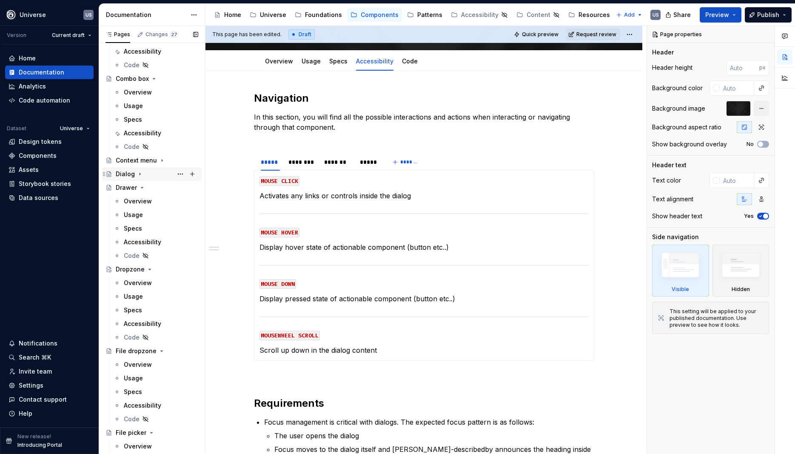
click at [137, 173] on icon "Page tree" at bounding box center [140, 174] width 7 height 7
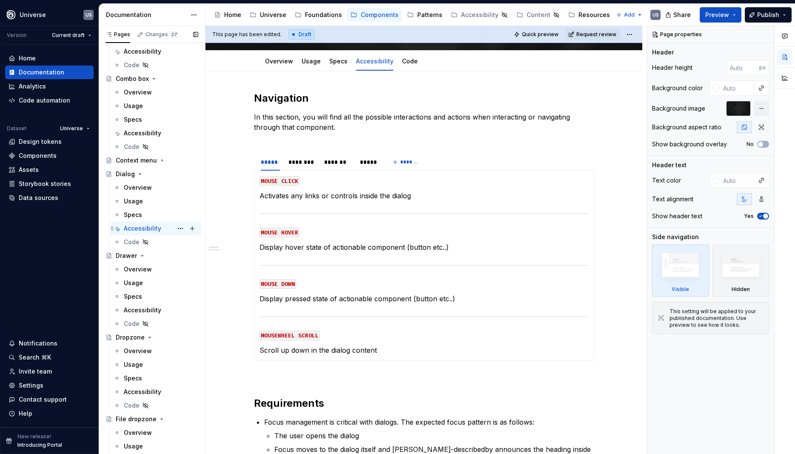
click at [143, 228] on div "Accessibility" at bounding box center [142, 228] width 37 height 9
click at [249, 159] on span at bounding box center [245, 158] width 7 height 12
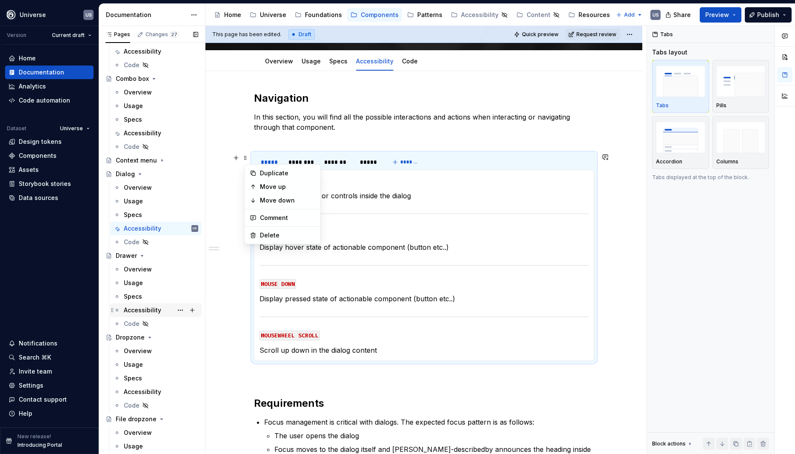
click at [139, 310] on div "Accessibility" at bounding box center [142, 310] width 37 height 9
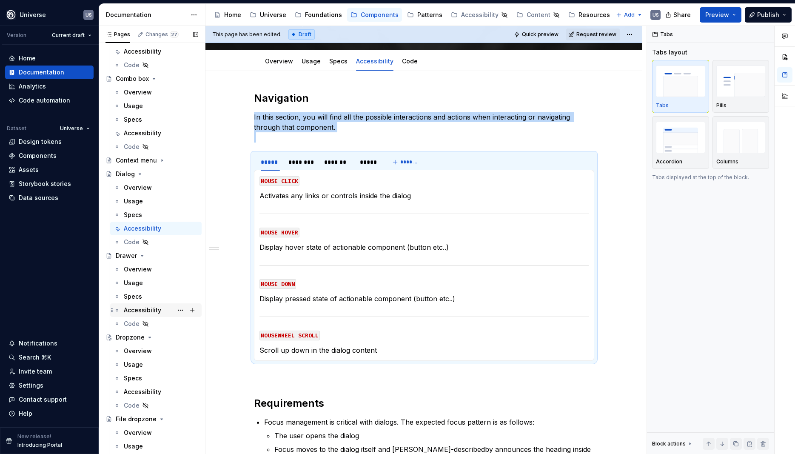
click at [144, 311] on div "Accessibility" at bounding box center [142, 310] width 37 height 9
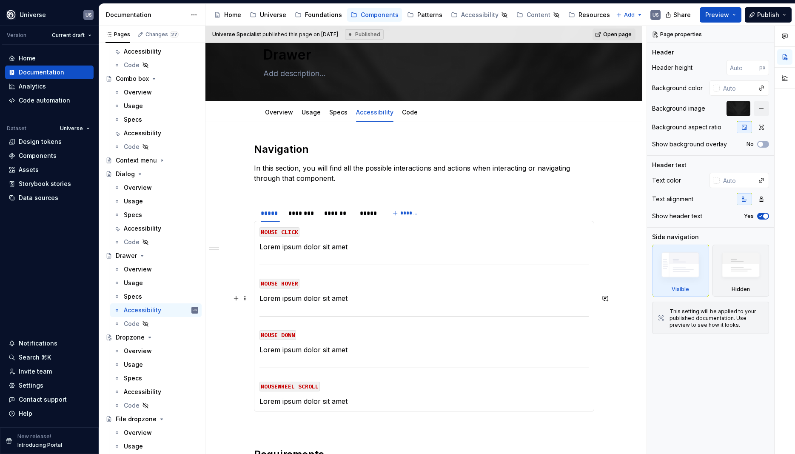
scroll to position [38, 0]
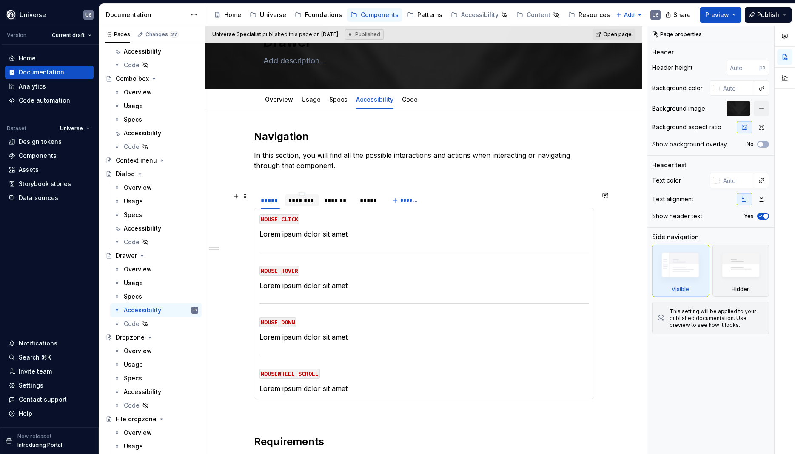
click at [312, 200] on div "********" at bounding box center [302, 200] width 27 height 9
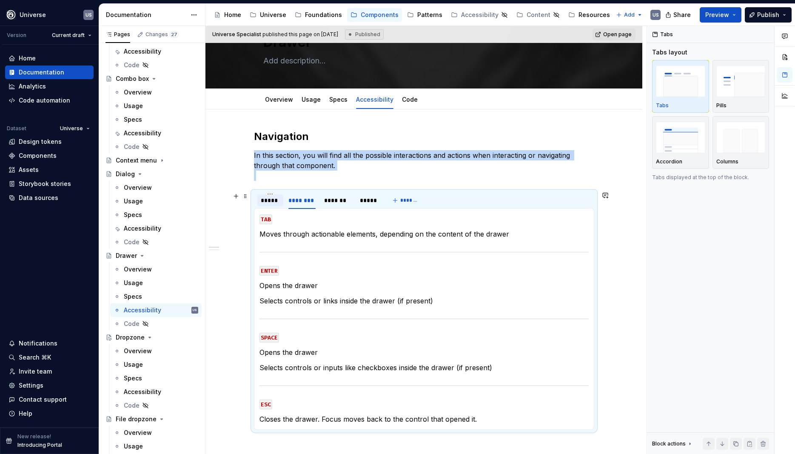
click at [266, 200] on div "*****" at bounding box center [270, 200] width 19 height 9
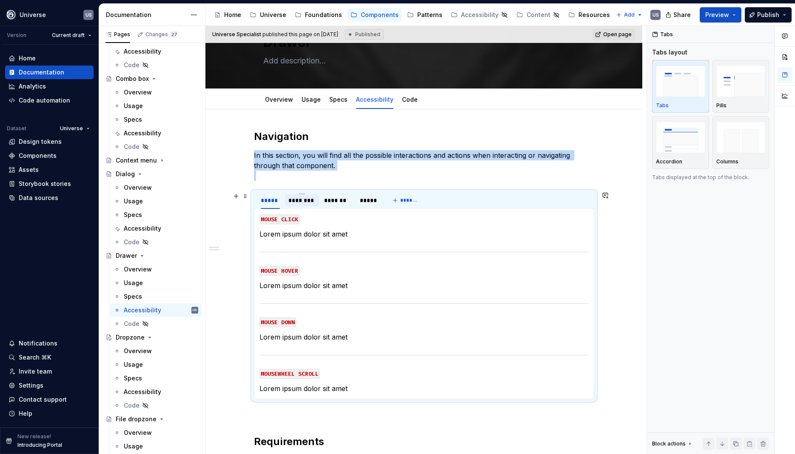
click at [305, 202] on div "********" at bounding box center [302, 200] width 27 height 9
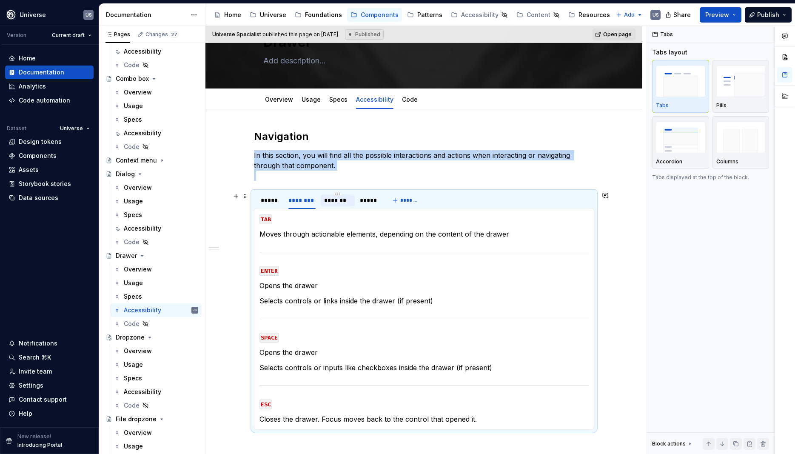
click at [342, 202] on div "*******" at bounding box center [337, 200] width 27 height 9
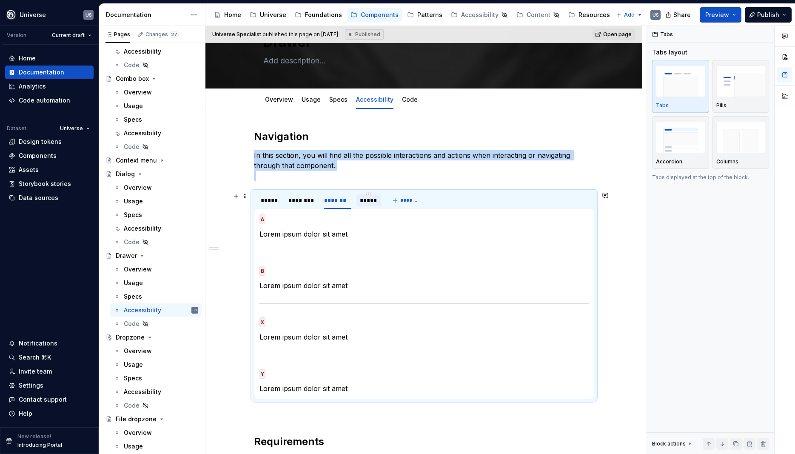
click at [374, 206] on div "*****" at bounding box center [369, 200] width 24 height 12
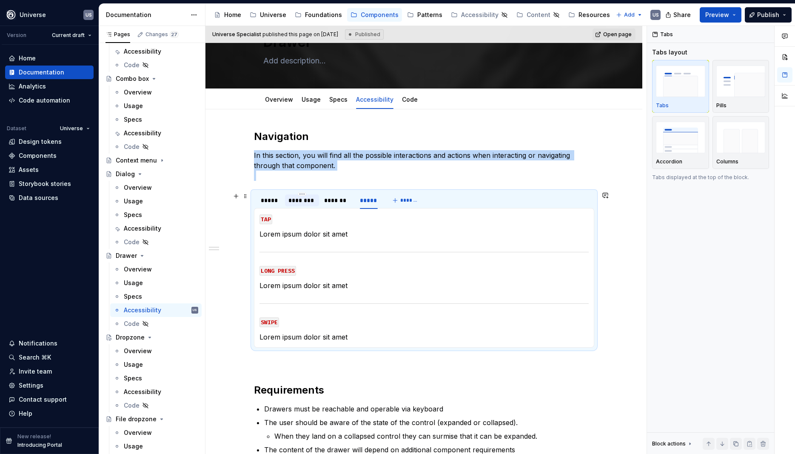
click at [289, 199] on div "********" at bounding box center [302, 200] width 34 height 12
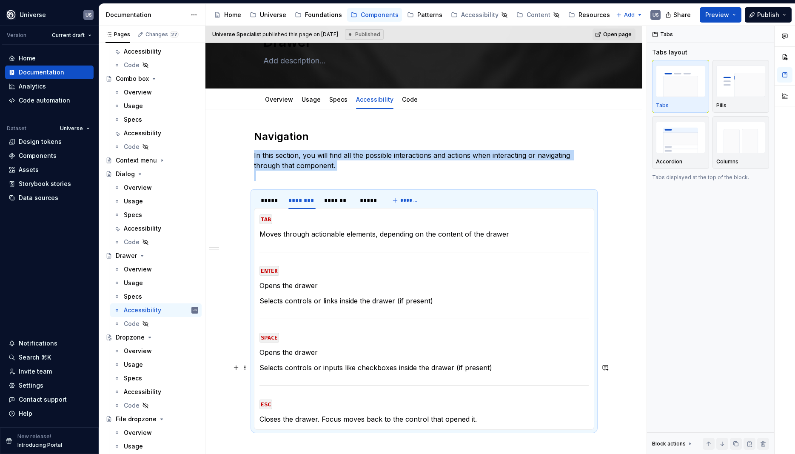
click at [352, 361] on section-item-column "TAB Moves through actionable elements, depending on the content of the drawer E…" at bounding box center [424, 319] width 329 height 211
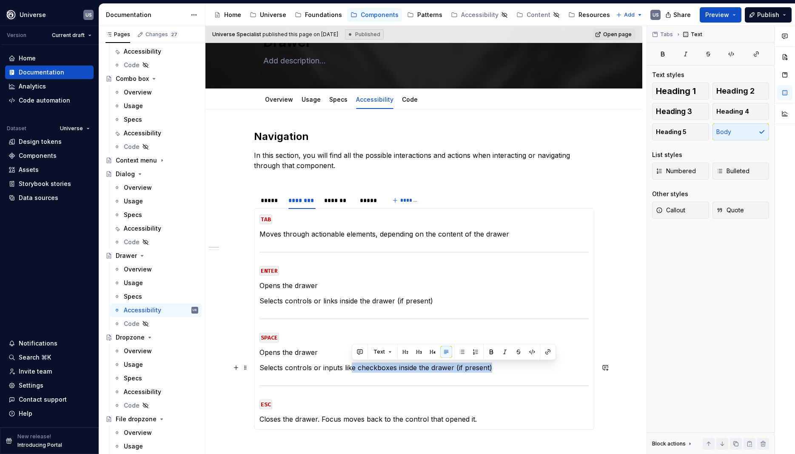
drag, startPoint x: 515, startPoint y: 365, endPoint x: 354, endPoint y: 366, distance: 161.7
click at [354, 366] on p "Selects controls or inputs like checkboxes inside the drawer (if present)" at bounding box center [424, 368] width 329 height 10
click at [296, 360] on section-item-column "TAB Moves through actionable elements, depending on the content of the drawer E…" at bounding box center [424, 319] width 329 height 211
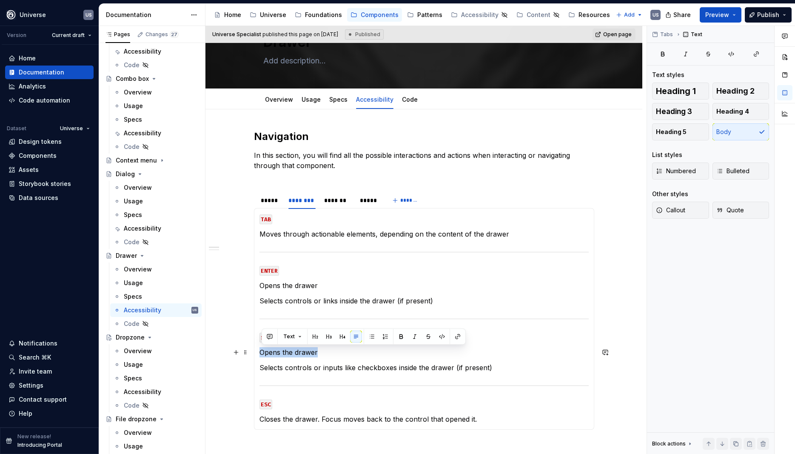
drag, startPoint x: 335, startPoint y: 350, endPoint x: 260, endPoint y: 352, distance: 74.9
click at [260, 352] on div "MOUSE CLICK Lorem ipsum dolor sit amet MOUSE HOVER Lorem ipsum dolor sit amet M…" at bounding box center [424, 319] width 340 height 222
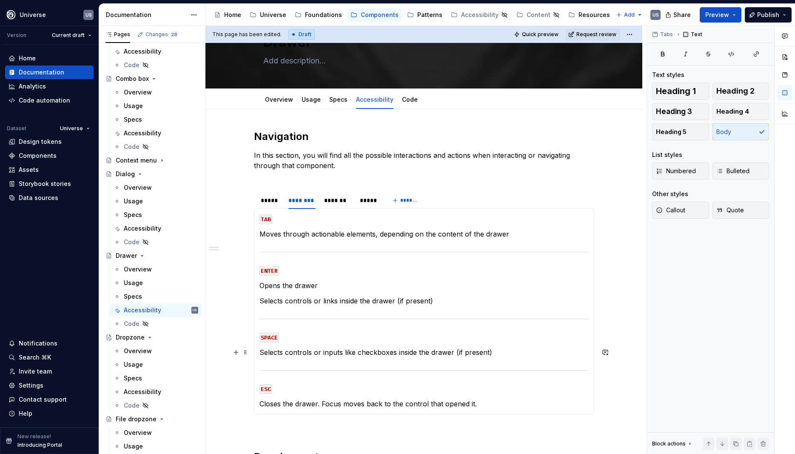
click at [431, 354] on p "Selects controls or inputs like checkboxes inside the drawer (if present)" at bounding box center [424, 352] width 329 height 10
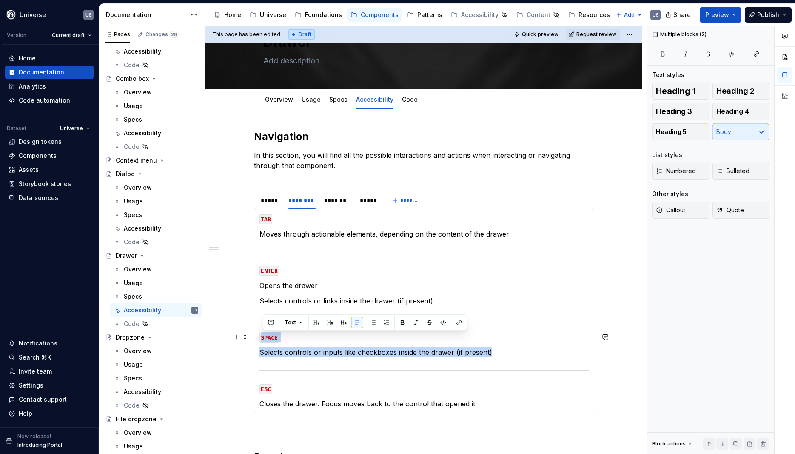
drag, startPoint x: 510, startPoint y: 352, endPoint x: 257, endPoint y: 330, distance: 254.2
click at [257, 330] on div "MOUSE CLICK Lorem ipsum dolor sit amet MOUSE HOVER Lorem ipsum dolor sit amet M…" at bounding box center [424, 311] width 340 height 206
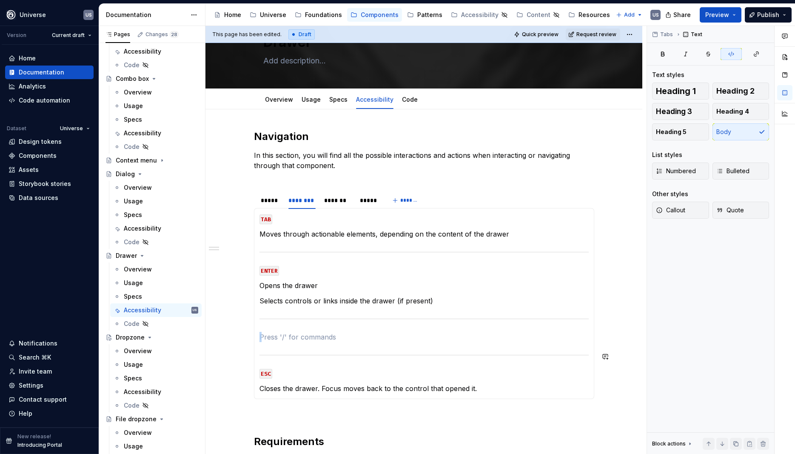
type textarea "*"
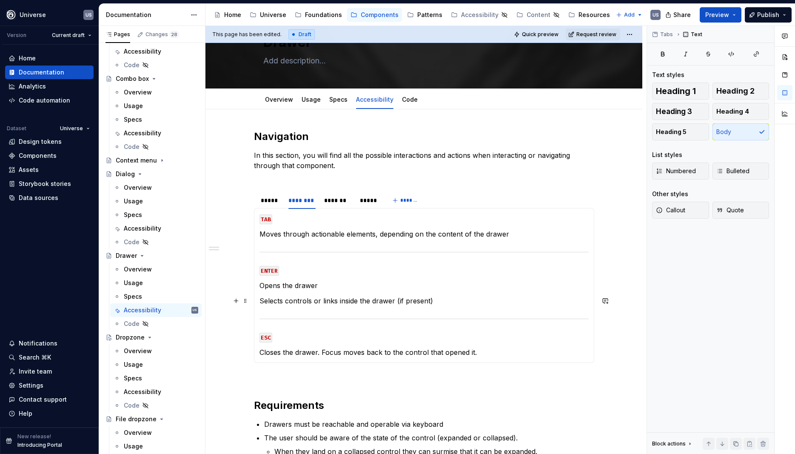
click at [290, 304] on p "Selects controls or links inside the drawer (if present)" at bounding box center [424, 301] width 329 height 10
click at [372, 232] on p "Moves through actionable elements, depending on the content of the drawer" at bounding box center [424, 234] width 329 height 10
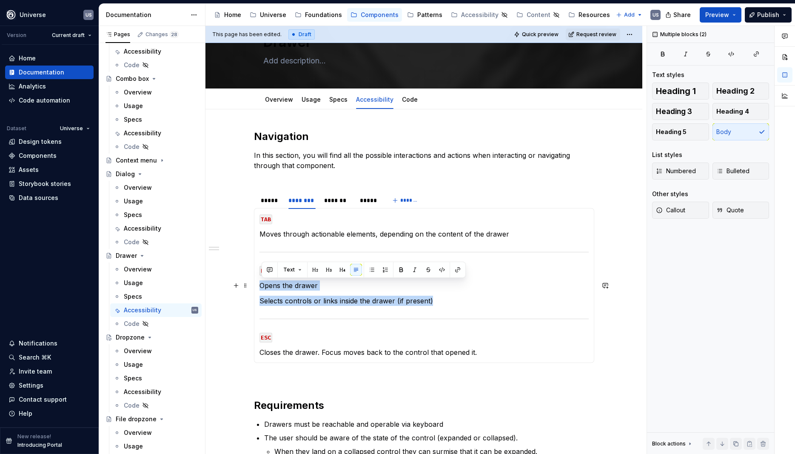
drag, startPoint x: 444, startPoint y: 300, endPoint x: 259, endPoint y: 284, distance: 185.8
click at [259, 284] on div "MOUSE CLICK Lorem ipsum dolor sit amet MOUSE HOVER Lorem ipsum dolor sit amet M…" at bounding box center [424, 285] width 340 height 155
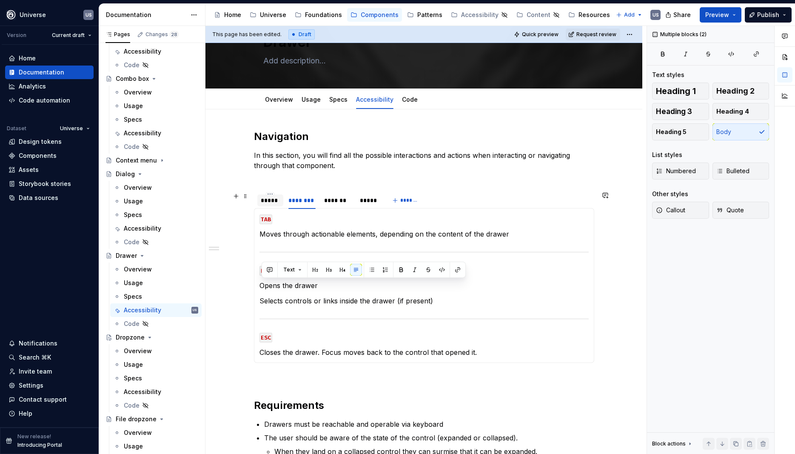
click at [273, 203] on div "*****" at bounding box center [270, 200] width 19 height 9
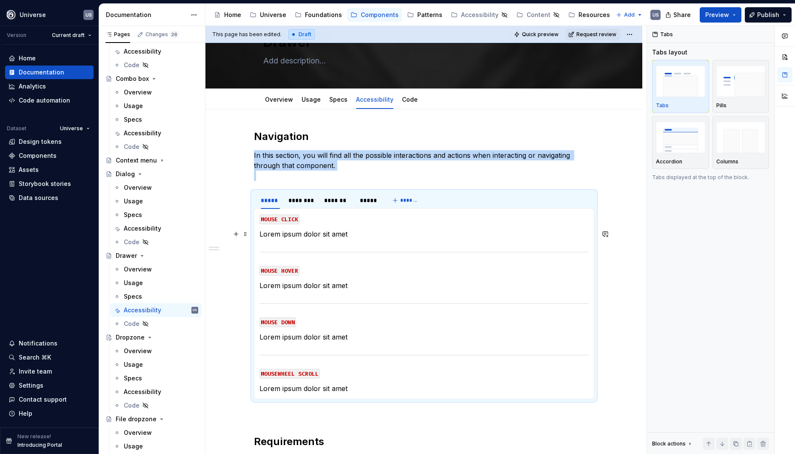
click at [317, 238] on p "Lorem ipsum dolor sit amet" at bounding box center [424, 234] width 329 height 10
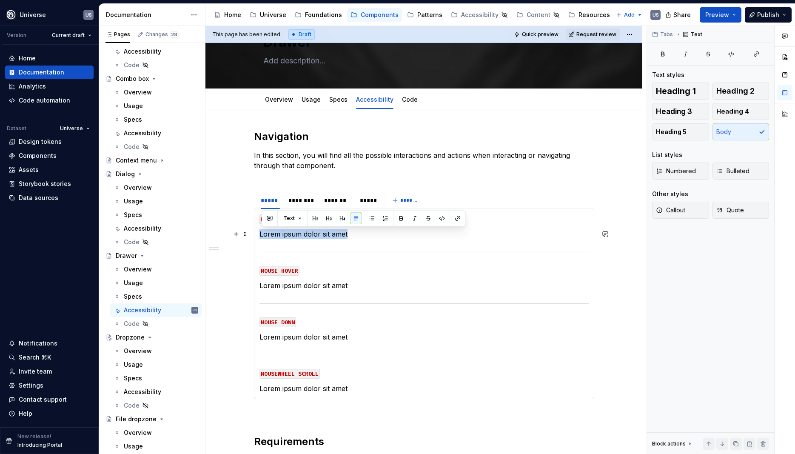
drag, startPoint x: 372, startPoint y: 236, endPoint x: 262, endPoint y: 238, distance: 110.2
click at [262, 238] on p "Lorem ipsum dolor sit amet" at bounding box center [424, 234] width 329 height 10
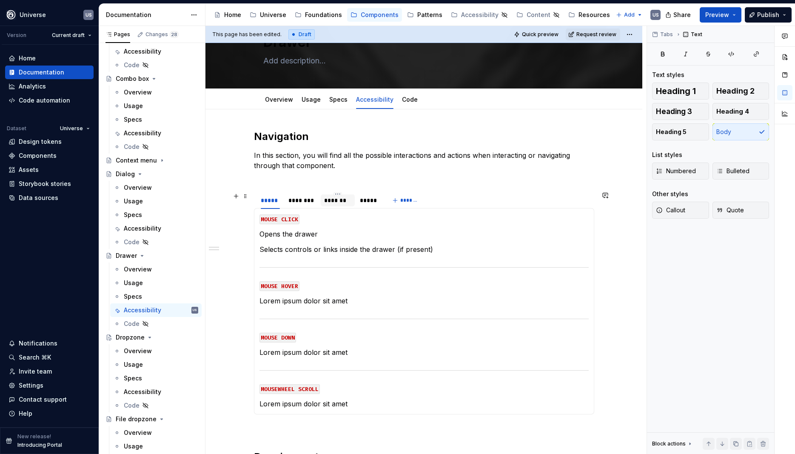
click at [341, 202] on div "*******" at bounding box center [337, 200] width 27 height 9
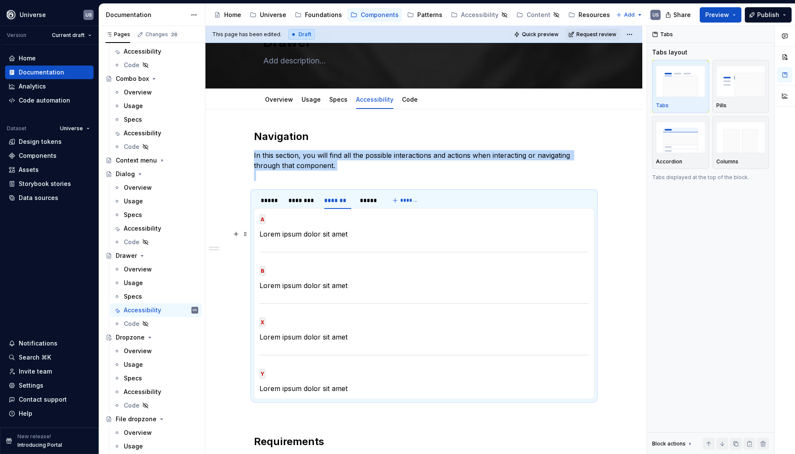
click at [314, 236] on p "Lorem ipsum dolor sit amet" at bounding box center [424, 234] width 329 height 10
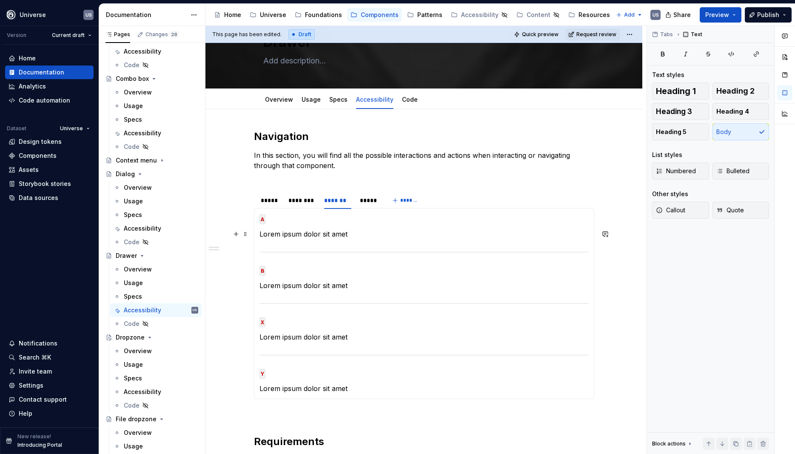
click at [346, 231] on p "Lorem ipsum dolor sit amet" at bounding box center [424, 234] width 329 height 10
drag, startPoint x: 337, startPoint y: 237, endPoint x: 261, endPoint y: 238, distance: 76.2
click at [261, 238] on div "MOUSE CLICK Opens the drawer Selects controls or links inside the drawer (if pr…" at bounding box center [424, 303] width 340 height 191
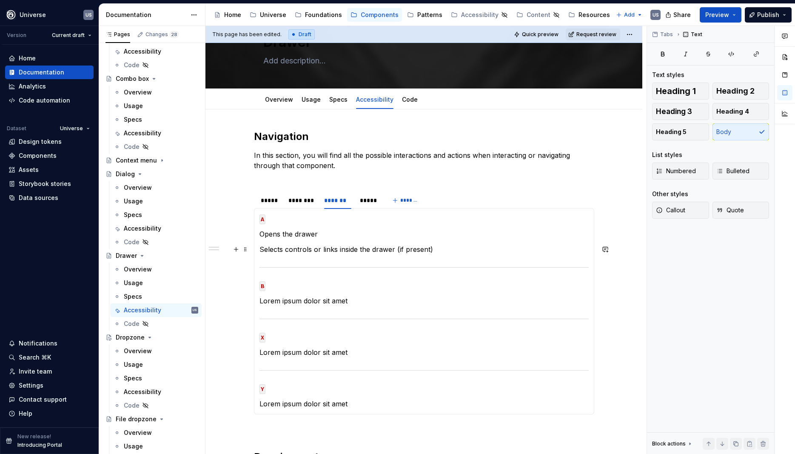
click at [311, 243] on section-item-column "A Opens the drawer Selects controls or links inside the drawer (if present) B L…" at bounding box center [424, 311] width 329 height 195
click at [372, 201] on div "*****" at bounding box center [368, 200] width 17 height 9
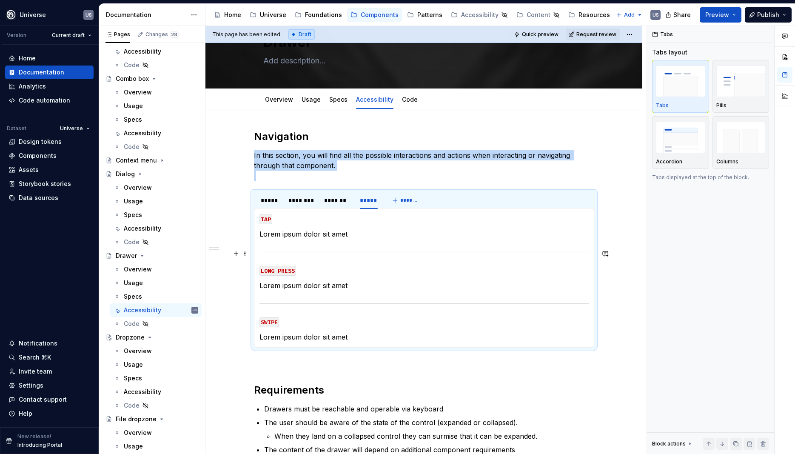
drag, startPoint x: 309, startPoint y: 245, endPoint x: 333, endPoint y: 234, distance: 26.1
click at [308, 245] on section-item-column "TAP Lorem ipsum dolor sit amet LONG PRESS Lorem ipsum dolor sit amet SWIPE Lore…" at bounding box center [424, 278] width 329 height 129
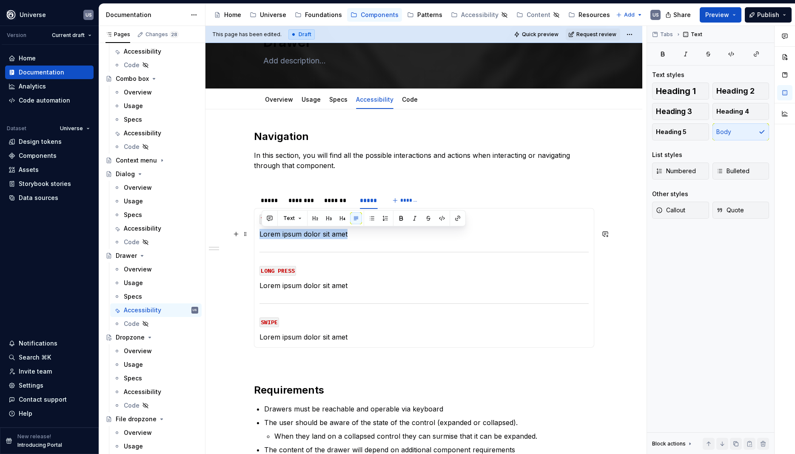
drag, startPoint x: 356, startPoint y: 234, endPoint x: 261, endPoint y: 235, distance: 94.9
click at [261, 235] on div "MOUSE CLICK Opens the drawer Selects controls or links inside the drawer (if pr…" at bounding box center [424, 278] width 340 height 140
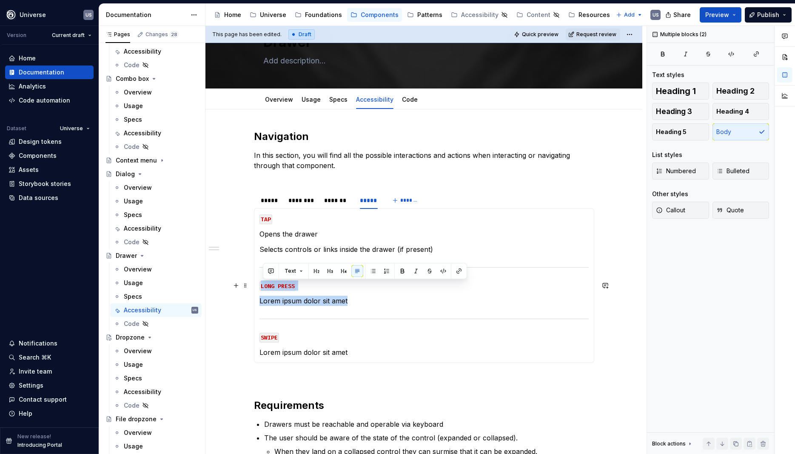
drag, startPoint x: 370, startPoint y: 299, endPoint x: 261, endPoint y: 278, distance: 111.3
click at [261, 278] on div "MOUSE CLICK Opens the drawer Selects controls or links inside the drawer (if pr…" at bounding box center [424, 285] width 340 height 155
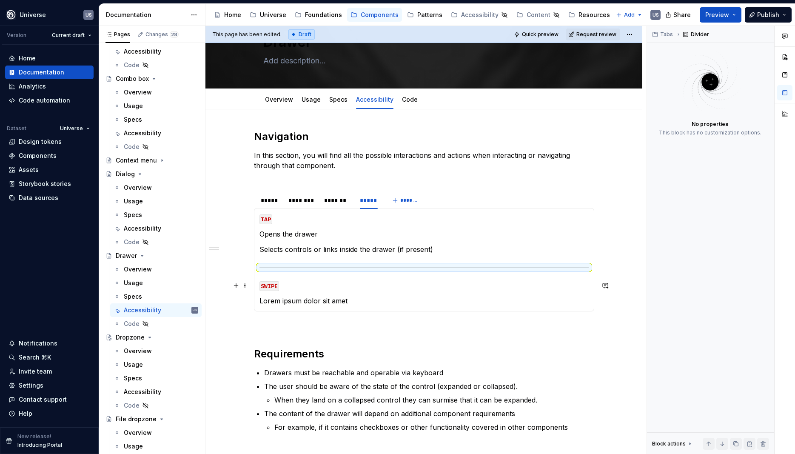
click at [274, 288] on code "SWIPE" at bounding box center [270, 286] width 20 height 10
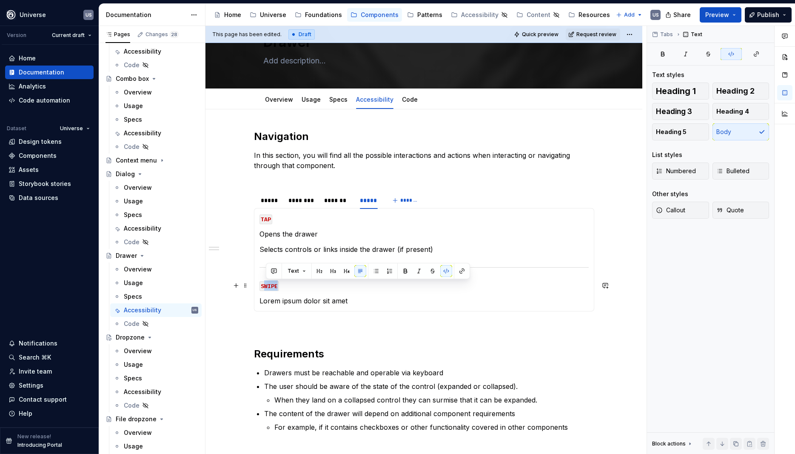
drag, startPoint x: 265, startPoint y: 288, endPoint x: 281, endPoint y: 287, distance: 16.2
click at [281, 287] on p "SWIPE" at bounding box center [424, 285] width 329 height 10
click at [316, 199] on div "********" at bounding box center [302, 200] width 27 height 9
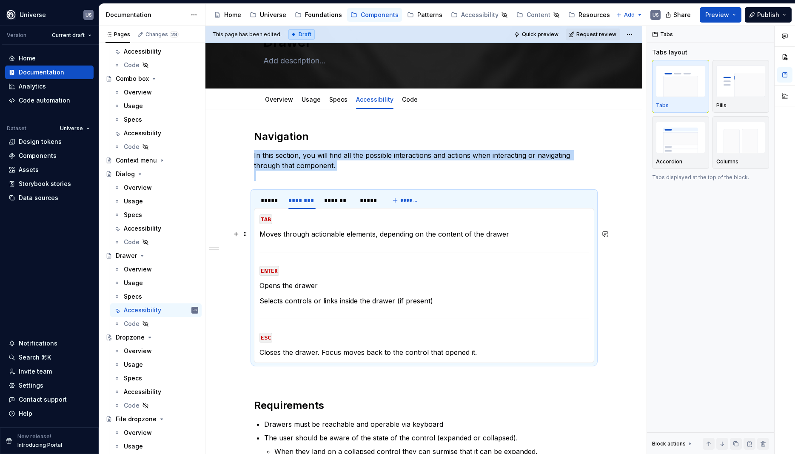
click at [302, 232] on p "Moves through actionable elements, depending on the content of the drawer" at bounding box center [424, 234] width 329 height 10
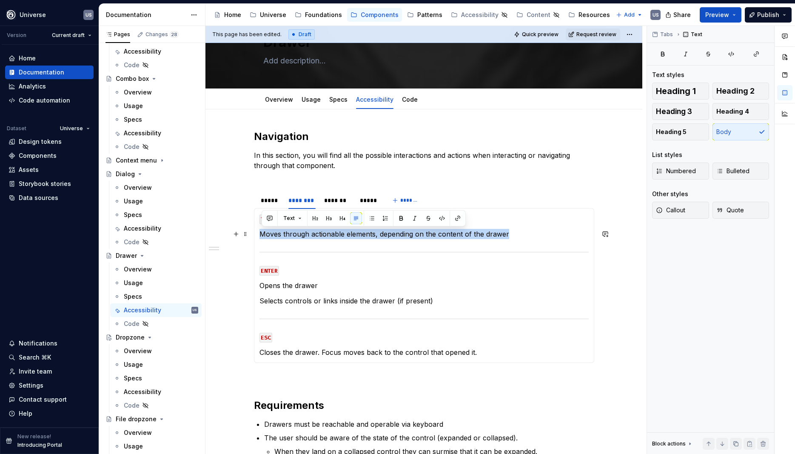
drag, startPoint x: 263, startPoint y: 234, endPoint x: 518, endPoint y: 232, distance: 255.3
click at [518, 232] on p "Moves through actionable elements, depending on the content of the drawer" at bounding box center [424, 234] width 329 height 10
click at [340, 202] on div "*******" at bounding box center [337, 200] width 27 height 9
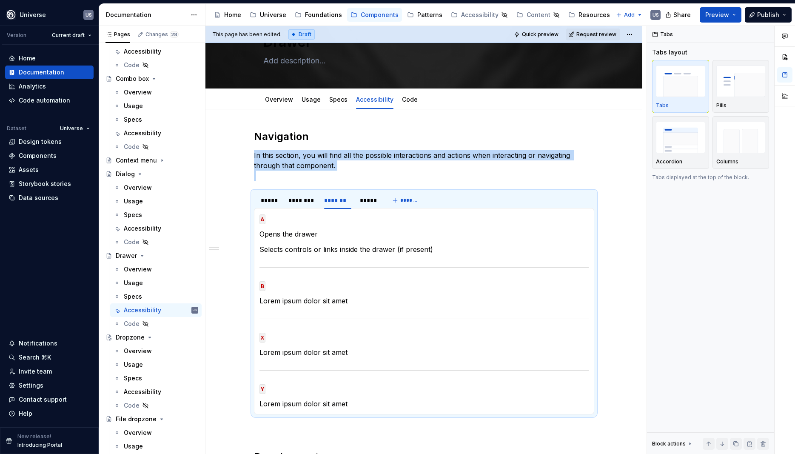
click at [272, 335] on p "X" at bounding box center [424, 337] width 329 height 10
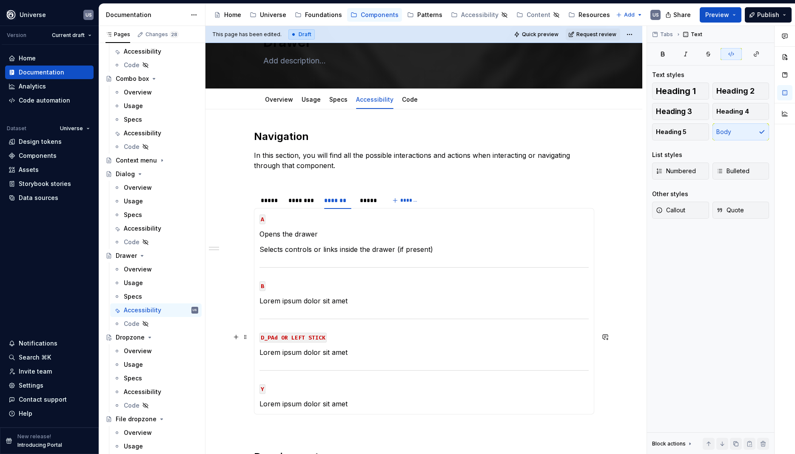
click at [279, 336] on code "D_PAd OR LEFT STICK" at bounding box center [293, 338] width 67 height 10
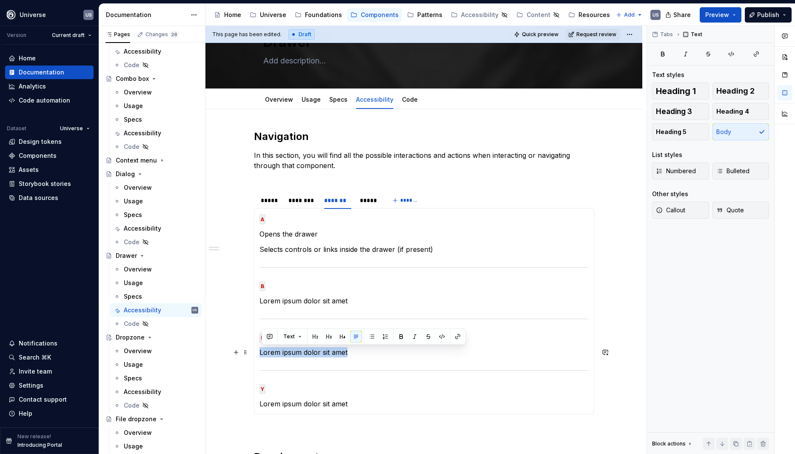
drag, startPoint x: 366, startPoint y: 351, endPoint x: 261, endPoint y: 351, distance: 104.7
click at [261, 351] on div "MOUSE CLICK Opens the drawer Selects controls or links inside the drawer (if pr…" at bounding box center [424, 311] width 340 height 206
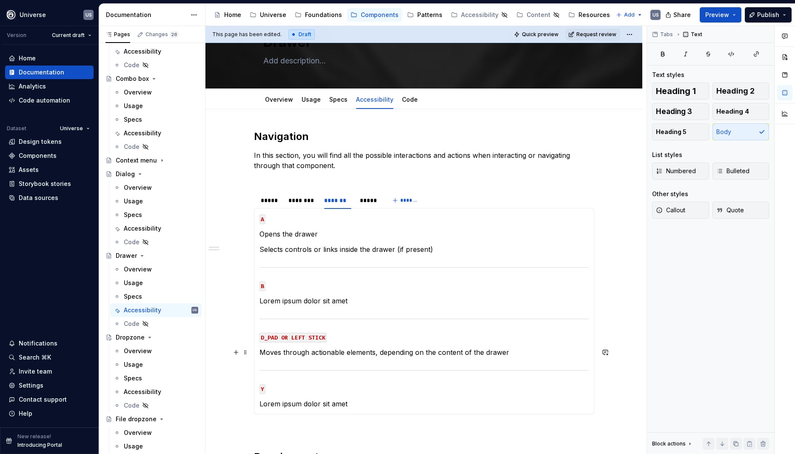
click at [286, 352] on p "Moves through actionable elements, depending on the content of the drawer" at bounding box center [424, 352] width 329 height 10
click at [470, 354] on p "Moves focus through actionable elements, depending on the content of the drawer" at bounding box center [424, 352] width 329 height 10
click at [363, 400] on p "Lorem ipsum dolor sit amet" at bounding box center [424, 404] width 329 height 10
click at [363, 406] on p "Lorem ipsum dolor sit amet" at bounding box center [424, 404] width 329 height 10
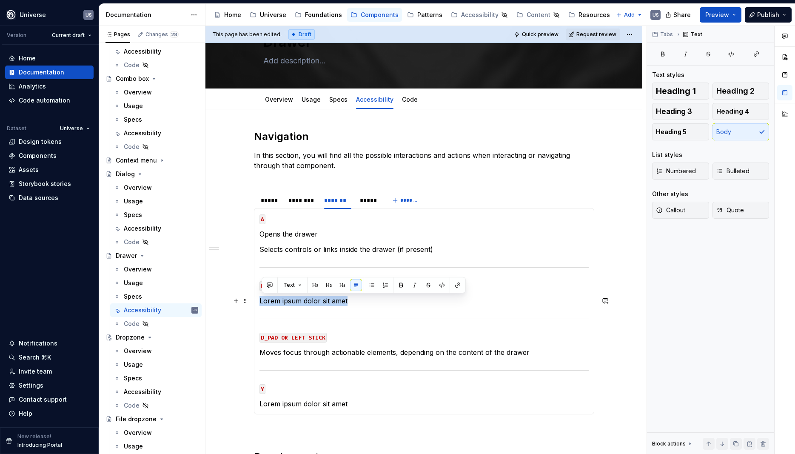
drag, startPoint x: 354, startPoint y: 303, endPoint x: 266, endPoint y: 305, distance: 87.3
click at [260, 303] on div "MOUSE CLICK Opens the drawer Selects controls or links inside the drawer (if pr…" at bounding box center [424, 311] width 340 height 206
click at [357, 407] on p "Lorem ipsum dolor sit amet" at bounding box center [424, 404] width 329 height 10
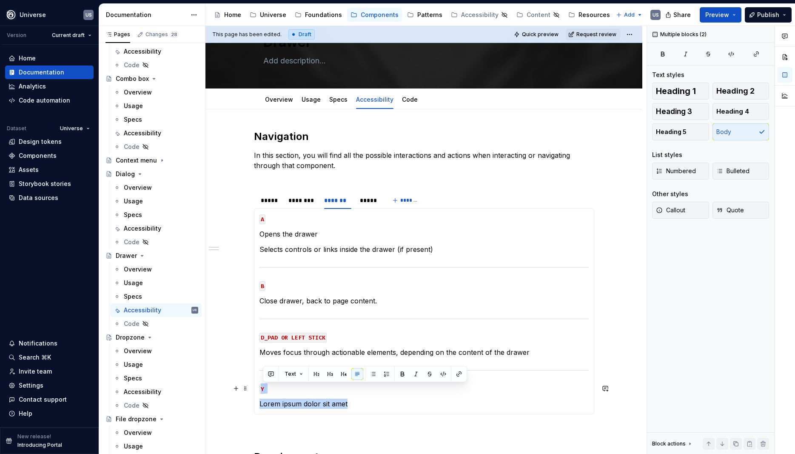
drag, startPoint x: 364, startPoint y: 402, endPoint x: 261, endPoint y: 378, distance: 105.4
click at [261, 378] on div "MOUSE CLICK Opens the drawer Selects controls or links inside the drawer (if pr…" at bounding box center [424, 311] width 340 height 206
click at [266, 390] on code "Y" at bounding box center [263, 389] width 6 height 10
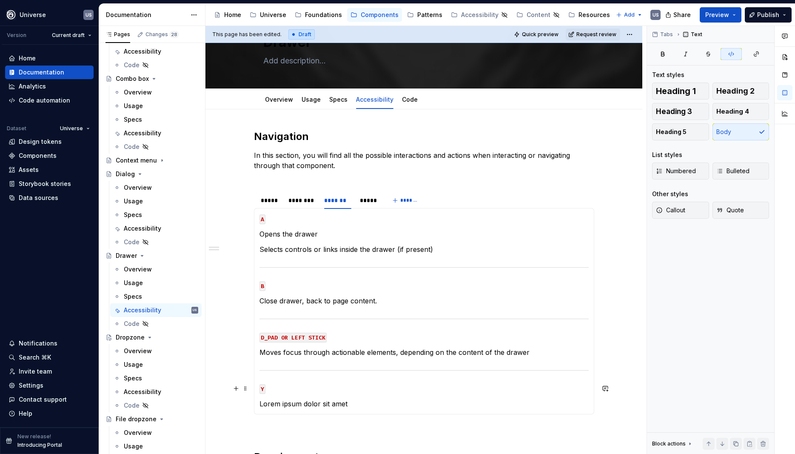
click at [266, 390] on code "Y" at bounding box center [263, 389] width 6 height 10
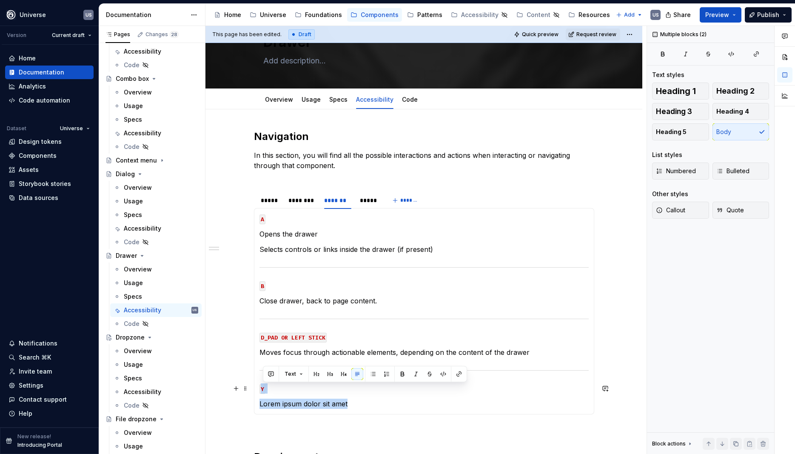
drag, startPoint x: 380, startPoint y: 402, endPoint x: 263, endPoint y: 383, distance: 119.0
click at [263, 383] on section-item-column "A Opens the drawer Selects controls or links inside the drawer (if present) B C…" at bounding box center [424, 311] width 329 height 195
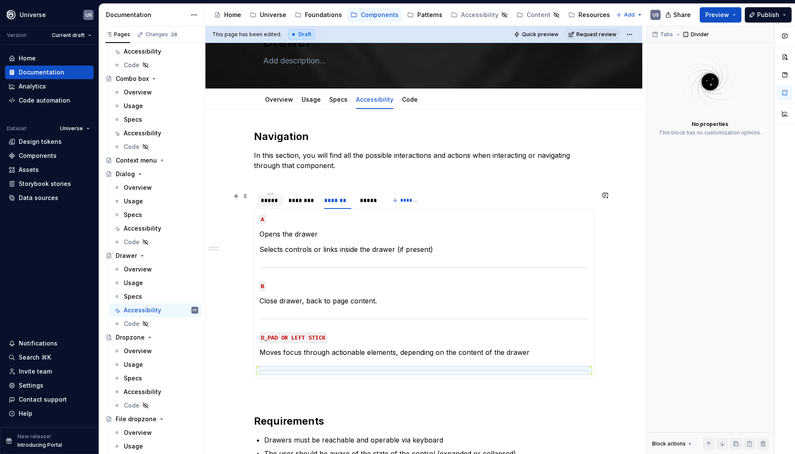
click at [278, 201] on div "*****" at bounding box center [270, 200] width 19 height 9
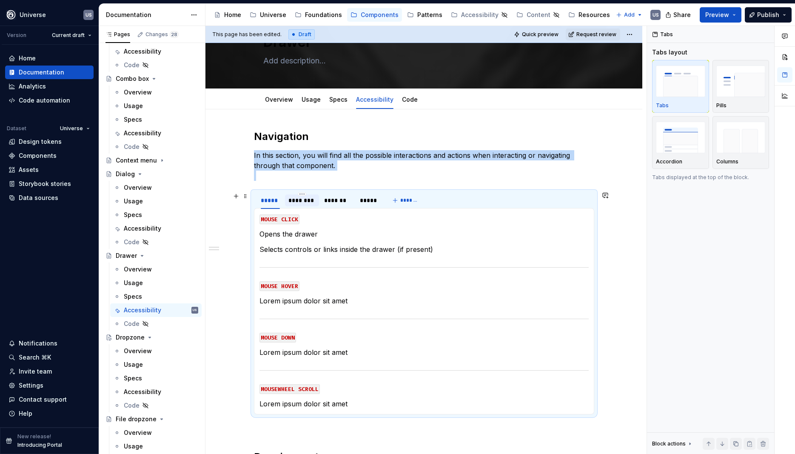
click at [302, 198] on div "********" at bounding box center [302, 200] width 27 height 9
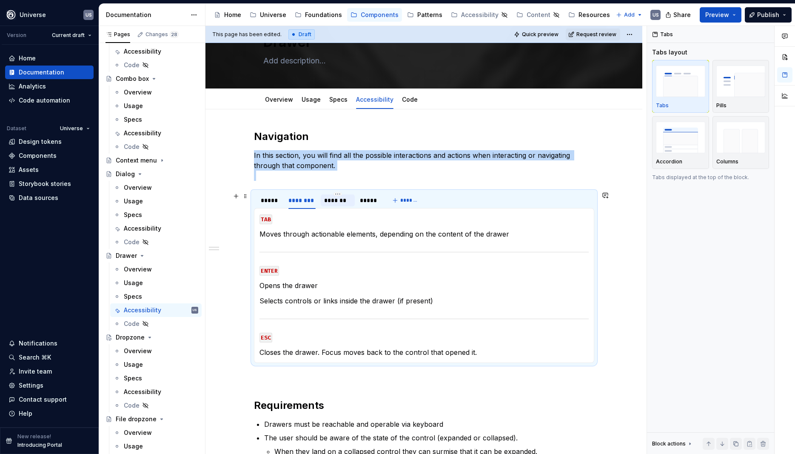
click at [344, 204] on div "*******" at bounding box center [337, 200] width 27 height 9
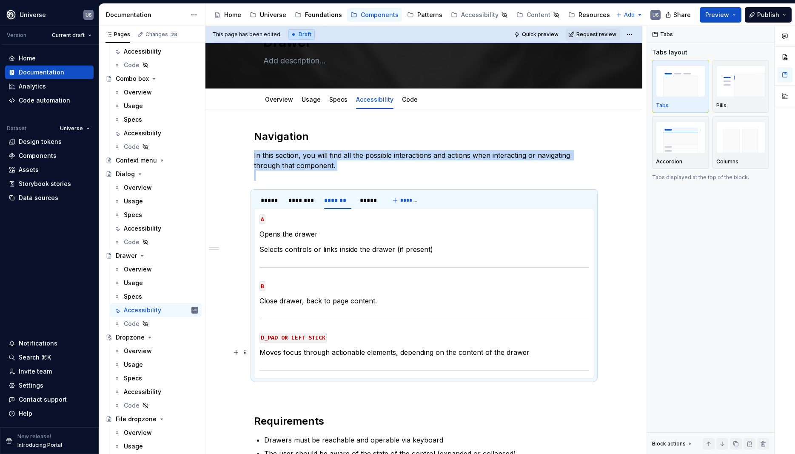
click at [475, 350] on p "Moves focus through actionable elements, depending on the content of the drawer" at bounding box center [424, 352] width 329 height 10
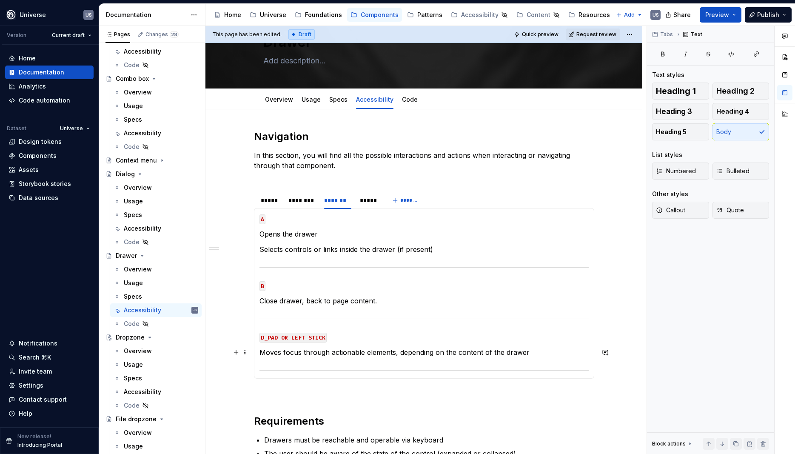
click at [360, 355] on p "Moves focus through actionable elements, depending on the content of the drawer" at bounding box center [424, 352] width 329 height 10
click at [290, 375] on div "MOUSE CLICK Opens the drawer Selects controls or links inside the drawer (if pr…" at bounding box center [424, 293] width 340 height 171
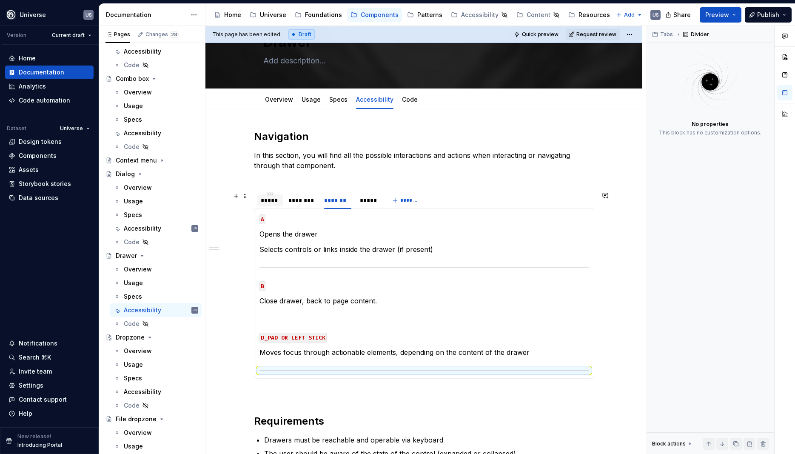
click at [266, 198] on div "*****" at bounding box center [270, 200] width 19 height 9
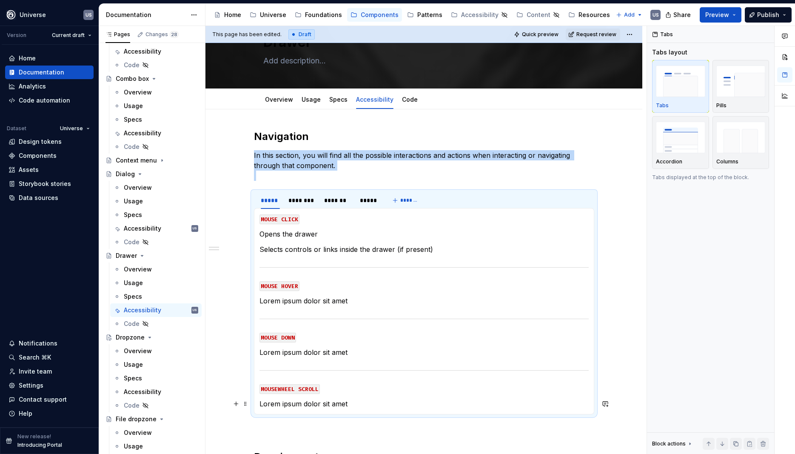
click at [358, 404] on p "Lorem ipsum dolor sit amet" at bounding box center [424, 404] width 329 height 10
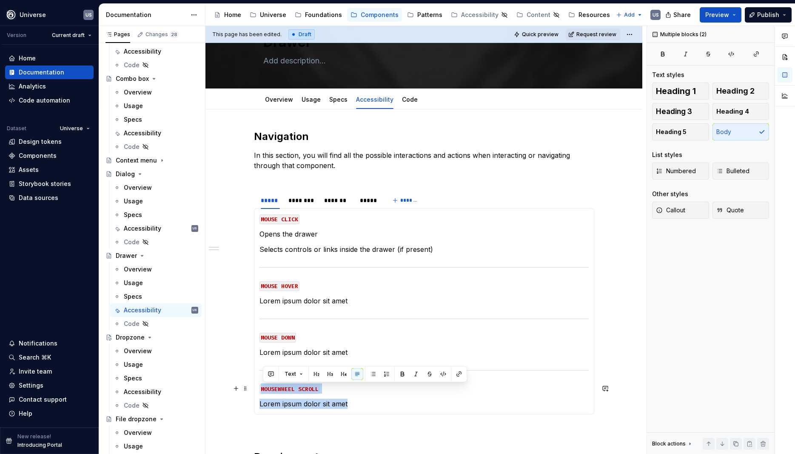
drag, startPoint x: 357, startPoint y: 405, endPoint x: 262, endPoint y: 387, distance: 96.6
click at [262, 387] on section-item-column "MOUSE CLICK Opens the drawer Selects controls or links inside the drawer (if pr…" at bounding box center [424, 311] width 329 height 195
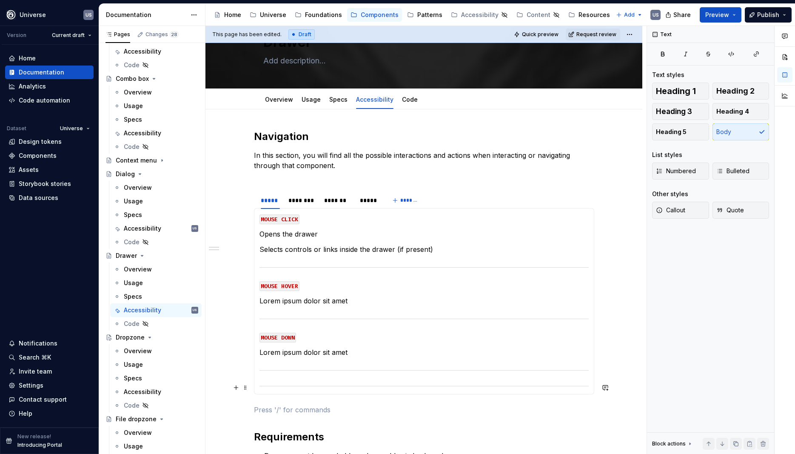
scroll to position [77, 0]
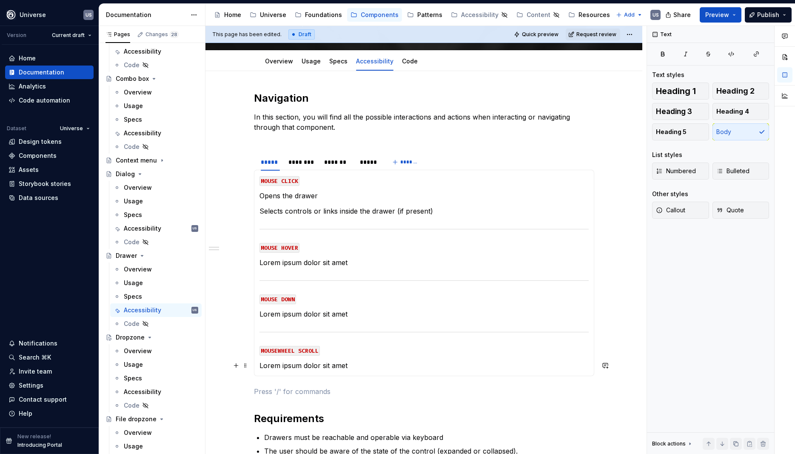
drag, startPoint x: 317, startPoint y: 368, endPoint x: 325, endPoint y: 366, distance: 8.6
click at [316, 368] on p "Lorem ipsum dolor sit amet" at bounding box center [424, 365] width 329 height 10
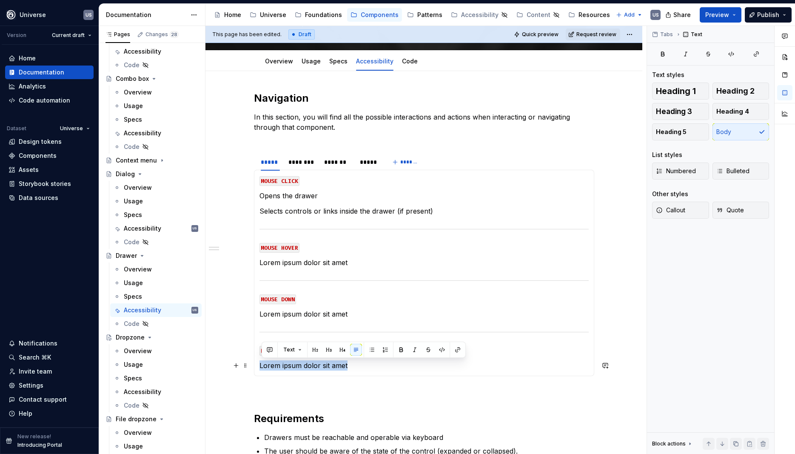
drag, startPoint x: 357, startPoint y: 366, endPoint x: 263, endPoint y: 367, distance: 94.5
click at [261, 365] on div "MOUSE CLICK Opens the drawer Selects controls or links inside the drawer (if pr…" at bounding box center [424, 273] width 340 height 206
click at [343, 360] on section-item-column "MOUSE CLICK Opens the drawer Selects controls or links inside the drawer (if pr…" at bounding box center [424, 272] width 329 height 195
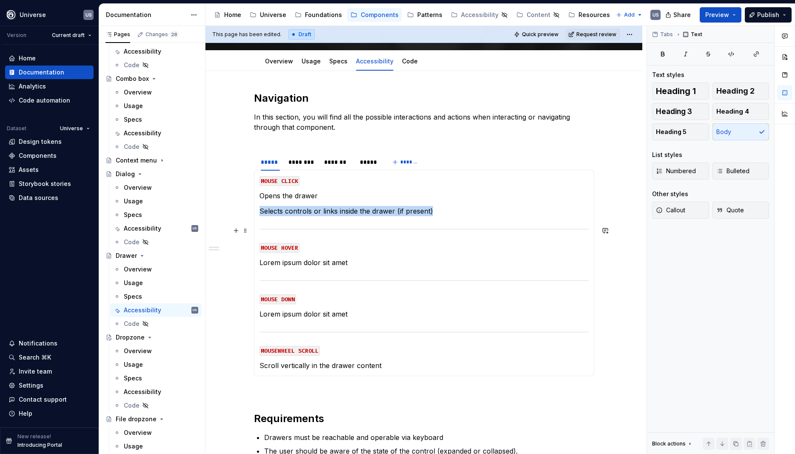
click at [331, 224] on section-item-column "MOUSE CLICK Opens the drawer Selects controls or links inside the drawer (if pr…" at bounding box center [424, 272] width 329 height 195
click at [337, 266] on p "Lorem ipsum dolor sit amet" at bounding box center [424, 262] width 329 height 10
click at [361, 263] on p "Lorem ipsum dolor sit amet" at bounding box center [424, 262] width 329 height 10
drag, startPoint x: 315, startPoint y: 271, endPoint x: 329, endPoint y: 266, distance: 15.2
click at [314, 270] on section-item-column "MOUSE CLICK Opens the drawer Selects controls or links inside the drawer (if pr…" at bounding box center [424, 272] width 329 height 195
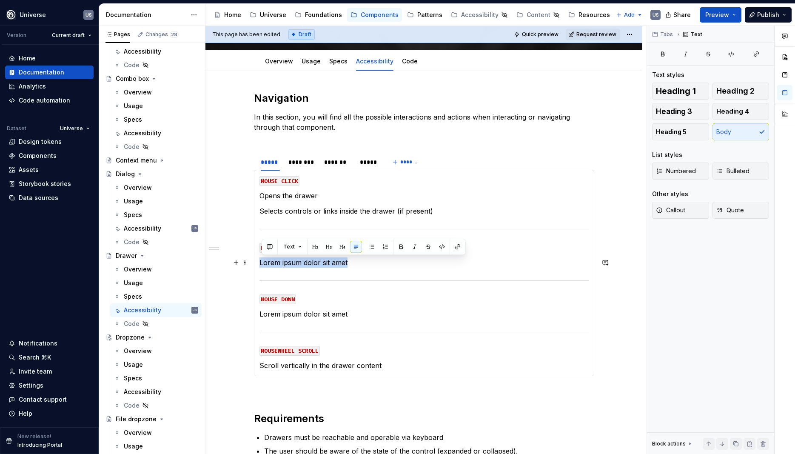
drag, startPoint x: 362, startPoint y: 263, endPoint x: 256, endPoint y: 262, distance: 106.0
click at [256, 262] on div "MOUSE CLICK Opens the drawer Selects controls or links inside the drawer (if pr…" at bounding box center [424, 273] width 340 height 206
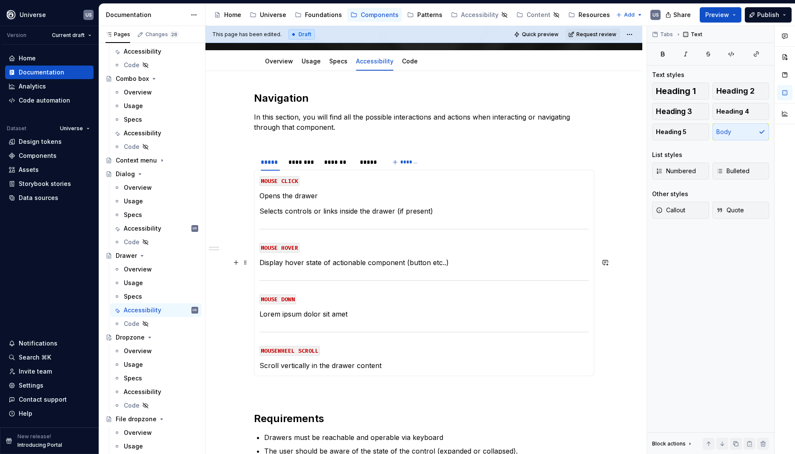
click at [406, 260] on p "Display hover state of actionable component (button etc..)" at bounding box center [424, 262] width 329 height 10
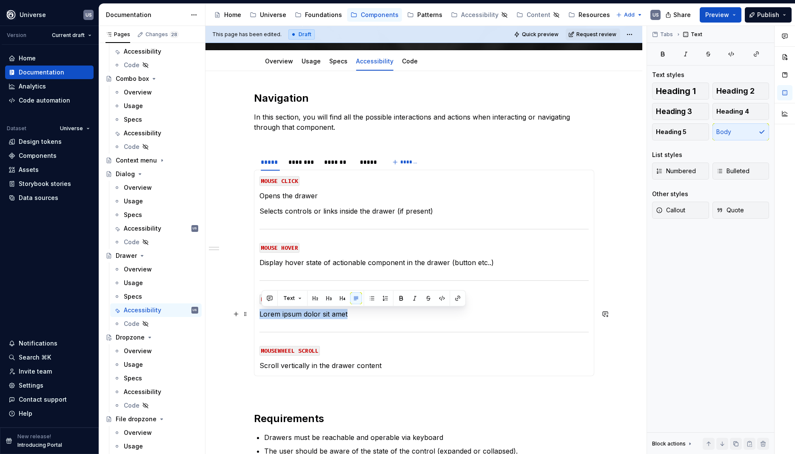
drag, startPoint x: 348, startPoint y: 316, endPoint x: 258, endPoint y: 314, distance: 90.2
click at [258, 314] on div "MOUSE CLICK Opens the drawer Selects controls or links inside the drawer (if pr…" at bounding box center [424, 273] width 340 height 206
click at [406, 312] on p "Display hover state of actionable component (button etc..)" at bounding box center [424, 314] width 329 height 10
click at [366, 257] on p "Display hover state of actionable component in the drawer (button etc..)" at bounding box center [424, 262] width 329 height 10
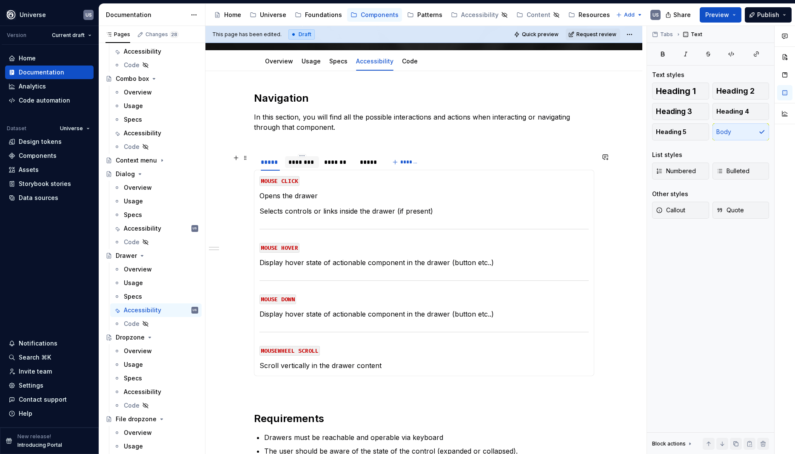
click at [310, 163] on div "********" at bounding box center [302, 162] width 27 height 9
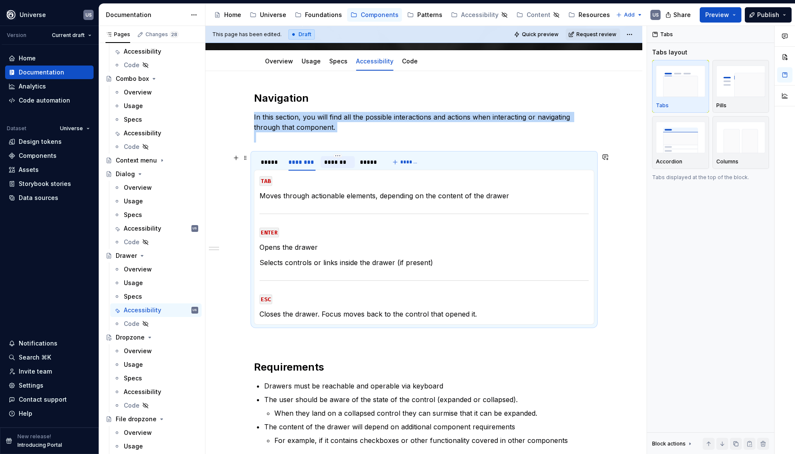
click at [347, 162] on div "*******" at bounding box center [337, 162] width 27 height 9
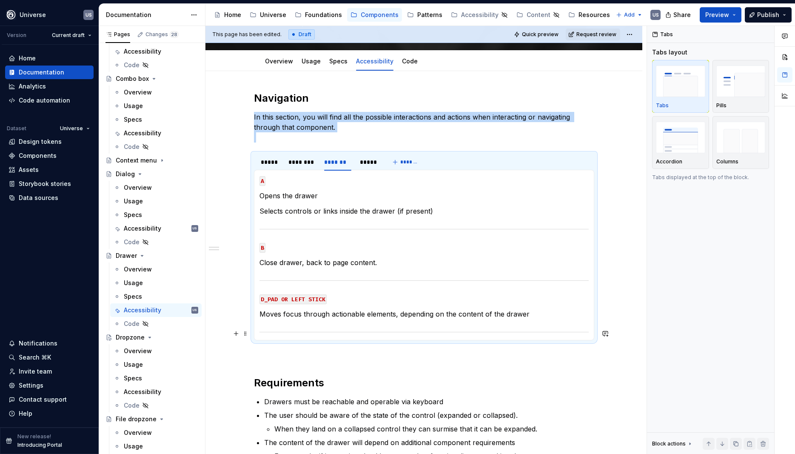
click at [323, 332] on div at bounding box center [424, 332] width 329 height 6
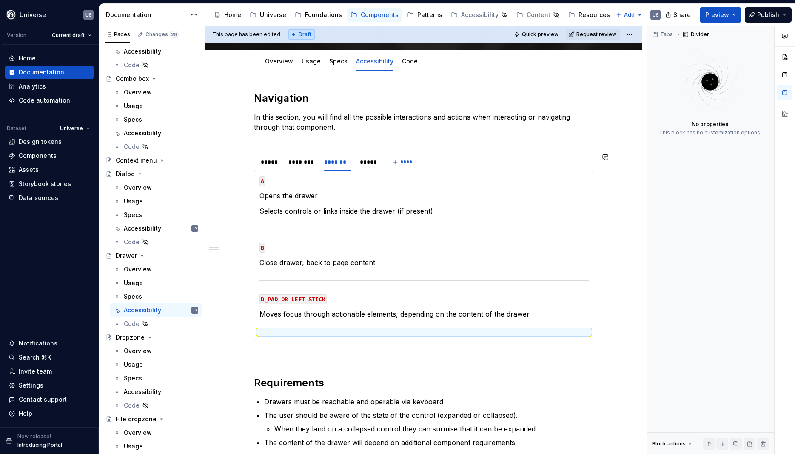
click at [313, 337] on div "MOUSE CLICK Opens the drawer Selects controls or links inside the drawer (if pr…" at bounding box center [424, 255] width 340 height 171
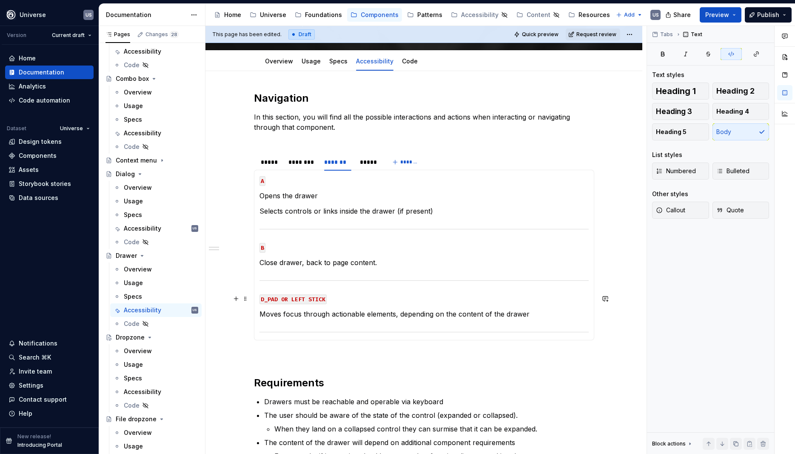
click at [323, 299] on code "D_PAD OR LEFT STICK" at bounding box center [293, 299] width 67 height 10
drag, startPoint x: 335, startPoint y: 300, endPoint x: 259, endPoint y: 281, distance: 79.1
click at [260, 277] on div "MOUSE CLICK Opens the drawer Selects controls or links inside the drawer (if pr…" at bounding box center [424, 255] width 340 height 171
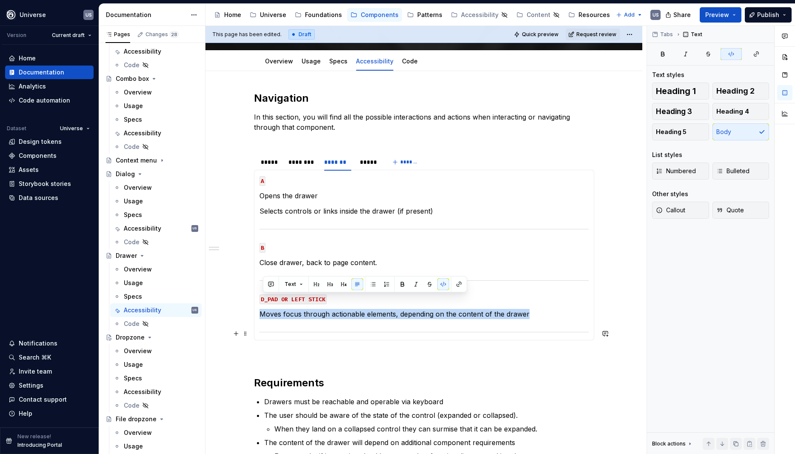
click at [540, 334] on div at bounding box center [424, 332] width 329 height 6
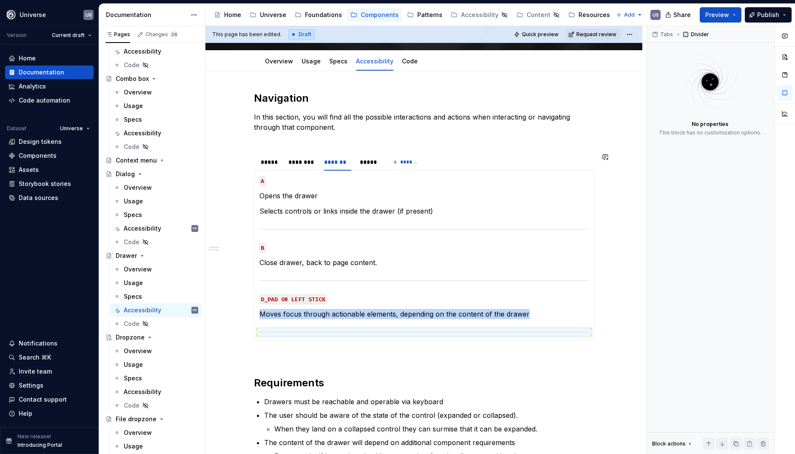
click at [515, 337] on div "MOUSE CLICK Opens the drawer Selects controls or links inside the drawer (if pr…" at bounding box center [424, 255] width 340 height 171
click at [515, 338] on div "MOUSE CLICK Opens the drawer Selects controls or links inside the drawer (if pr…" at bounding box center [424, 255] width 340 height 171
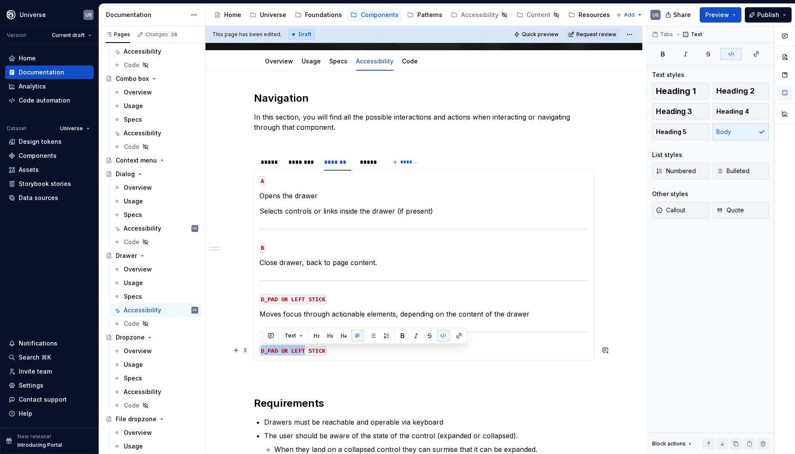
drag, startPoint x: 306, startPoint y: 350, endPoint x: 263, endPoint y: 352, distance: 42.6
click at [262, 352] on code "D_PAD OR LEFT STICK" at bounding box center [293, 351] width 67 height 10
click at [327, 349] on p "RIGHT STICK" at bounding box center [424, 350] width 329 height 10
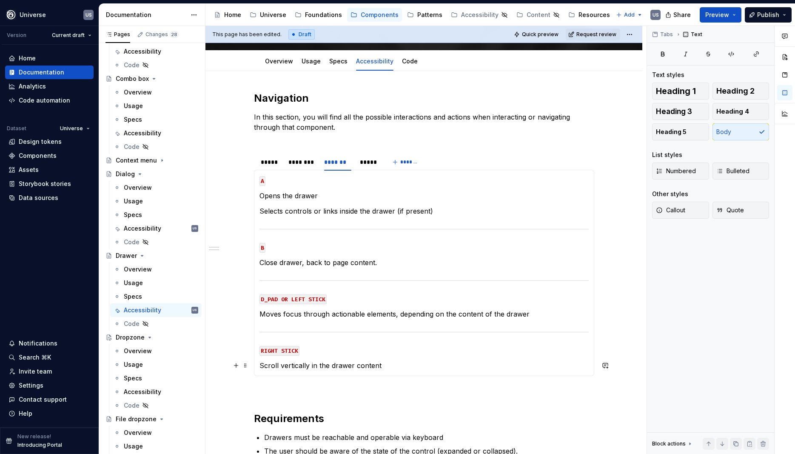
click at [385, 362] on p "Scroll vertically in the drawer content" at bounding box center [424, 365] width 329 height 10
click at [368, 165] on div "*****" at bounding box center [368, 162] width 17 height 9
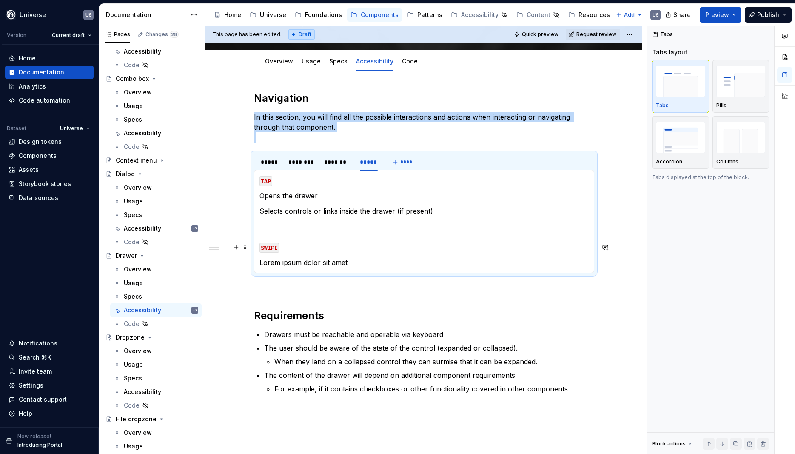
click at [276, 248] on code "SWIPE" at bounding box center [270, 248] width 20 height 10
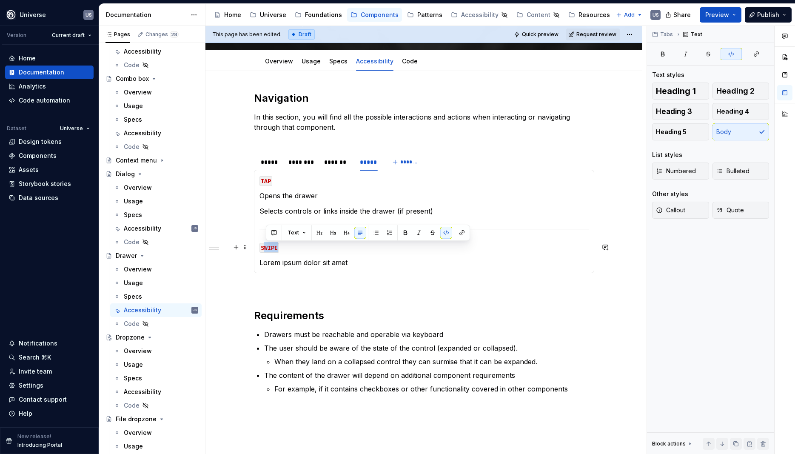
drag, startPoint x: 265, startPoint y: 245, endPoint x: 283, endPoint y: 248, distance: 18.5
click at [283, 248] on p "SWIPE" at bounding box center [424, 247] width 329 height 10
click at [369, 261] on p "Lorem ipsum dolor sit amet" at bounding box center [424, 262] width 329 height 10
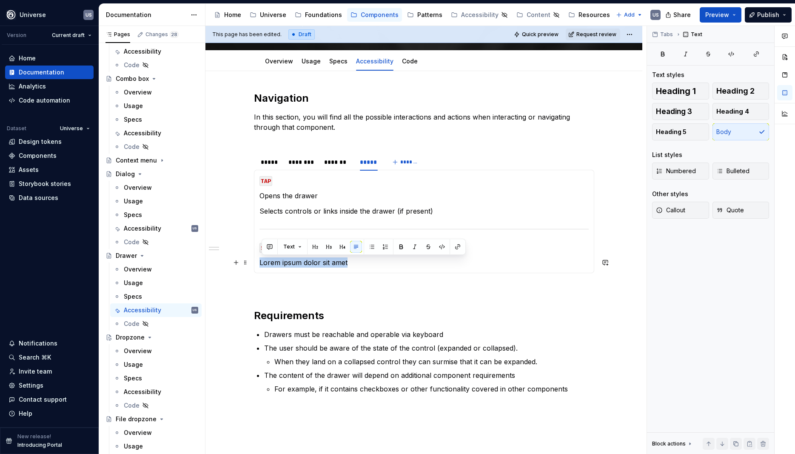
drag, startPoint x: 365, startPoint y: 262, endPoint x: 263, endPoint y: 263, distance: 102.1
click at [263, 263] on p "Lorem ipsum dolor sit amet" at bounding box center [424, 262] width 329 height 10
drag, startPoint x: 309, startPoint y: 262, endPoint x: 290, endPoint y: 260, distance: 19.2
click at [290, 260] on p "Scroll verticlaly in the drawer content" at bounding box center [424, 262] width 329 height 10
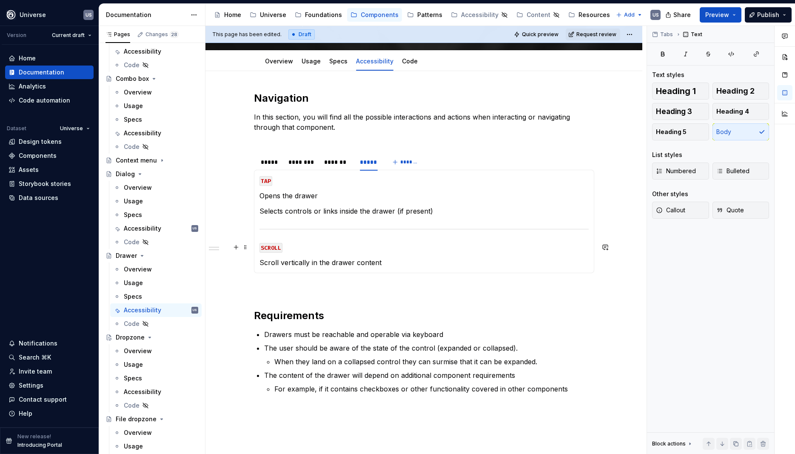
click at [417, 241] on section-item-column "TAP Opens the drawer Selects controls or links inside the drawer (if present) S…" at bounding box center [424, 221] width 329 height 92
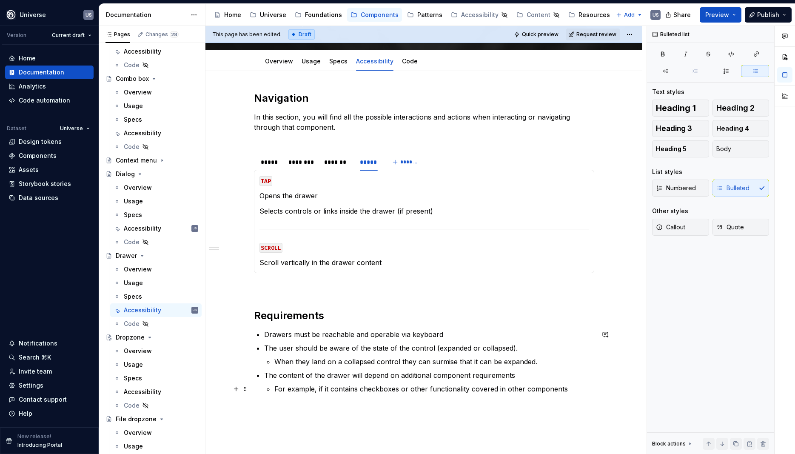
click at [386, 389] on p "For example, if it contains checkboxes or other functionality covered in other …" at bounding box center [434, 389] width 320 height 10
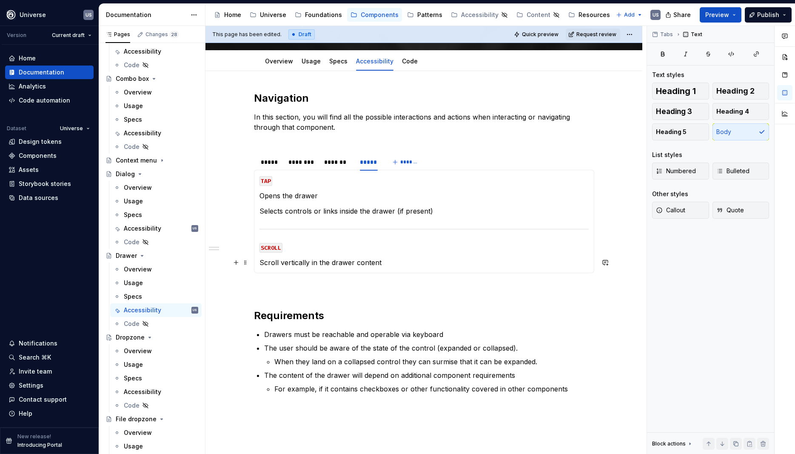
click at [313, 255] on section-item-column "TAP Opens the drawer Selects controls or links inside the drawer (if present) S…" at bounding box center [424, 221] width 329 height 92
click at [329, 165] on div "*******" at bounding box center [337, 162] width 27 height 9
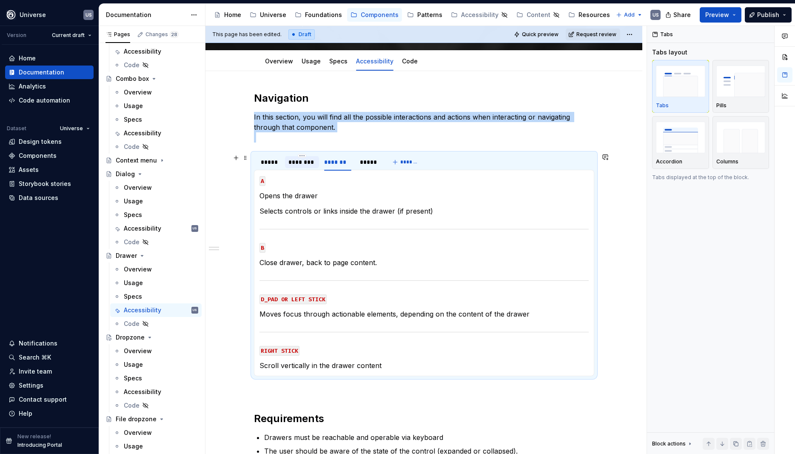
click at [301, 167] on div "********" at bounding box center [302, 162] width 34 height 12
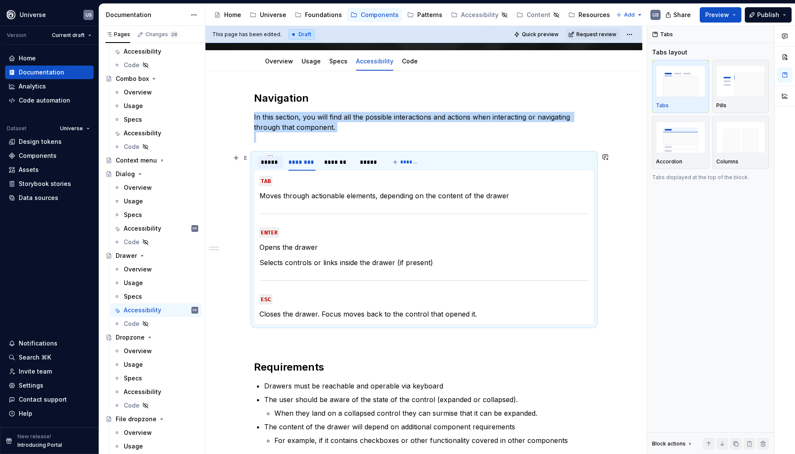
click at [274, 166] on div "*****" at bounding box center [270, 162] width 26 height 12
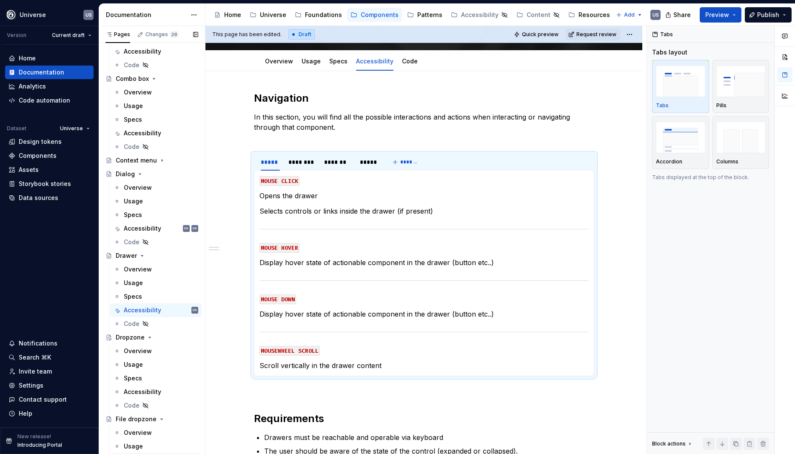
type textarea "*"
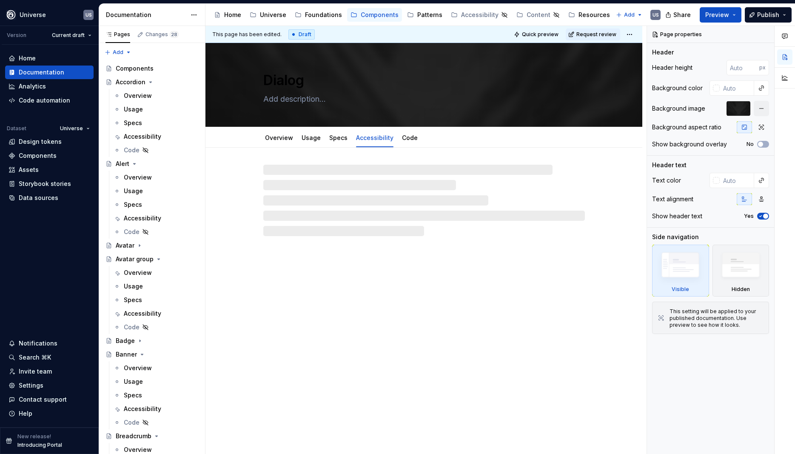
type textarea "*"
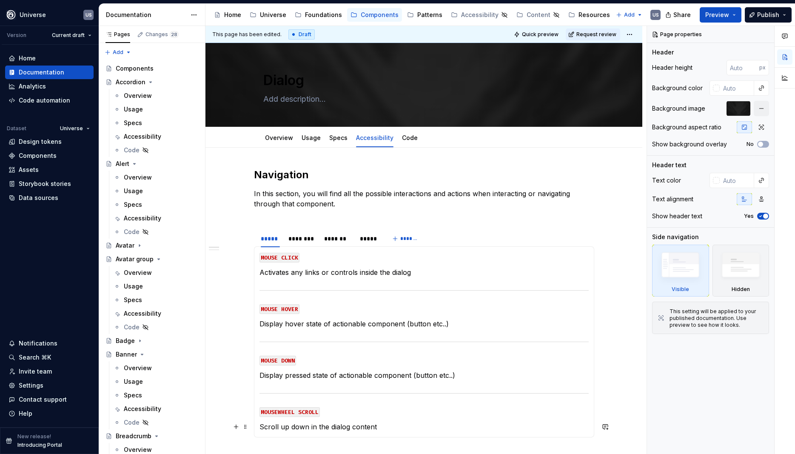
click at [344, 429] on p "Scroll up down in the dialog content" at bounding box center [424, 427] width 329 height 10
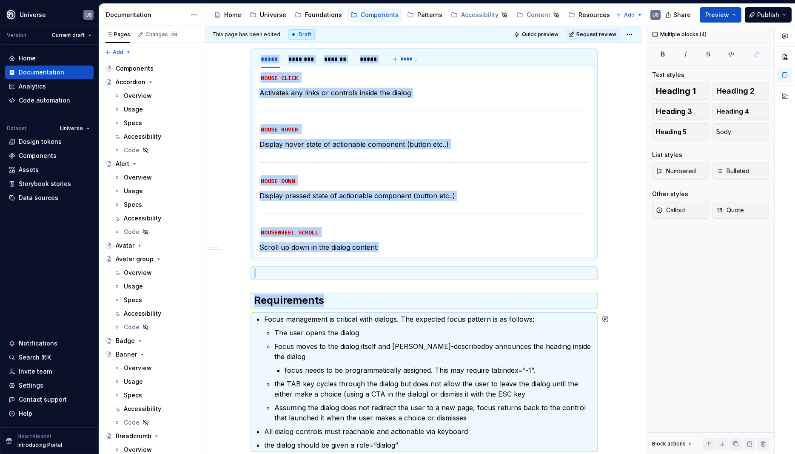
drag, startPoint x: 380, startPoint y: 423, endPoint x: 339, endPoint y: 372, distance: 66.0
click at [303, 419] on div "Navigation In this section, you will find all the possible interactions and act…" at bounding box center [424, 230] width 340 height 482
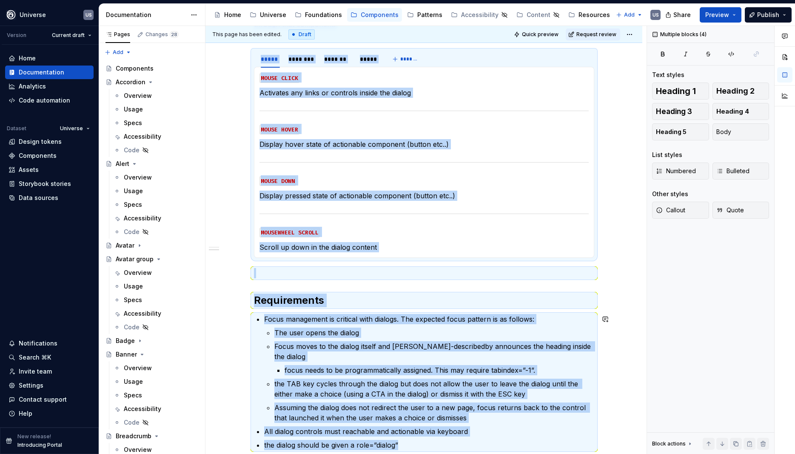
scroll to position [217, 0]
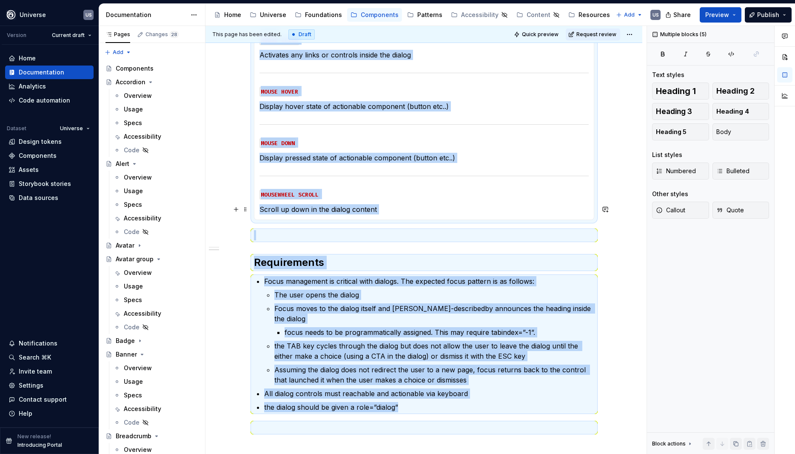
click at [352, 209] on p "Scroll up down in the dialog content" at bounding box center [424, 209] width 329 height 10
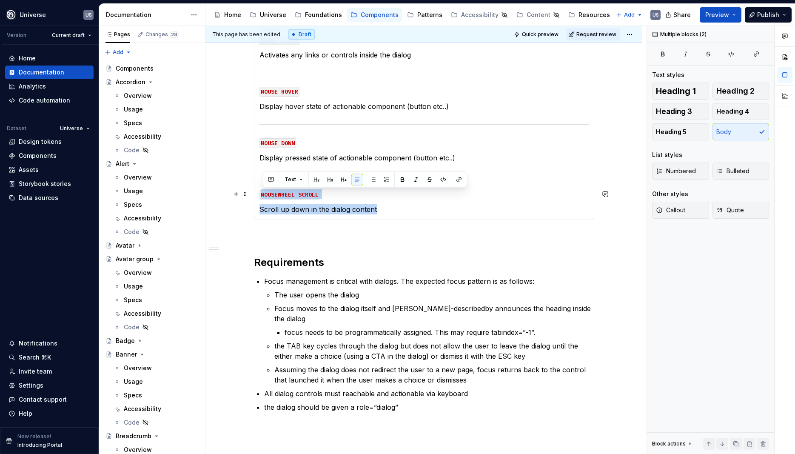
drag, startPoint x: 390, startPoint y: 208, endPoint x: 258, endPoint y: 192, distance: 133.3
click at [258, 192] on div "MOUSE CLICK Activates any links or controls inside the dialog MOUSE HOVER Displ…" at bounding box center [424, 124] width 340 height 191
copy section-item-column "MOUSEWHEEL SCROLL Scroll up down in the dialog content"
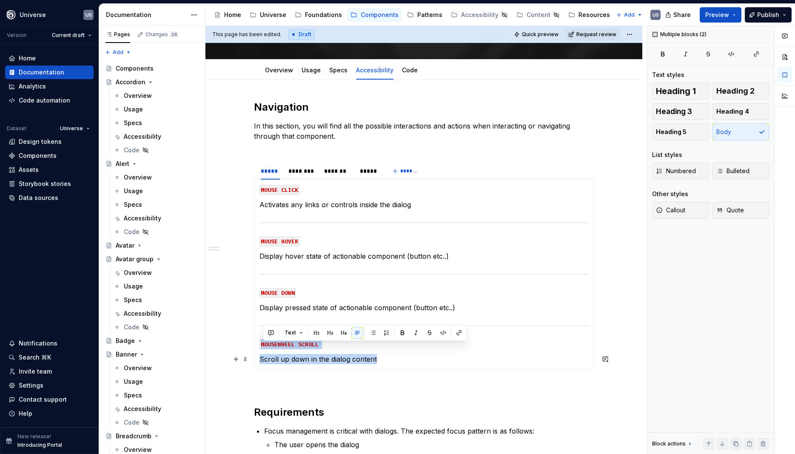
scroll to position [64, 0]
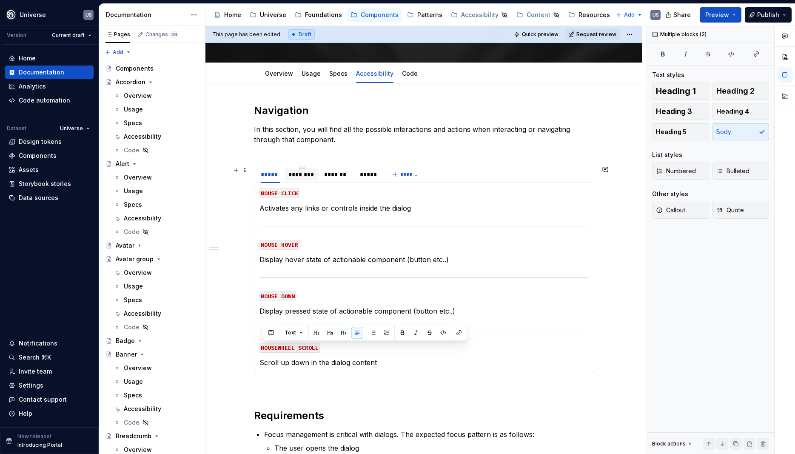
click at [300, 173] on div "********" at bounding box center [302, 174] width 27 height 9
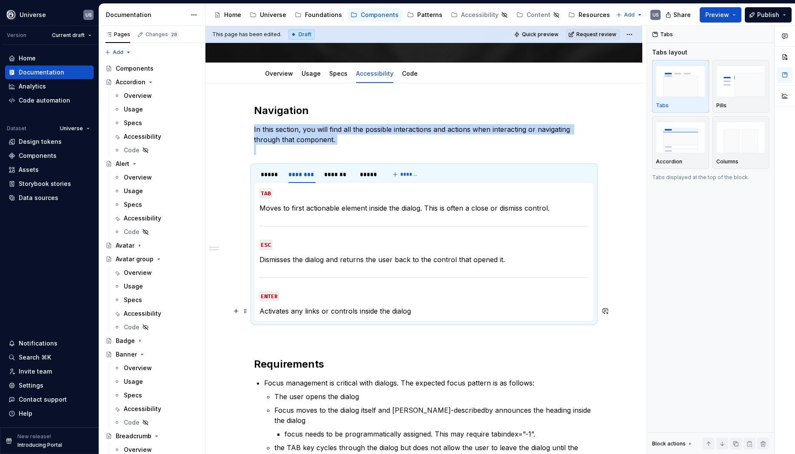
click at [311, 311] on p "Activates any links or controls inside the dialog" at bounding box center [424, 311] width 329 height 10
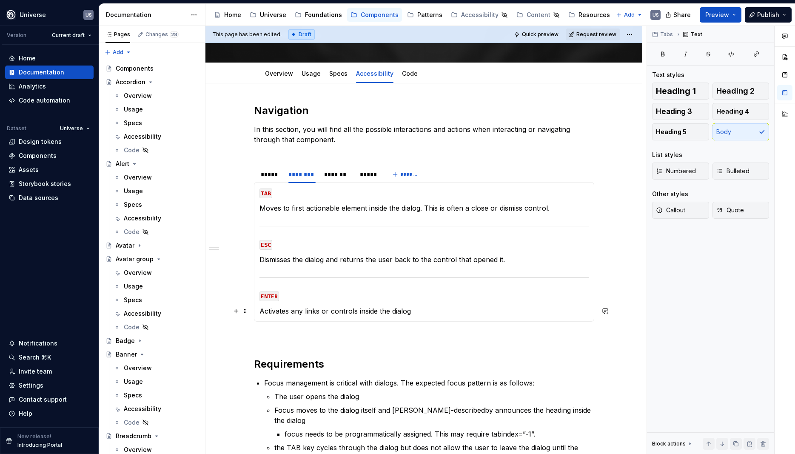
click at [420, 309] on p "Activates any links or controls inside the dialog" at bounding box center [424, 311] width 329 height 10
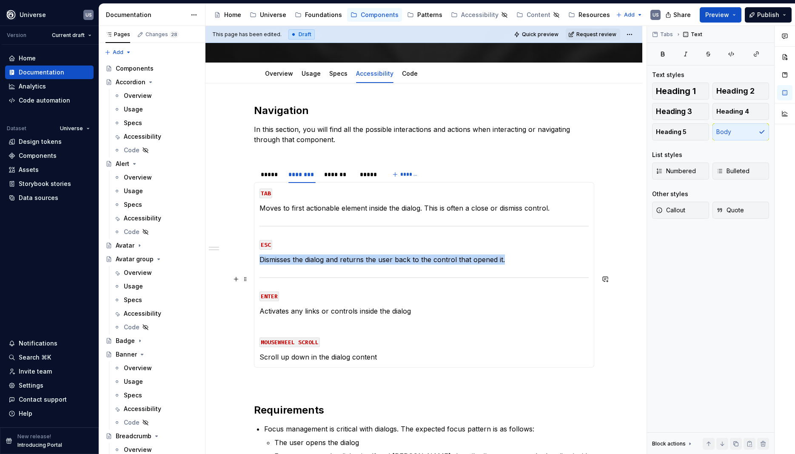
click at [330, 275] on div at bounding box center [424, 278] width 329 height 6
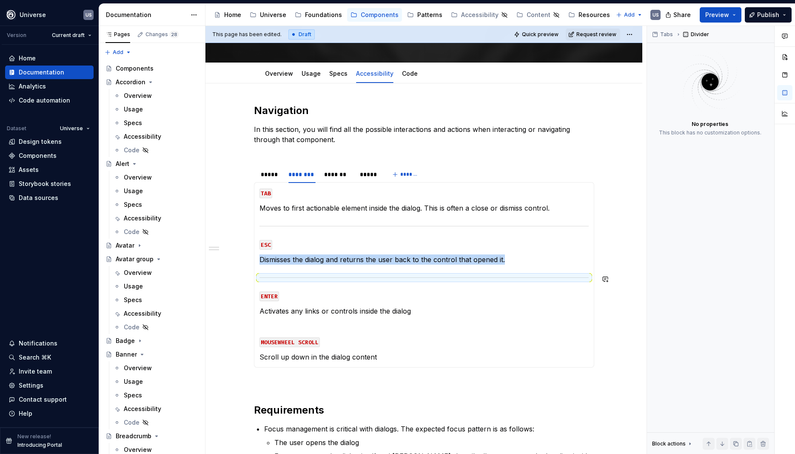
copy p "Dismisses the dialog and returns the user back to the control that opened it."
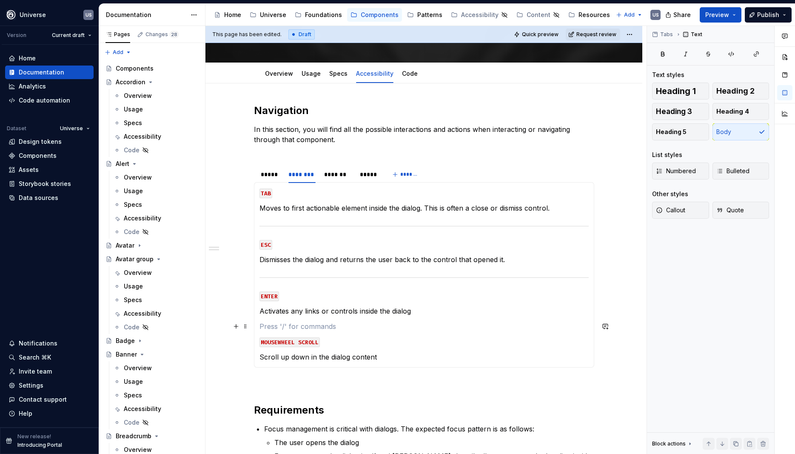
click at [295, 328] on p at bounding box center [424, 326] width 329 height 10
paste div
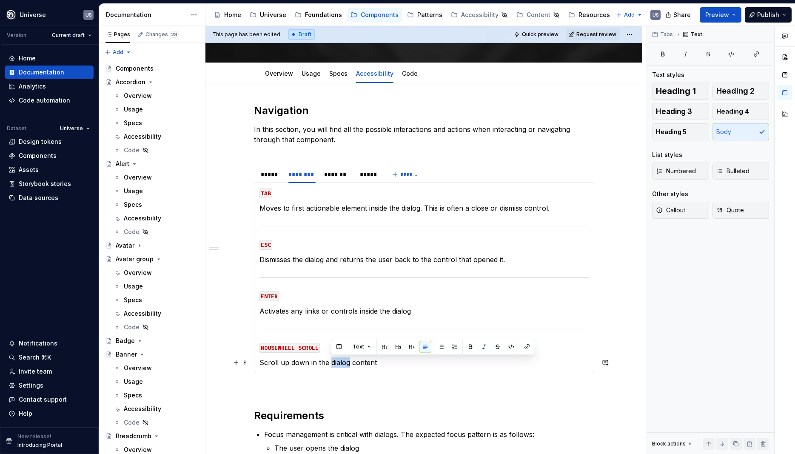
drag, startPoint x: 349, startPoint y: 364, endPoint x: 332, endPoint y: 363, distance: 17.5
click at [332, 363] on p "Scroll up down in the dialog content" at bounding box center [424, 362] width 329 height 10
click at [274, 176] on div "*****" at bounding box center [270, 174] width 19 height 9
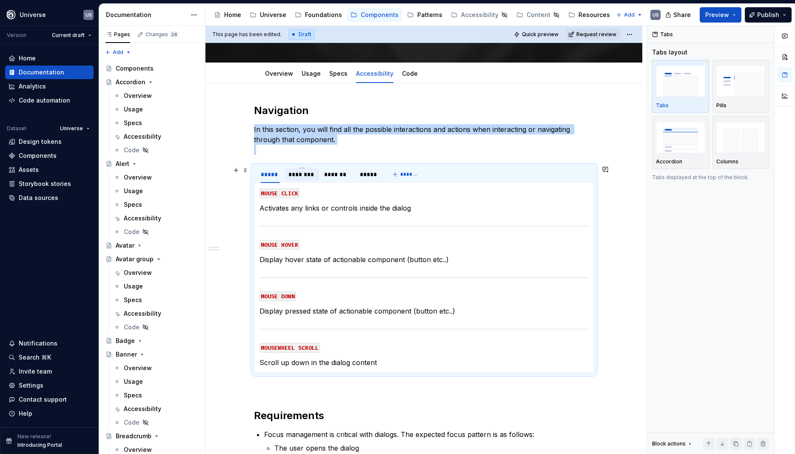
click at [307, 174] on div "********" at bounding box center [302, 174] width 27 height 9
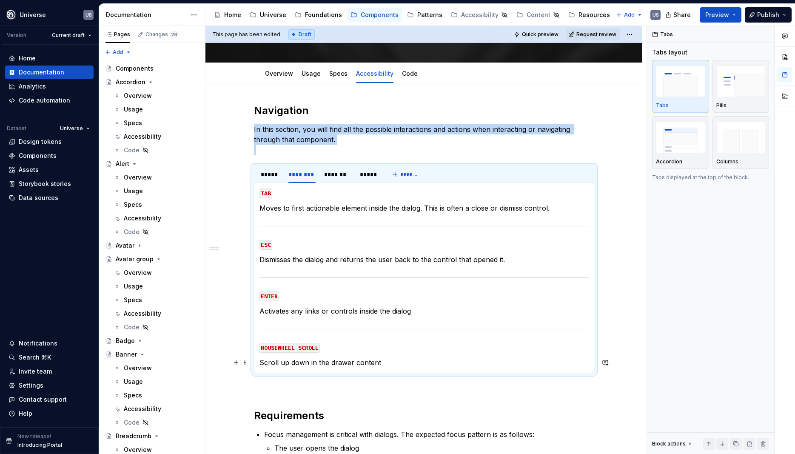
click at [356, 356] on section-item-column "TAB Moves to first actionable element inside the dialog. This is often a close …" at bounding box center [424, 278] width 329 height 180
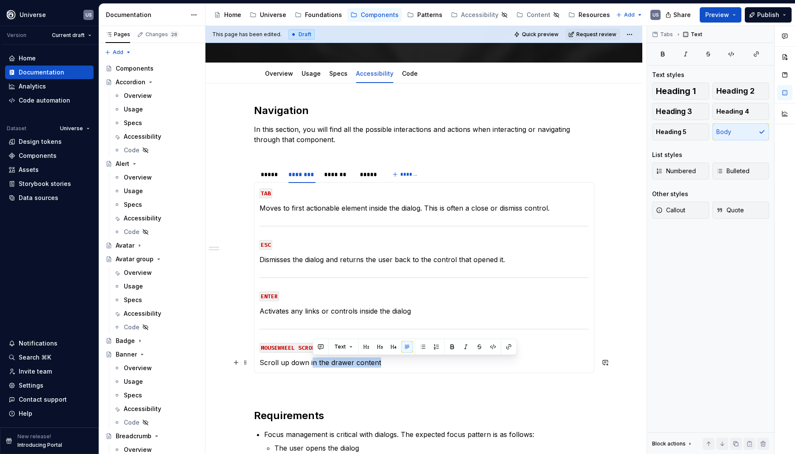
drag, startPoint x: 386, startPoint y: 363, endPoint x: 313, endPoint y: 356, distance: 73.1
click at [313, 356] on section-item-column "TAB Moves to first actionable element inside the dialog. This is often a close …" at bounding box center [424, 278] width 329 height 180
click at [292, 357] on p "Scroll up down in the drawer content" at bounding box center [424, 362] width 329 height 10
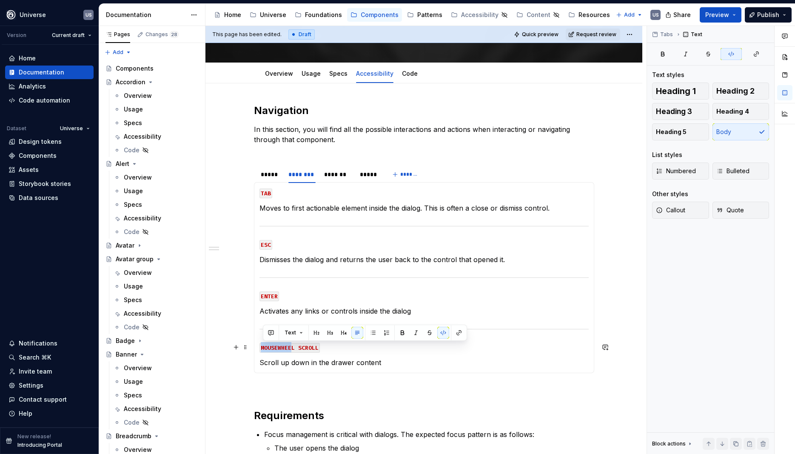
drag, startPoint x: 272, startPoint y: 322, endPoint x: 392, endPoint y: 372, distance: 129.8
click at [294, 348] on section-item-column "TAB Moves to first actionable element inside the dialog. This is often a close …" at bounding box center [424, 278] width 329 height 180
drag, startPoint x: 392, startPoint y: 362, endPoint x: 266, endPoint y: 328, distance: 130.5
click at [266, 328] on section-item-column "TAB Moves to first actionable element inside the dialog. This is often a close …" at bounding box center [424, 278] width 329 height 180
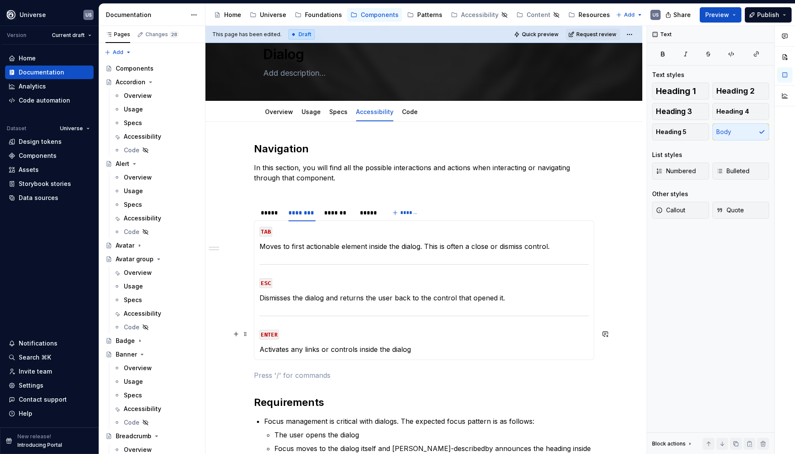
scroll to position [38, 0]
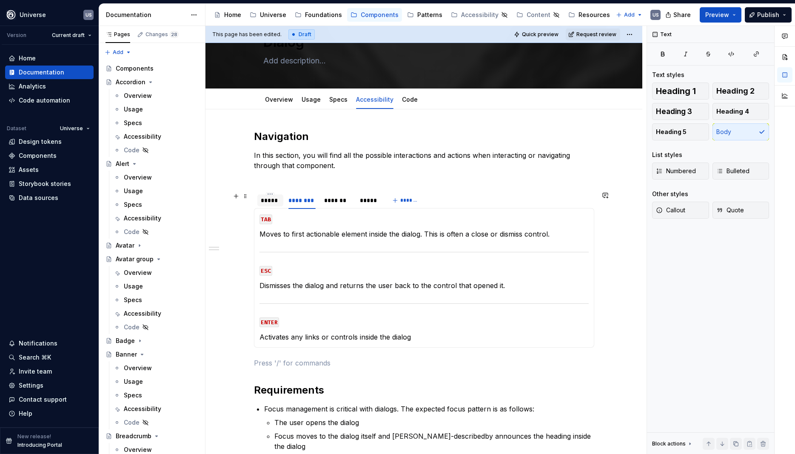
click at [278, 201] on div "*****" at bounding box center [270, 200] width 19 height 9
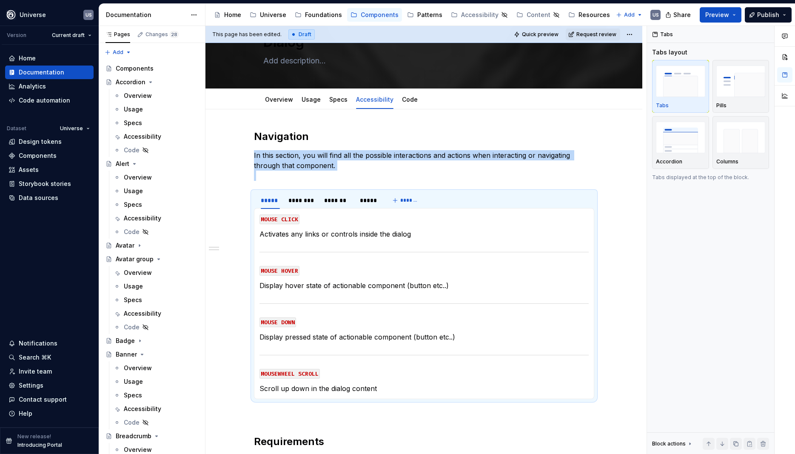
click at [396, 293] on section-item-column "MOUSE CLICK Activates any links or controls inside the dialog MOUSE HOVER Displ…" at bounding box center [424, 304] width 329 height 180
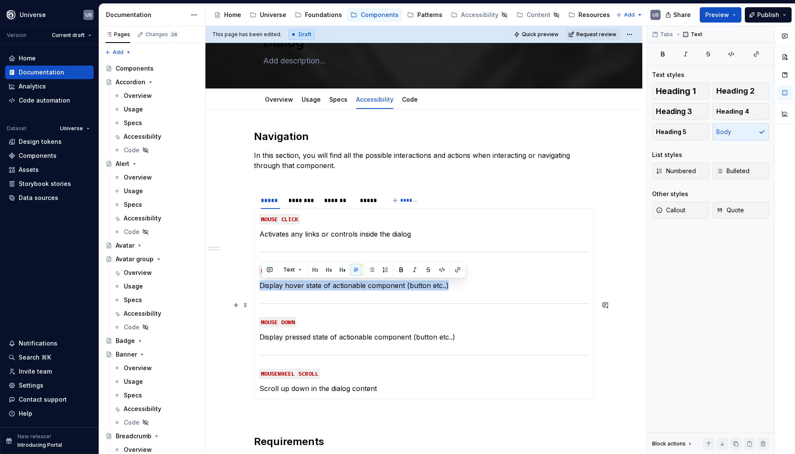
drag, startPoint x: 263, startPoint y: 286, endPoint x: 464, endPoint y: 294, distance: 200.6
click at [464, 294] on section-item-column "MOUSE CLICK Activates any links or controls inside the dialog MOUSE HOVER Displ…" at bounding box center [424, 304] width 329 height 180
copy p "Display hover state of actionable component (button etc..)"
click at [405, 285] on p "Display hover state of actionable component (button etc..)" at bounding box center [424, 285] width 329 height 10
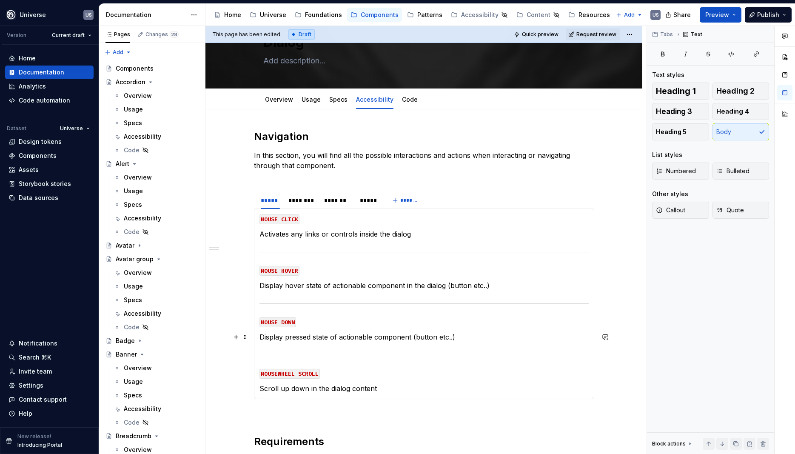
click at [413, 337] on p "Display pressed state of actionable component (button etc..)" at bounding box center [424, 337] width 329 height 10
click at [428, 340] on p "Display pressed state of actionable component in the dialog (button etc..)" at bounding box center [424, 337] width 329 height 10
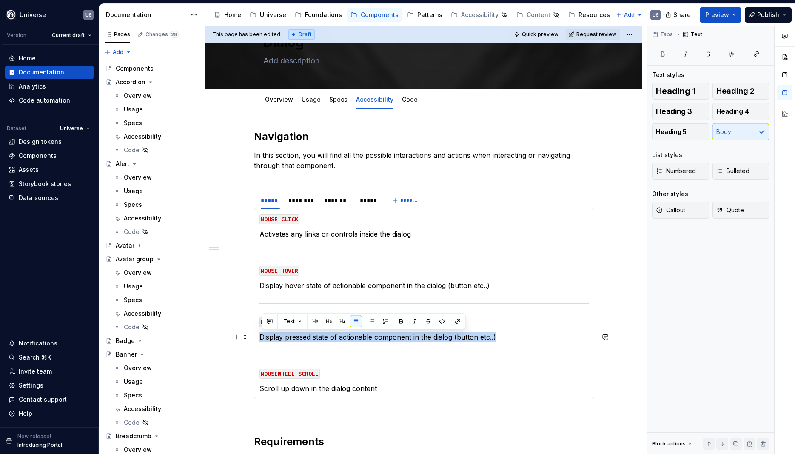
drag, startPoint x: 511, startPoint y: 337, endPoint x: 261, endPoint y: 332, distance: 249.9
click at [261, 332] on div "MOUSE CLICK Activates any links or controls inside the dialog MOUSE HOVER Displ…" at bounding box center [424, 303] width 340 height 191
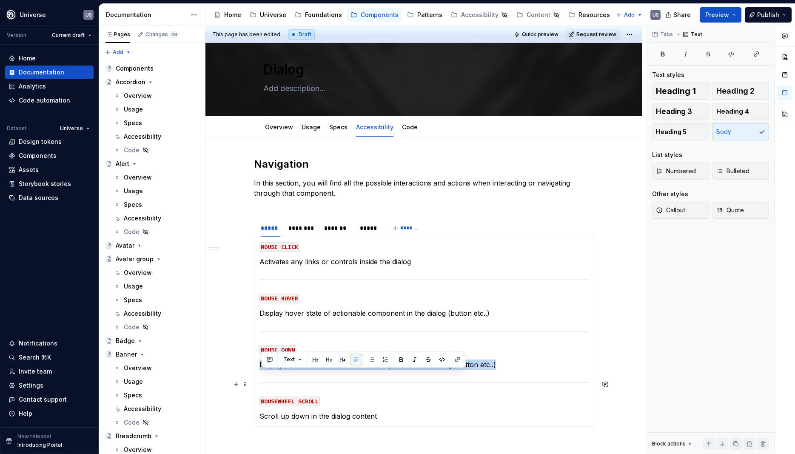
scroll to position [0, 0]
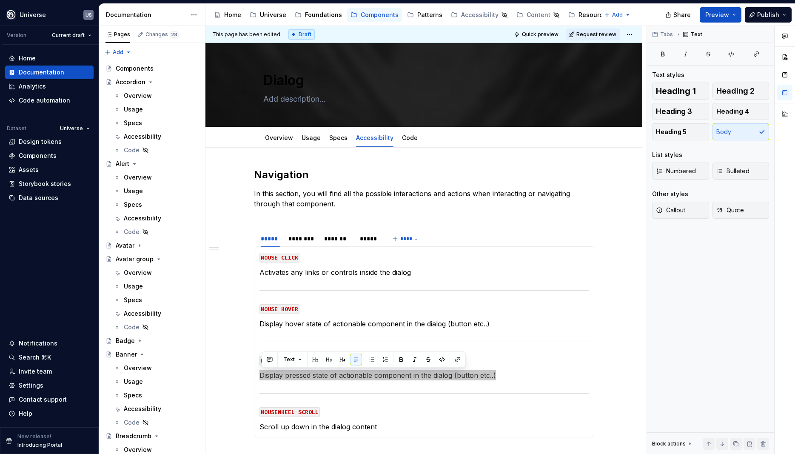
type textarea "*"
